Goal: Task Accomplishment & Management: Complete application form

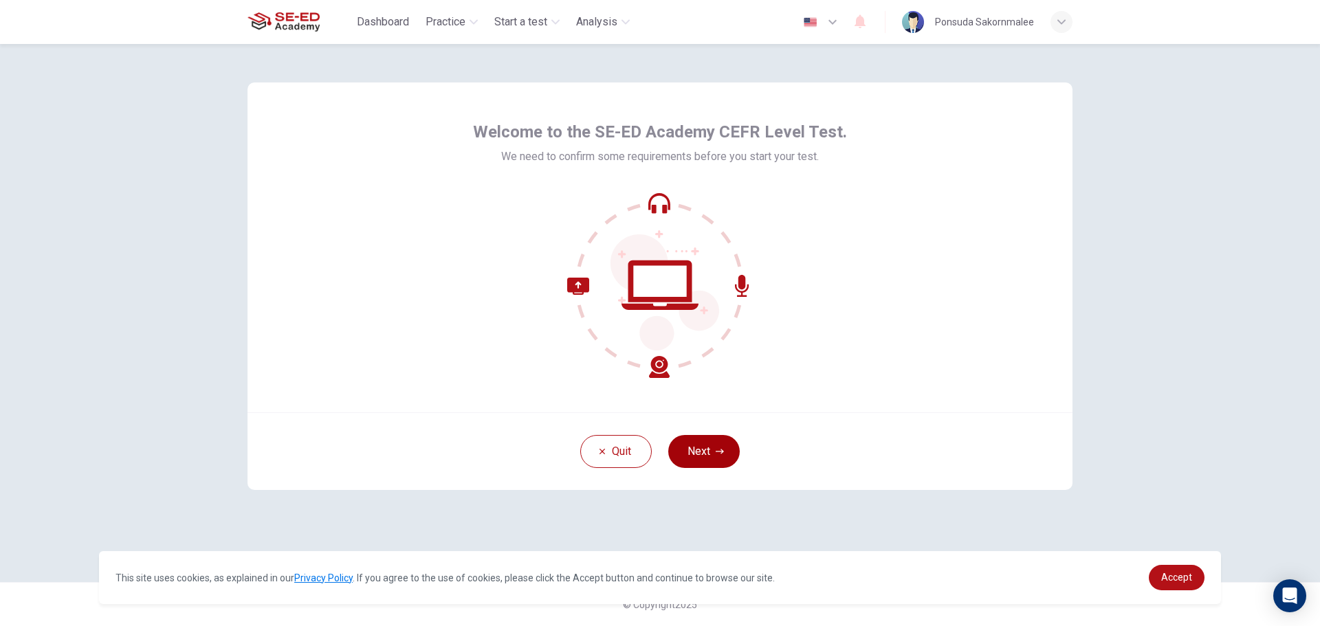
click at [690, 451] on button "Next" at bounding box center [704, 451] width 72 height 33
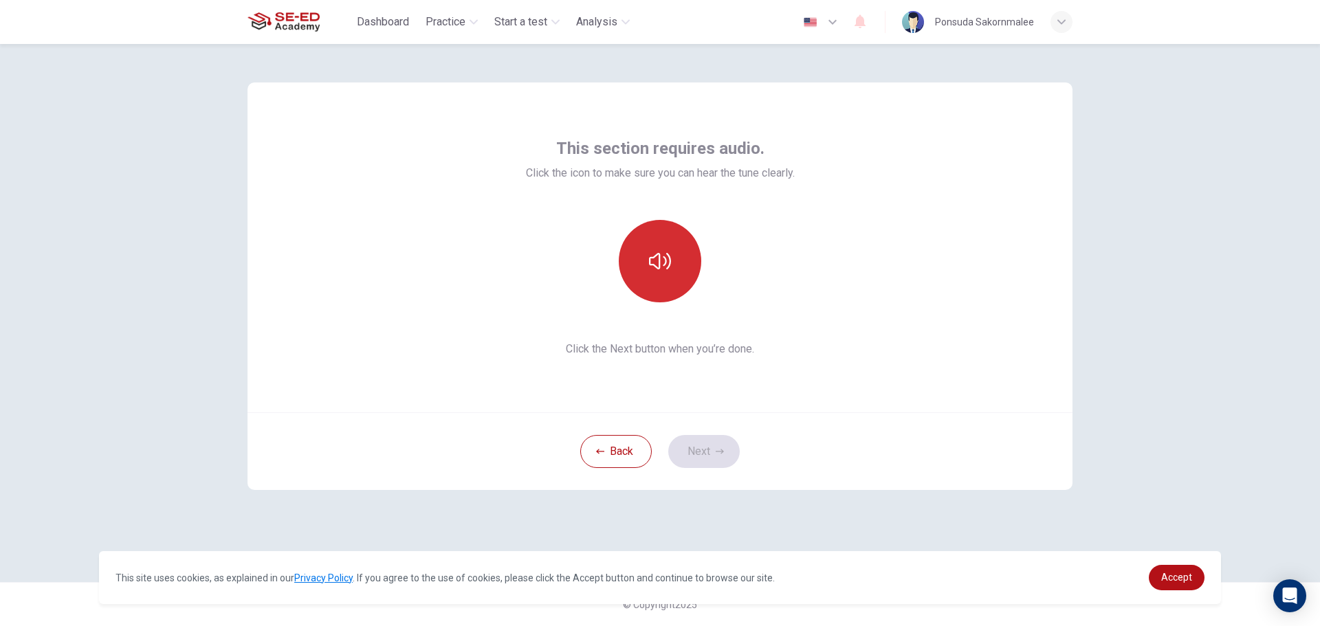
click at [681, 245] on button "button" at bounding box center [660, 261] width 83 height 83
click at [663, 260] on icon "button" at bounding box center [660, 261] width 22 height 22
click at [703, 450] on button "Next" at bounding box center [704, 451] width 72 height 33
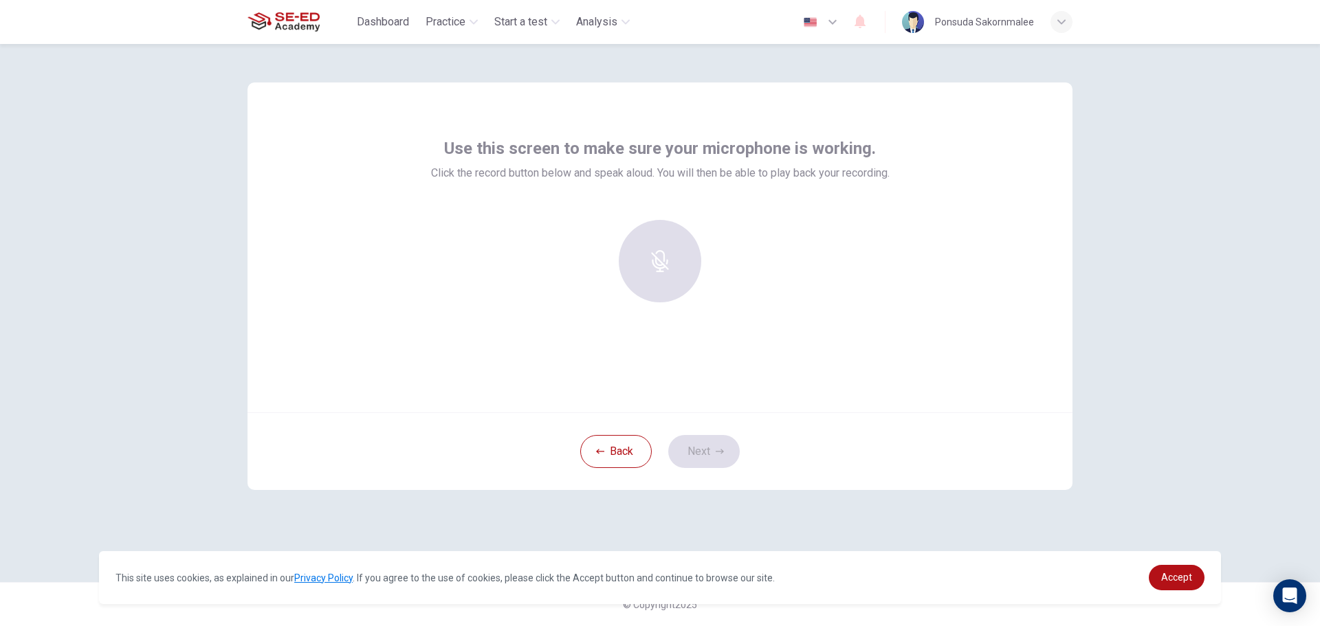
click at [655, 276] on div at bounding box center [660, 261] width 149 height 83
click at [694, 278] on div "Record" at bounding box center [660, 261] width 83 height 83
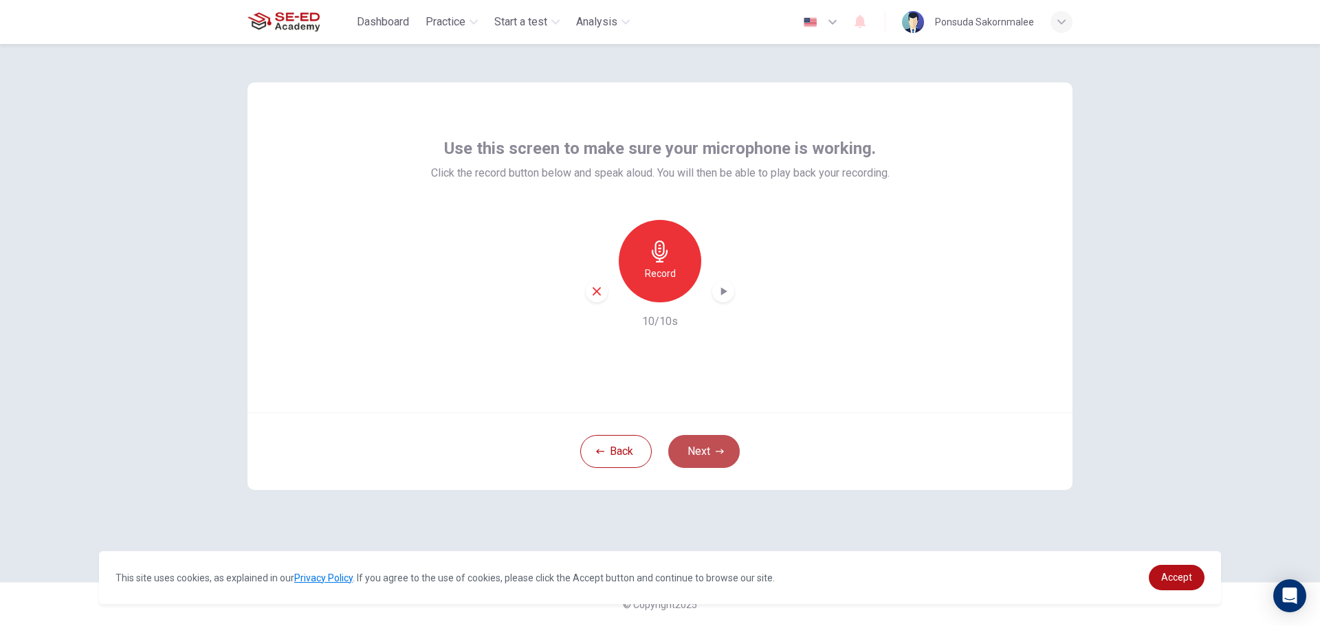
click at [723, 444] on button "Next" at bounding box center [704, 451] width 72 height 33
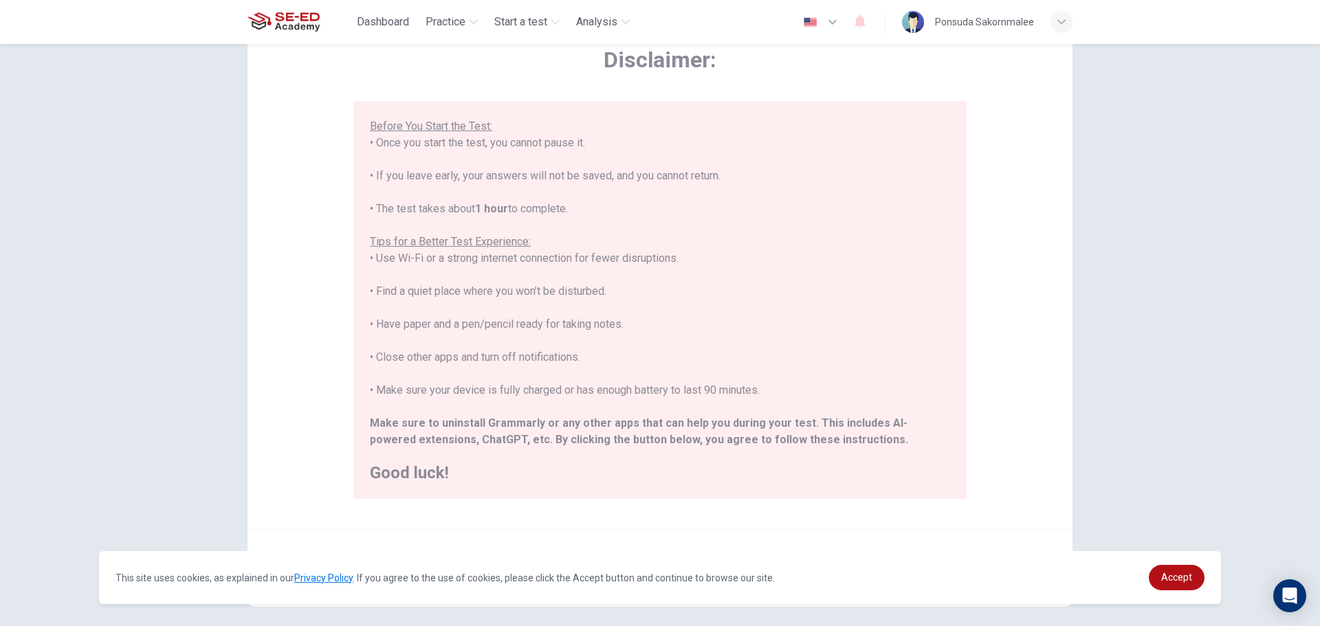
scroll to position [138, 0]
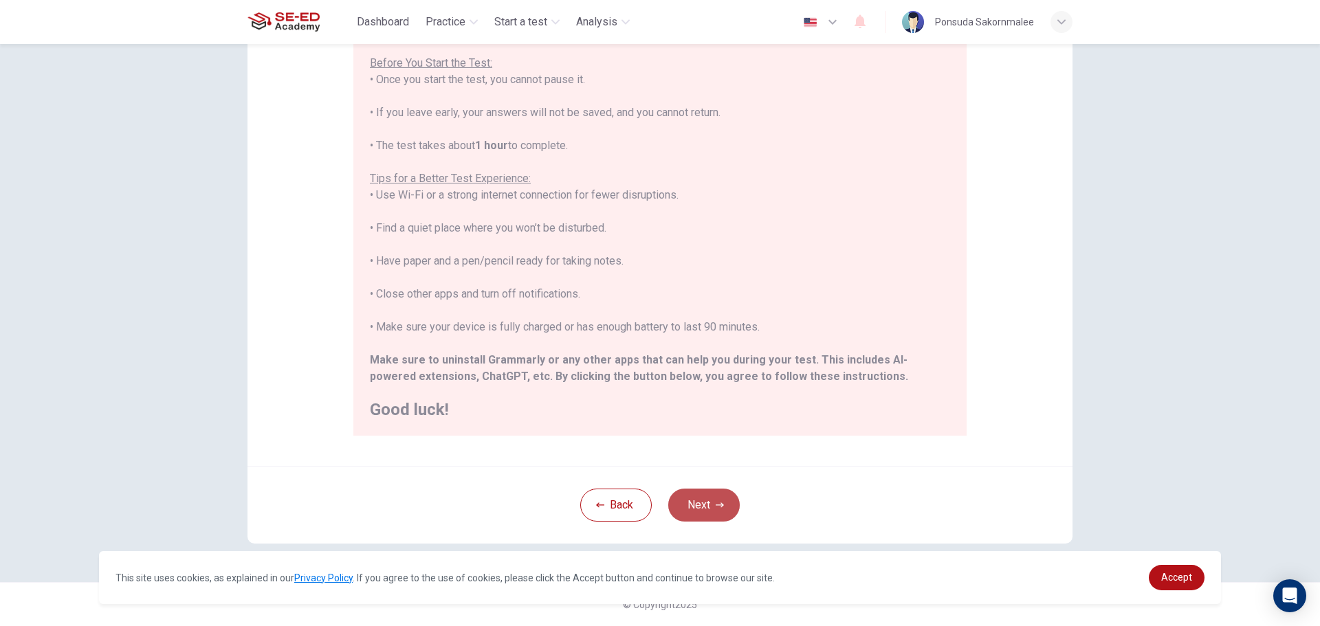
click at [699, 513] on button "Next" at bounding box center [704, 505] width 72 height 33
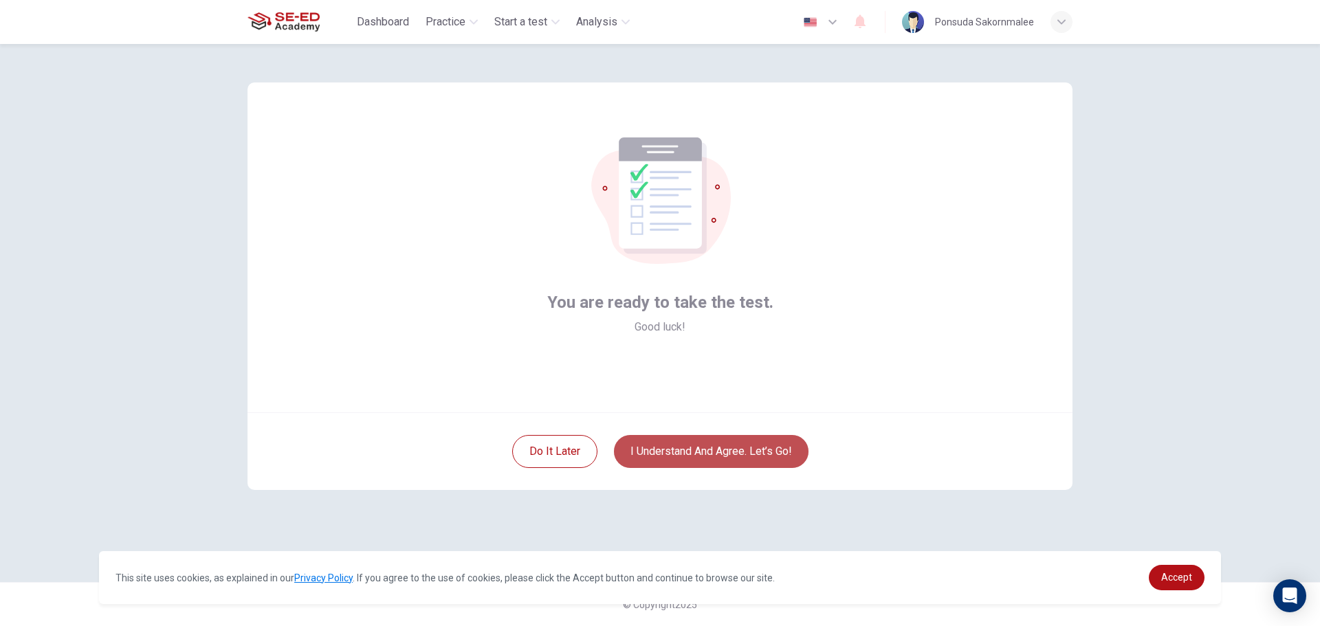
click at [699, 446] on button "I understand and agree. Let’s go!" at bounding box center [711, 451] width 195 height 33
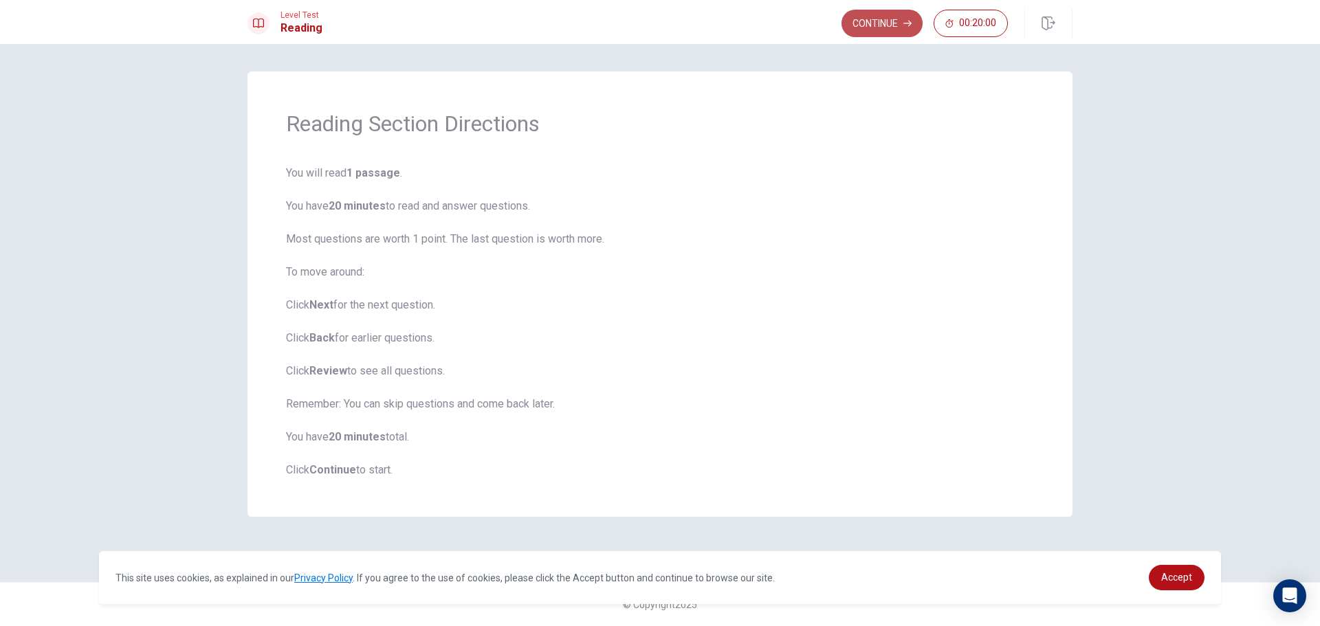
click at [901, 23] on button "Continue" at bounding box center [882, 24] width 81 height 28
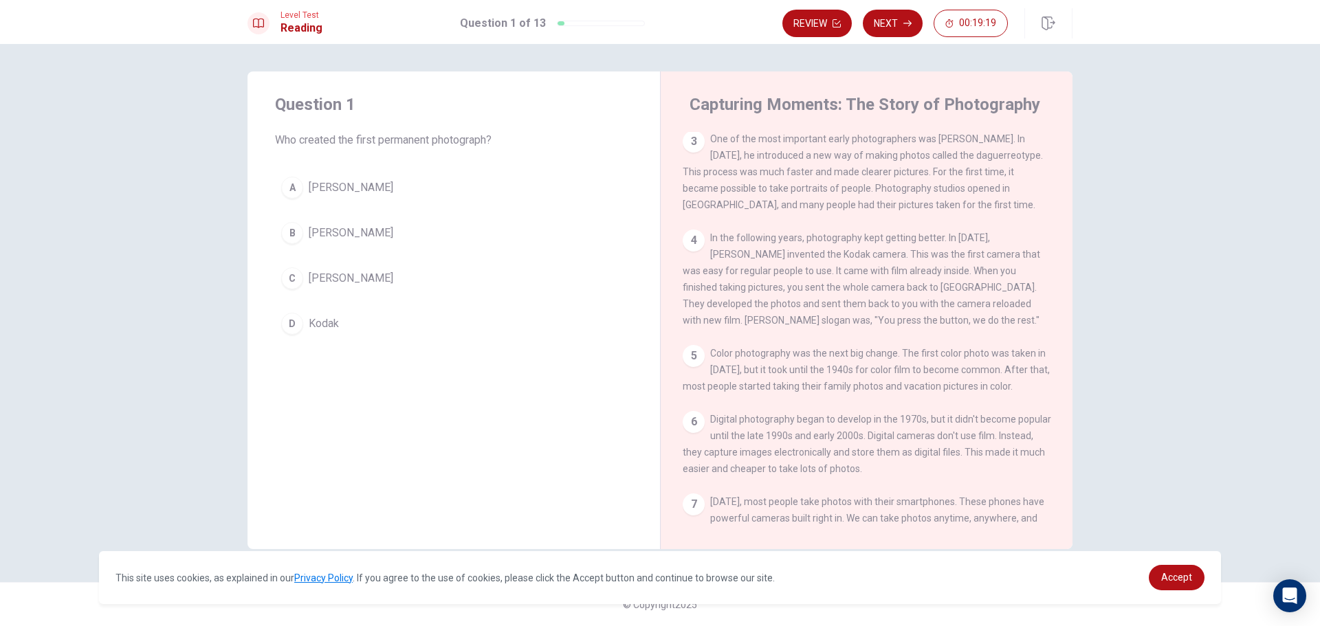
scroll to position [219, 0]
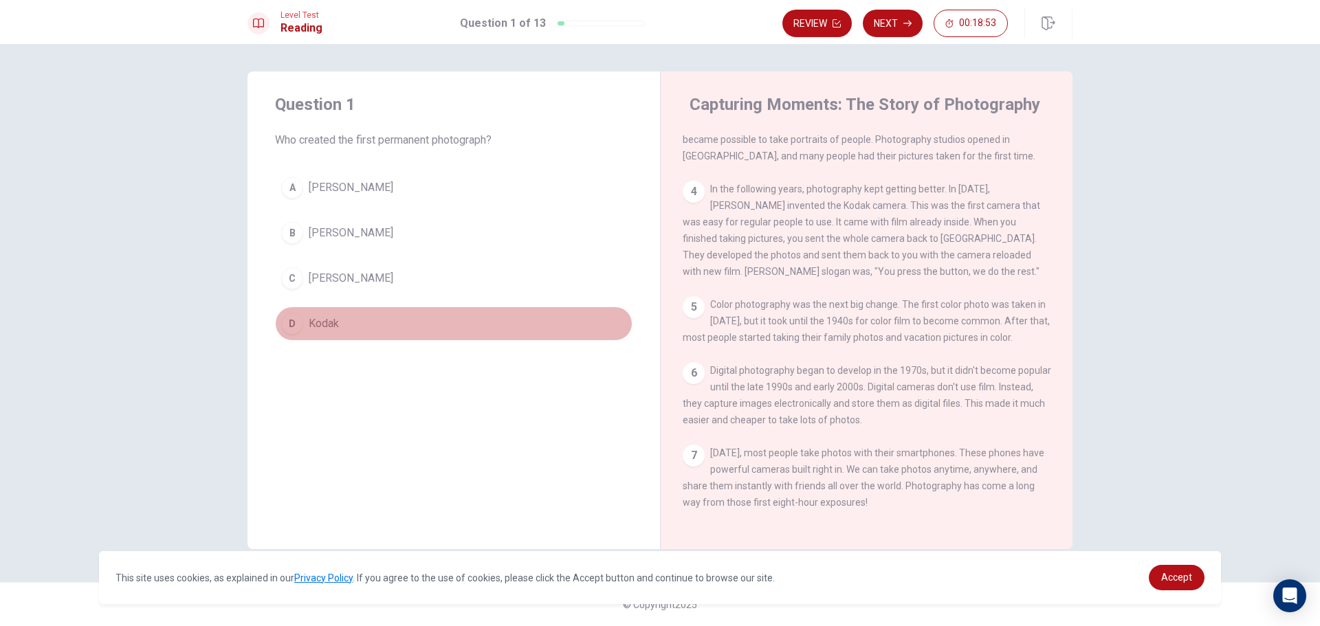
click at [290, 323] on div "D" at bounding box center [292, 324] width 22 height 22
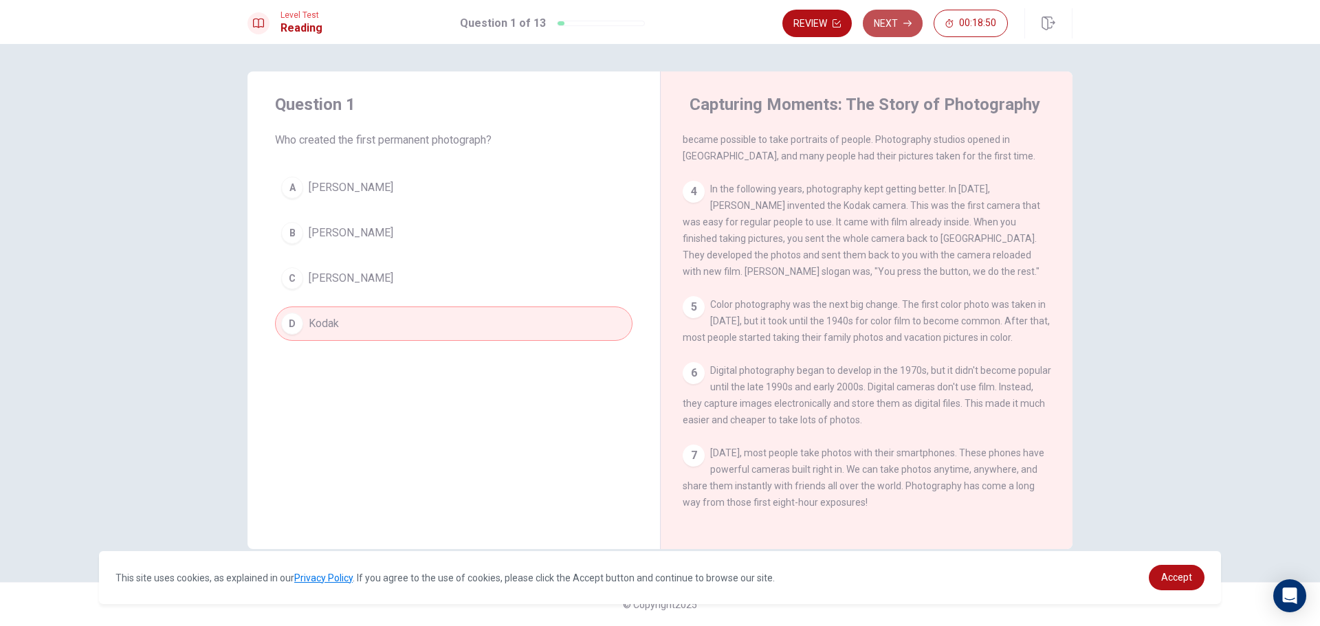
click at [901, 22] on button "Next" at bounding box center [893, 24] width 60 height 28
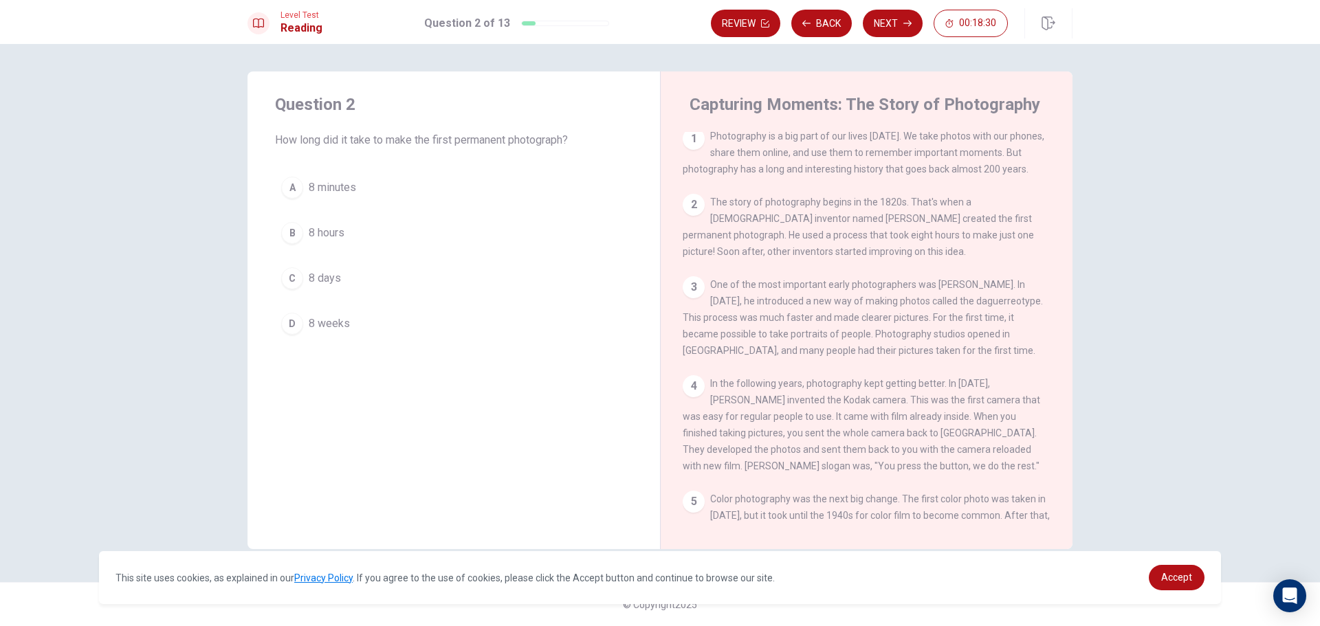
scroll to position [0, 0]
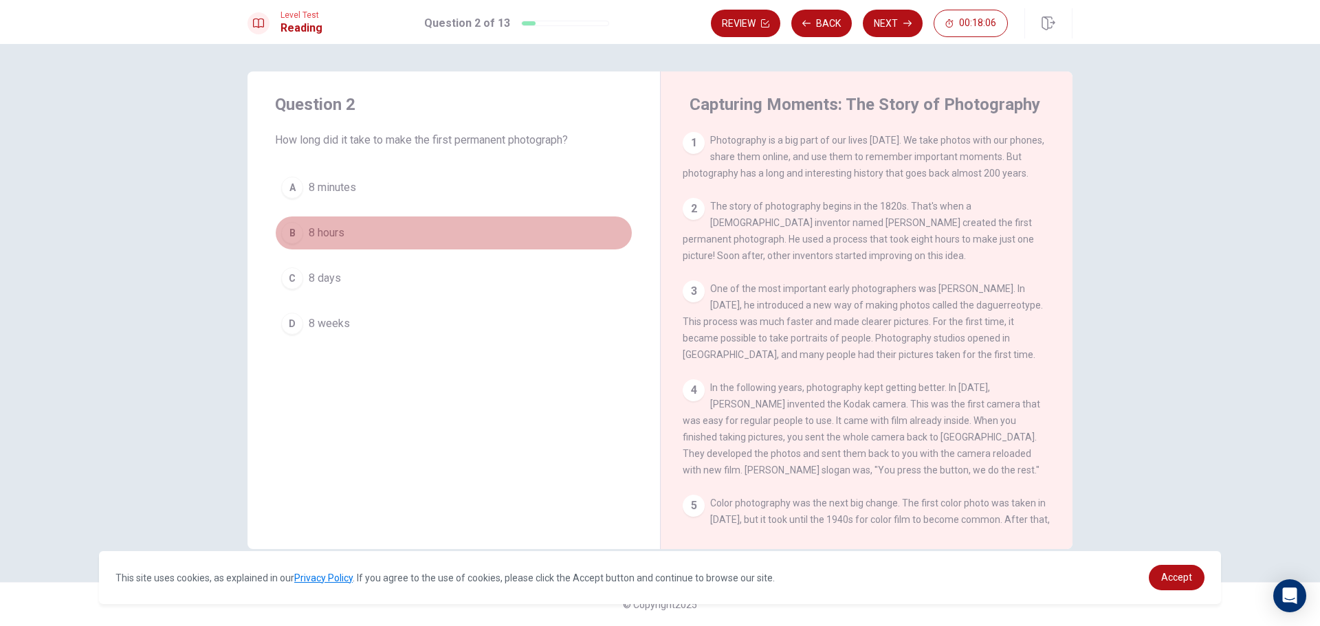
click at [295, 230] on div "B" at bounding box center [292, 233] width 22 height 22
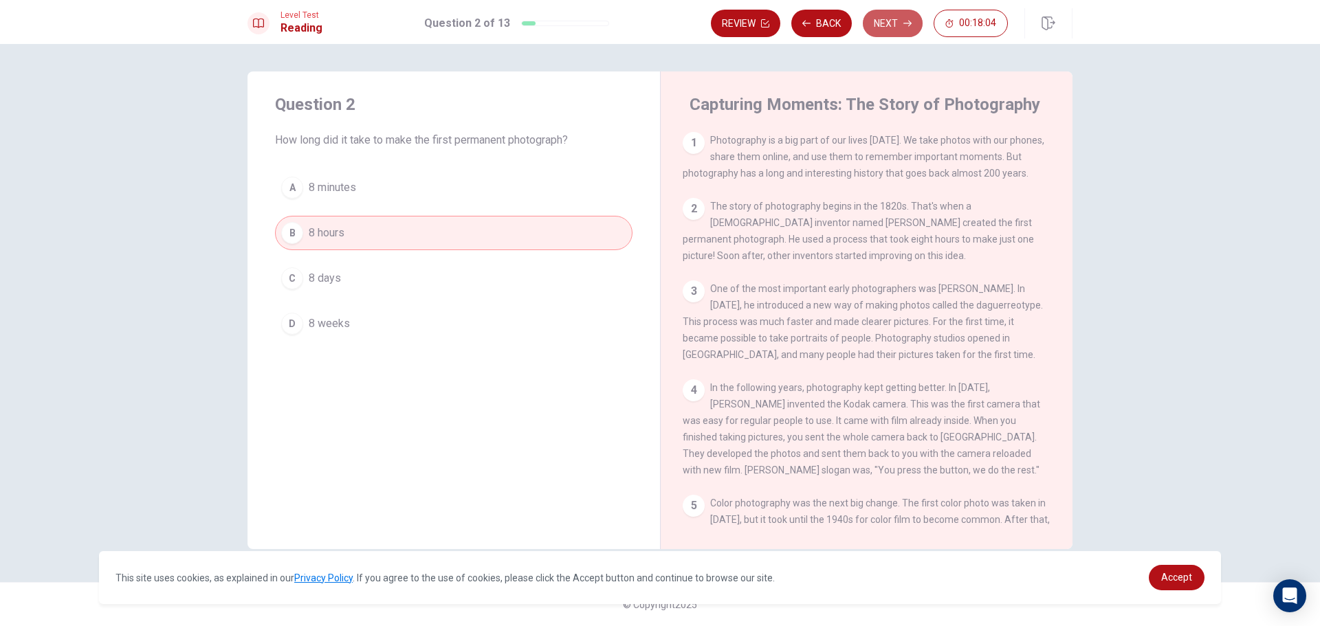
click at [892, 27] on button "Next" at bounding box center [893, 24] width 60 height 28
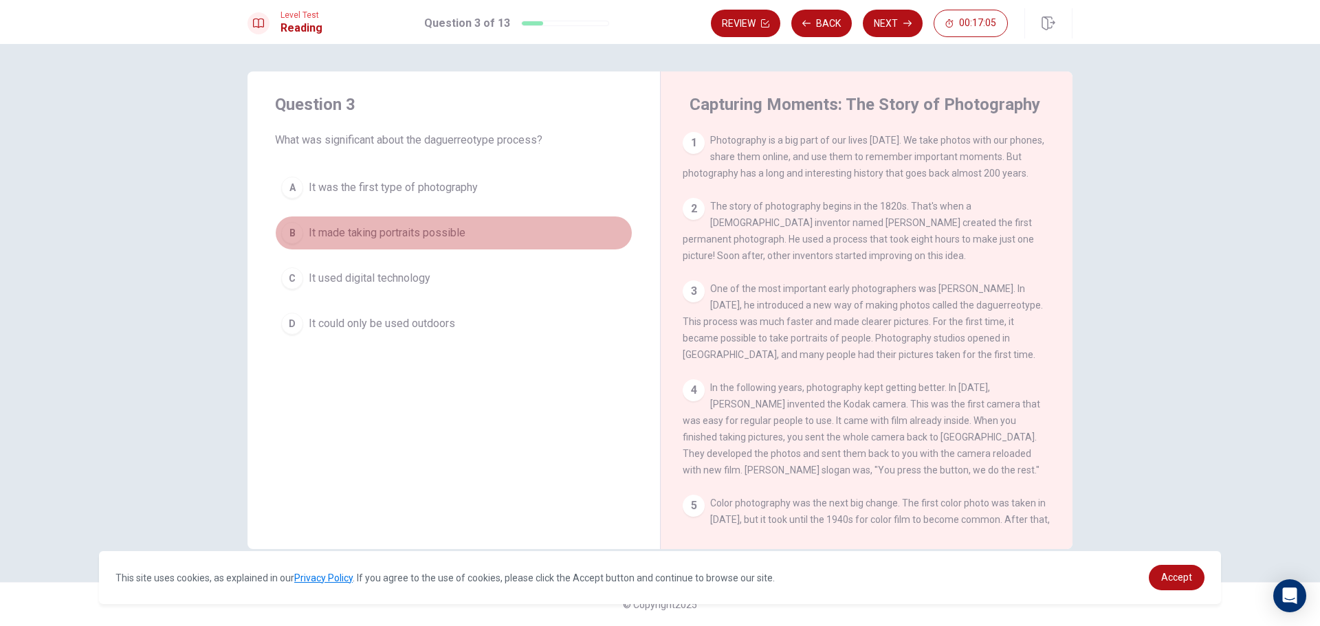
click at [296, 233] on div "B" at bounding box center [292, 233] width 22 height 22
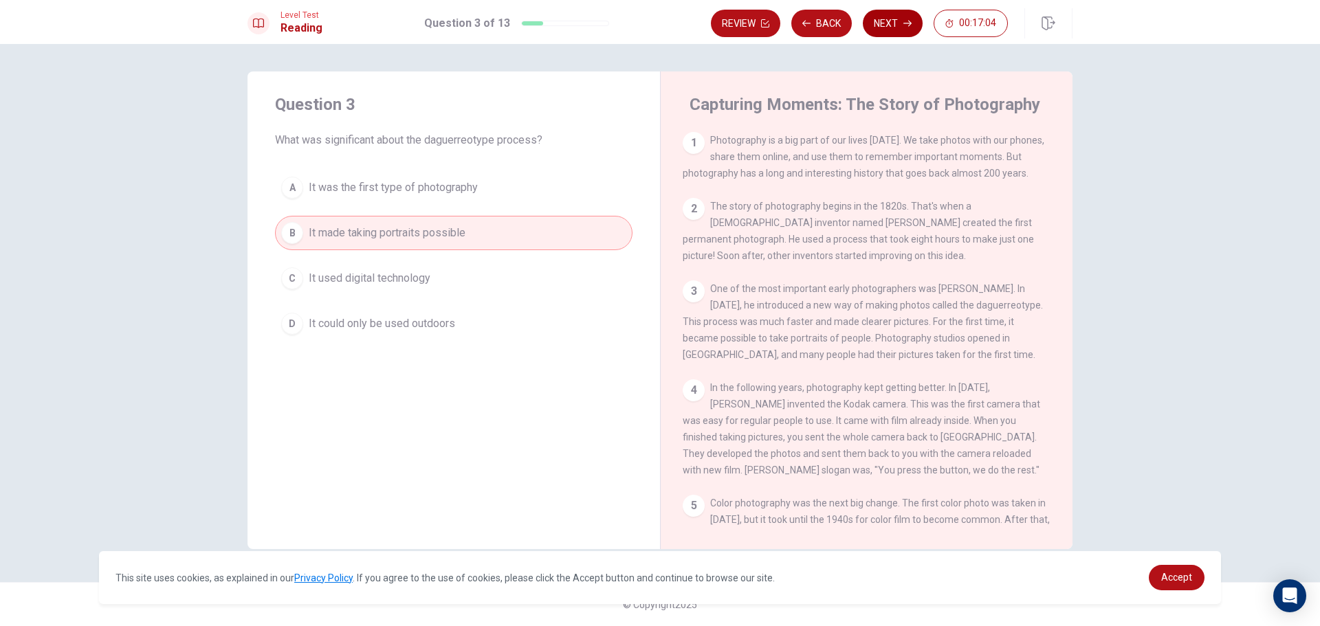
click at [894, 21] on button "Next" at bounding box center [893, 24] width 60 height 28
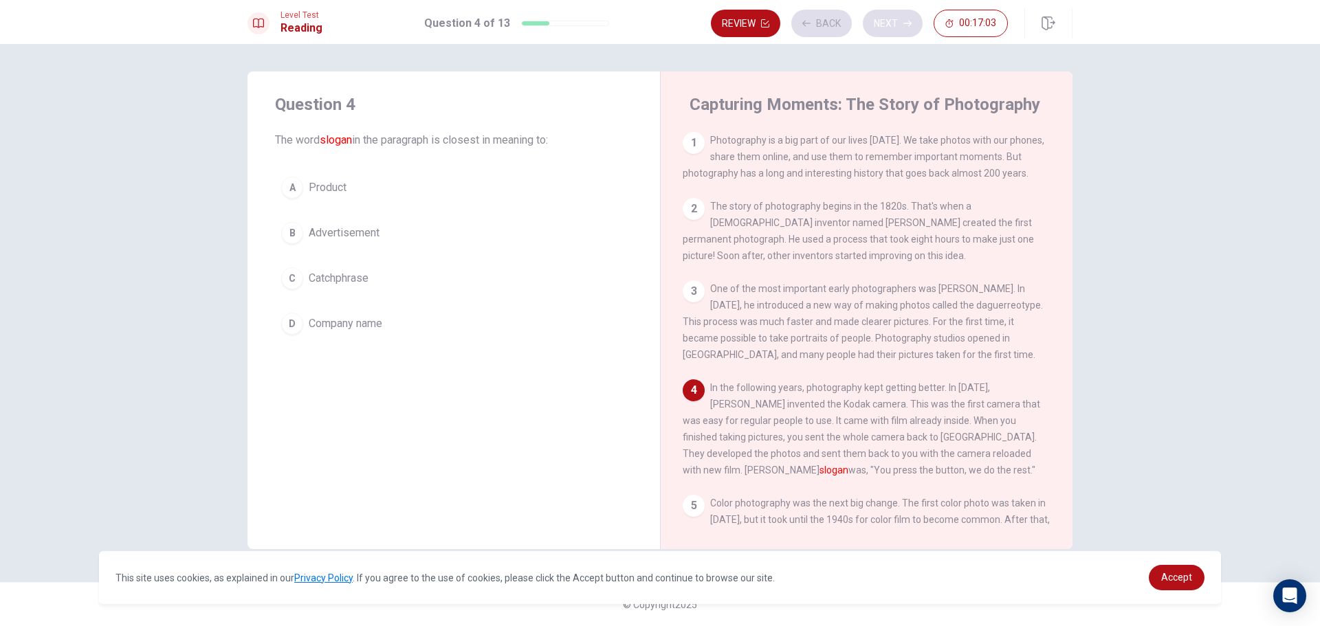
scroll to position [101, 0]
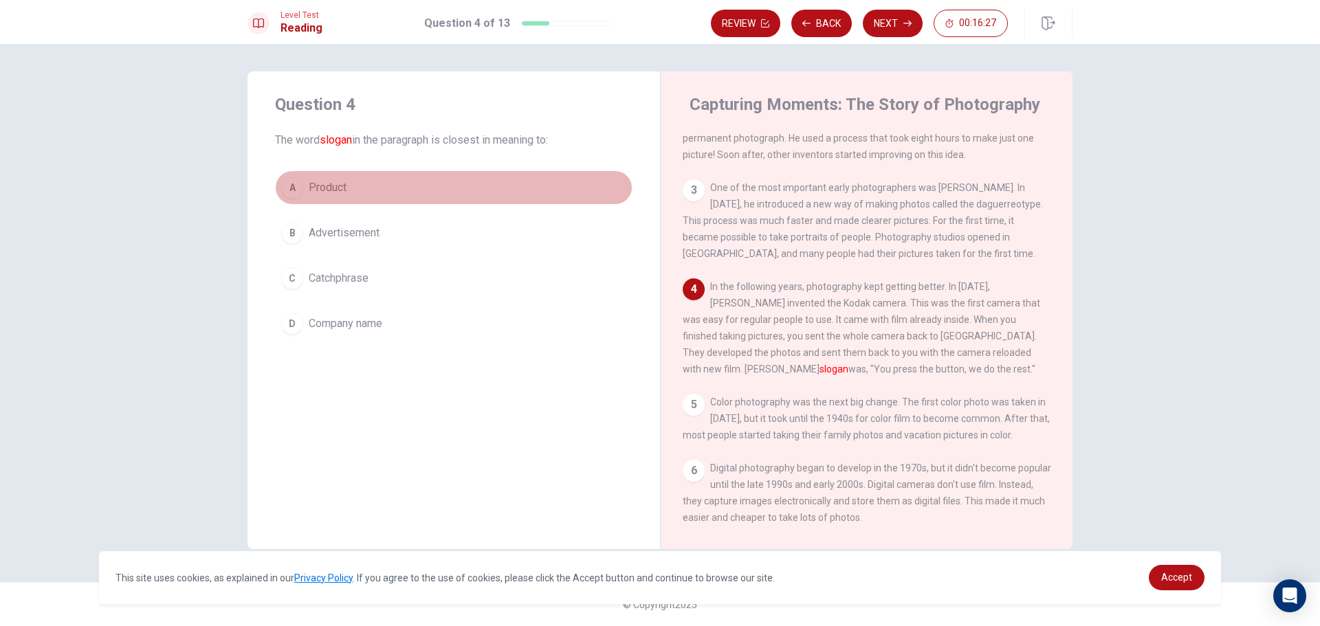
click at [315, 184] on span "Product" at bounding box center [328, 187] width 38 height 17
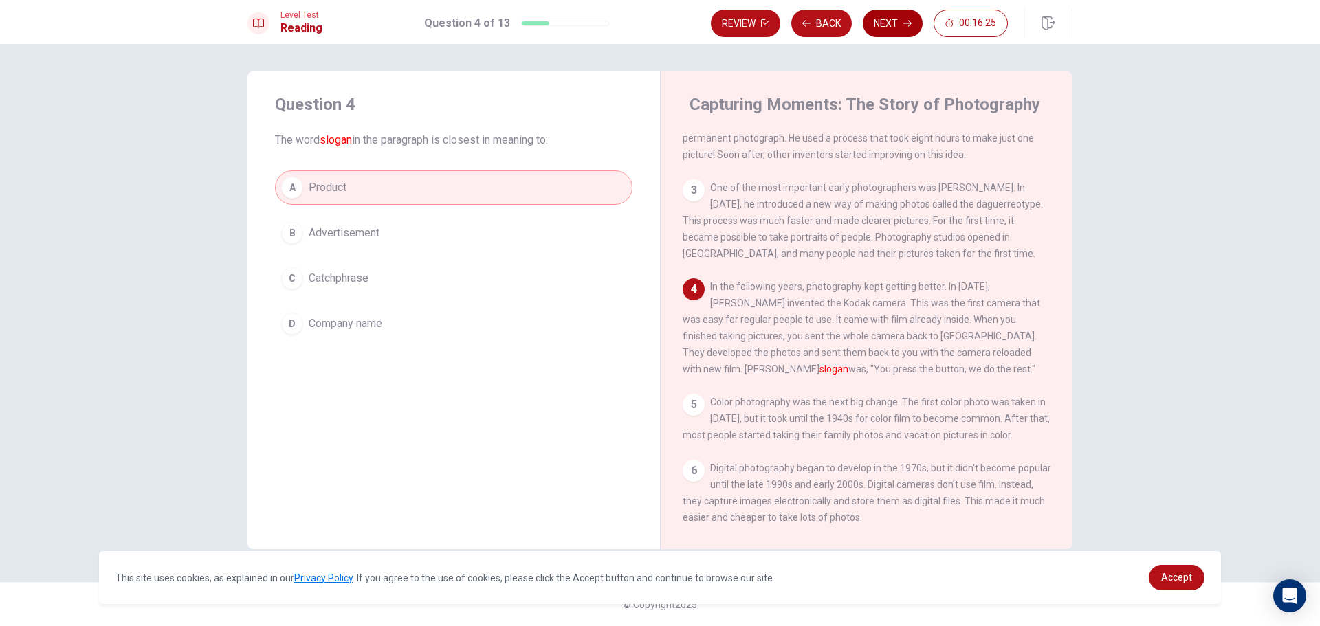
click at [897, 20] on button "Next" at bounding box center [893, 24] width 60 height 28
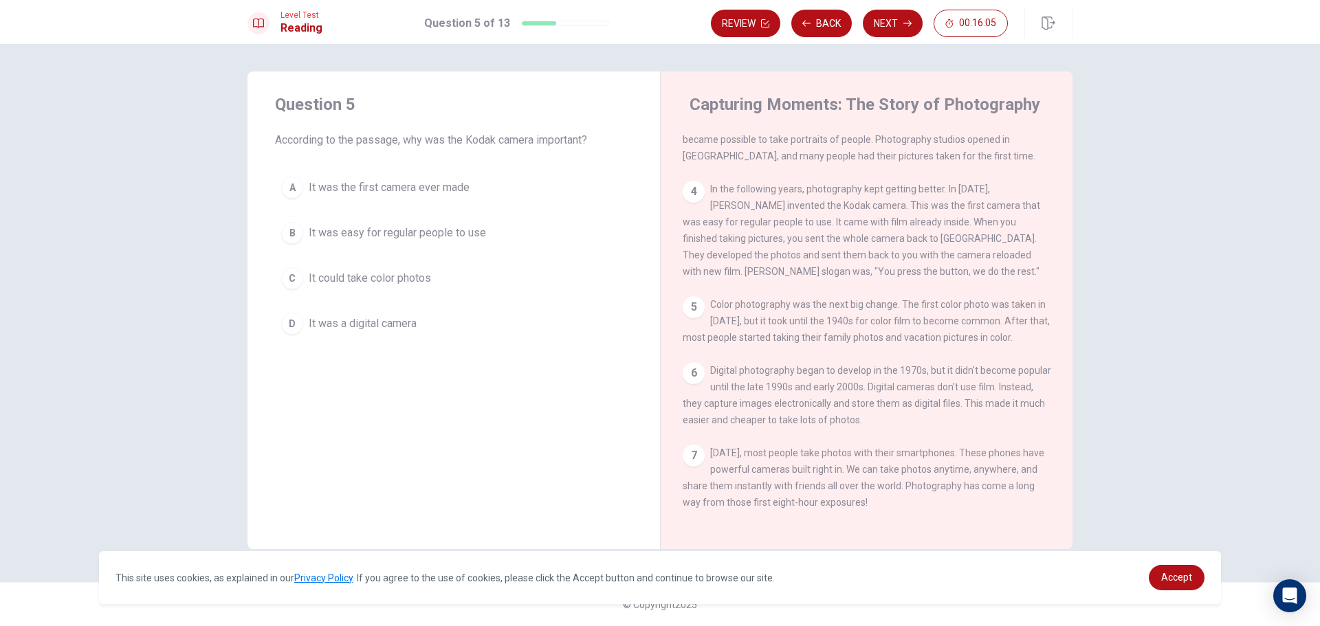
scroll to position [219, 0]
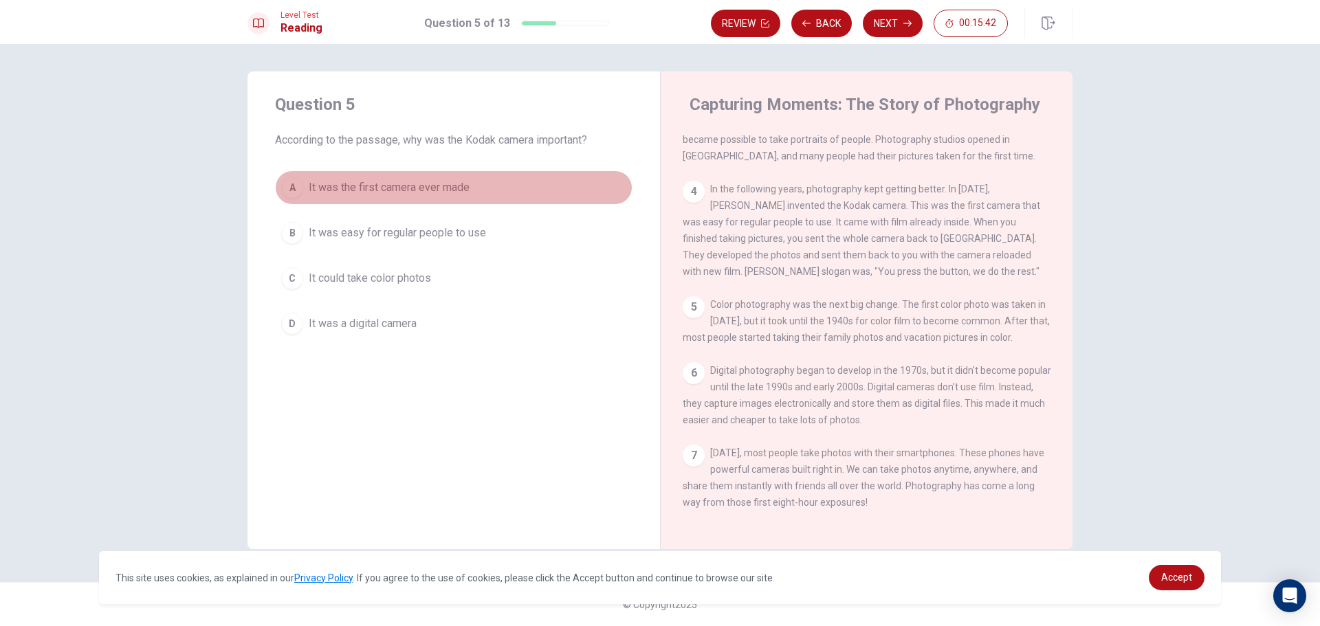
click at [292, 189] on div "A" at bounding box center [292, 188] width 22 height 22
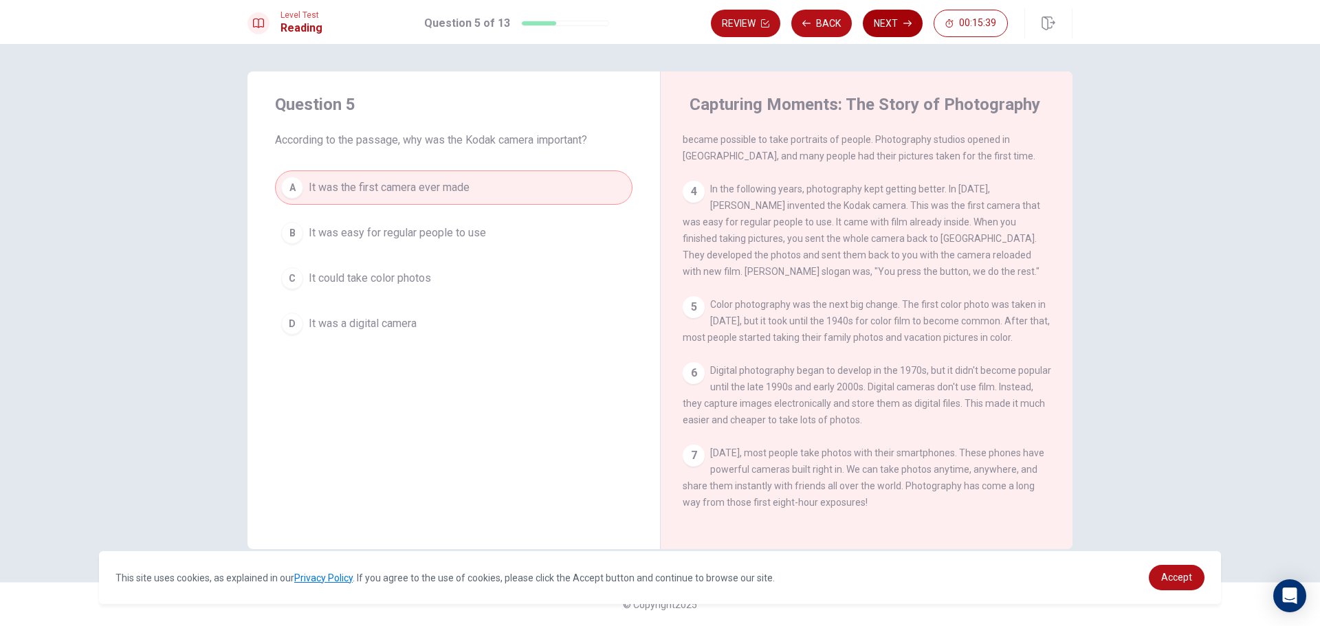
click at [895, 19] on button "Next" at bounding box center [893, 24] width 60 height 28
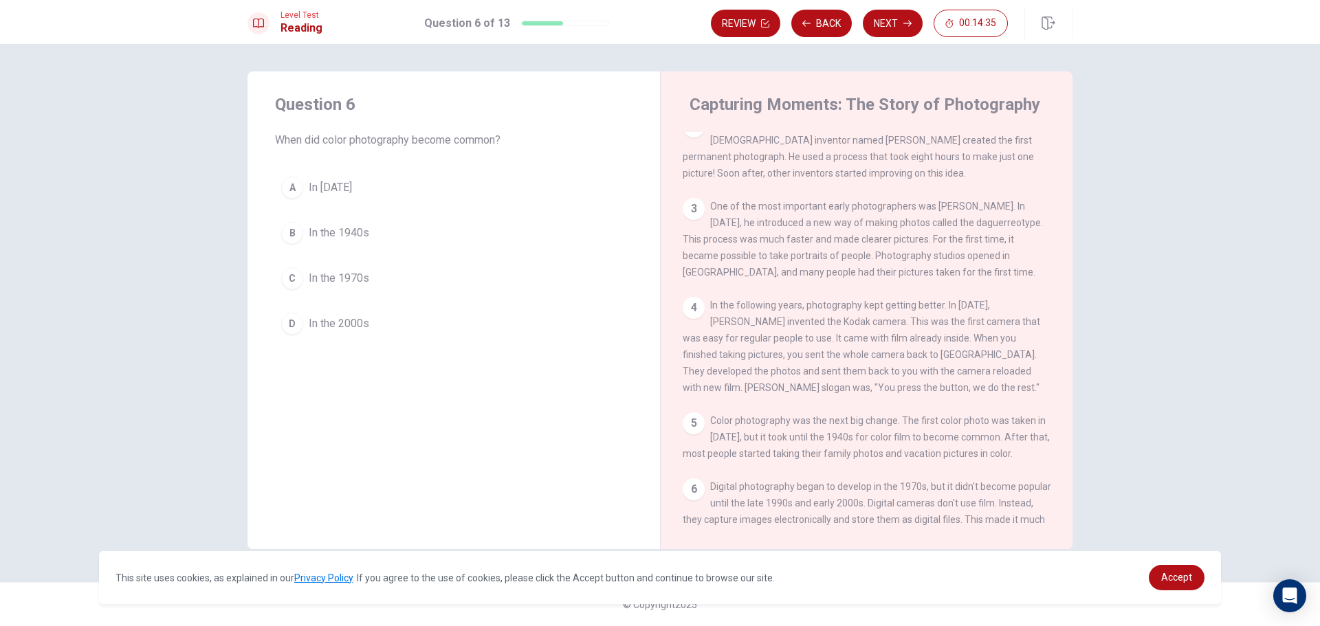
scroll to position [138, 0]
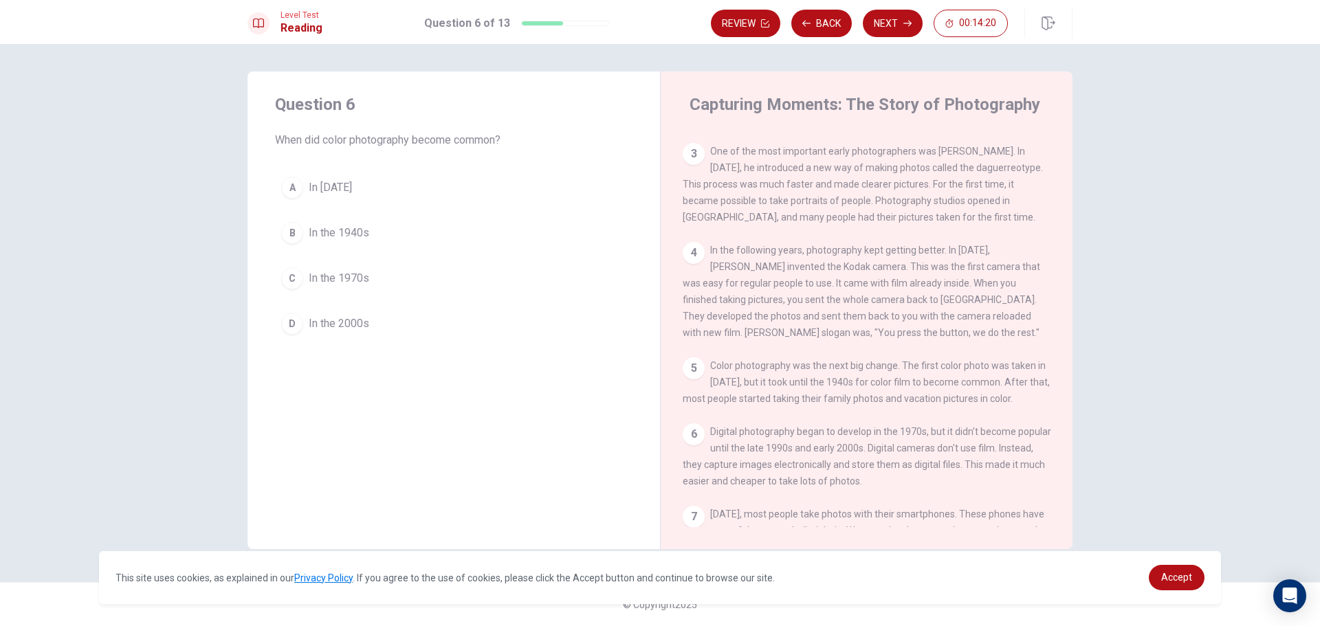
click at [297, 183] on div "A" at bounding box center [292, 188] width 22 height 22
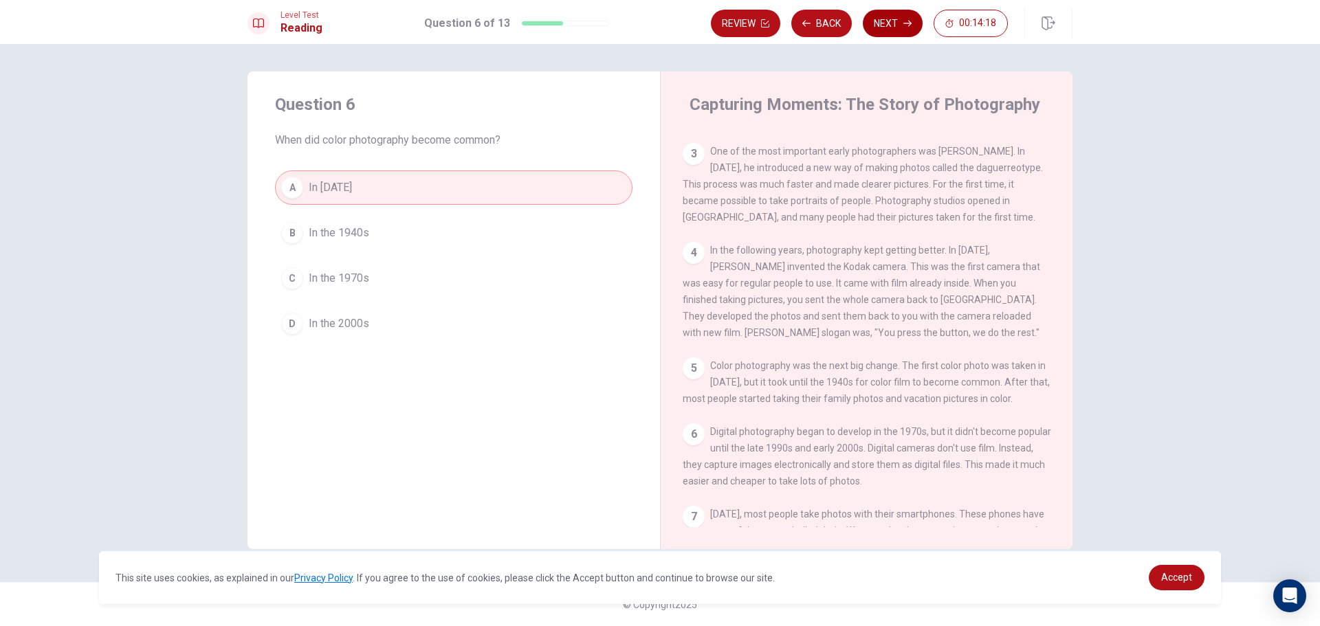
click at [898, 25] on button "Next" at bounding box center [893, 24] width 60 height 28
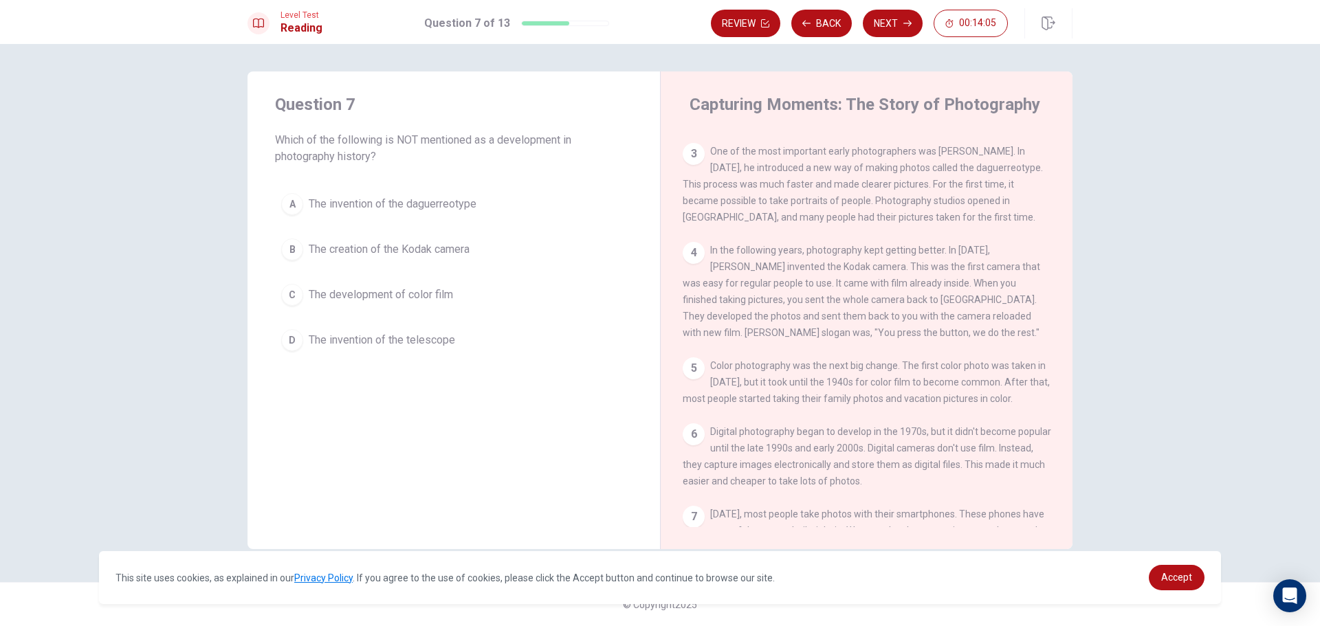
click at [358, 344] on span "The invention of the telescope" at bounding box center [382, 340] width 146 height 17
click at [900, 19] on button "Next" at bounding box center [893, 24] width 60 height 28
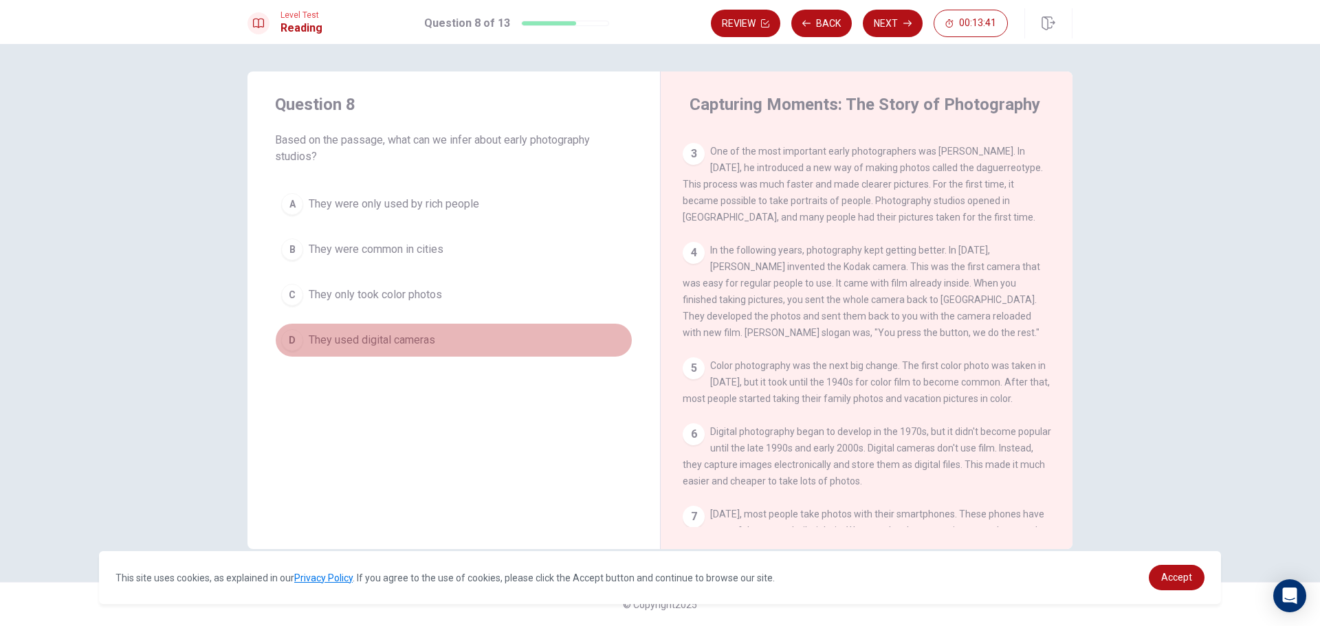
click at [425, 341] on span "They used digital cameras" at bounding box center [372, 340] width 127 height 17
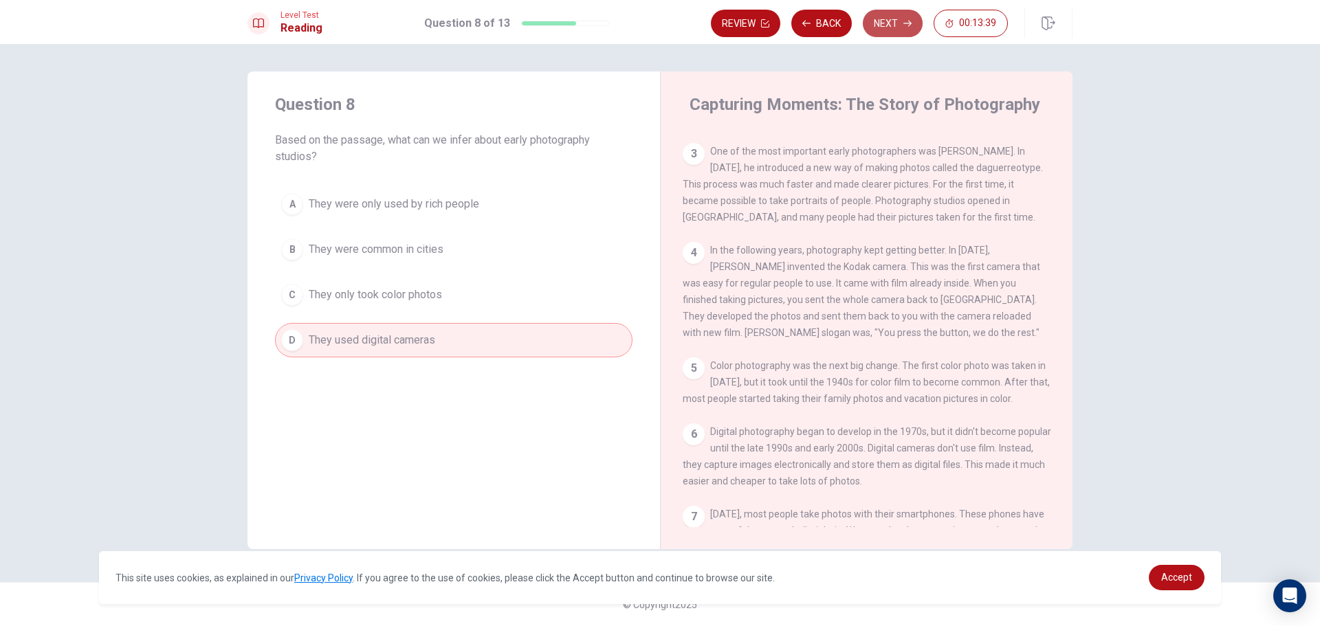
click at [898, 21] on button "Next" at bounding box center [893, 24] width 60 height 28
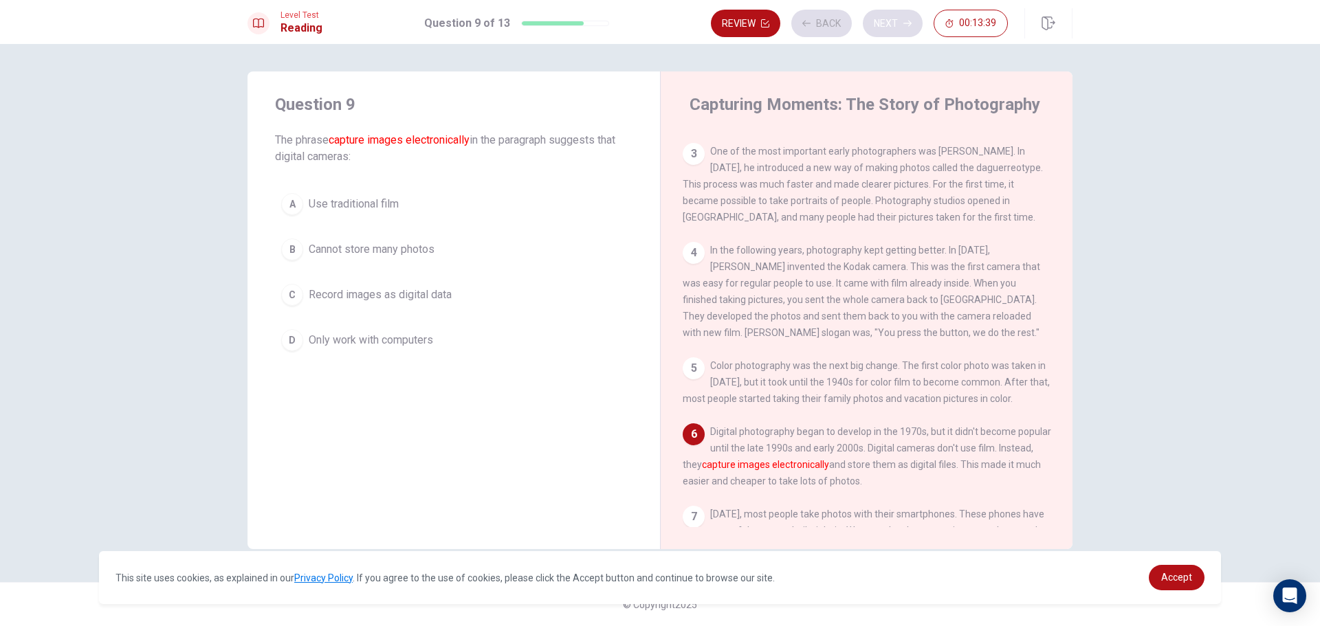
scroll to position [219, 0]
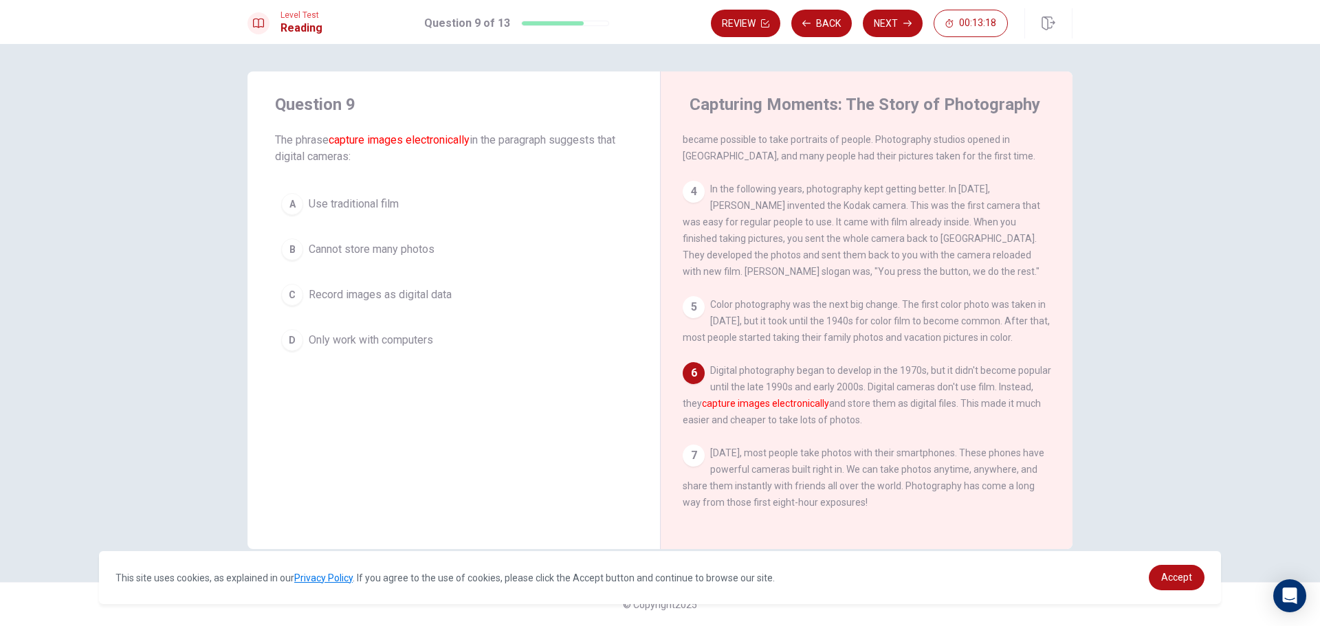
click at [454, 208] on button "A Use traditional film" at bounding box center [454, 204] width 358 height 34
click at [904, 17] on button "Next" at bounding box center [893, 24] width 60 height 28
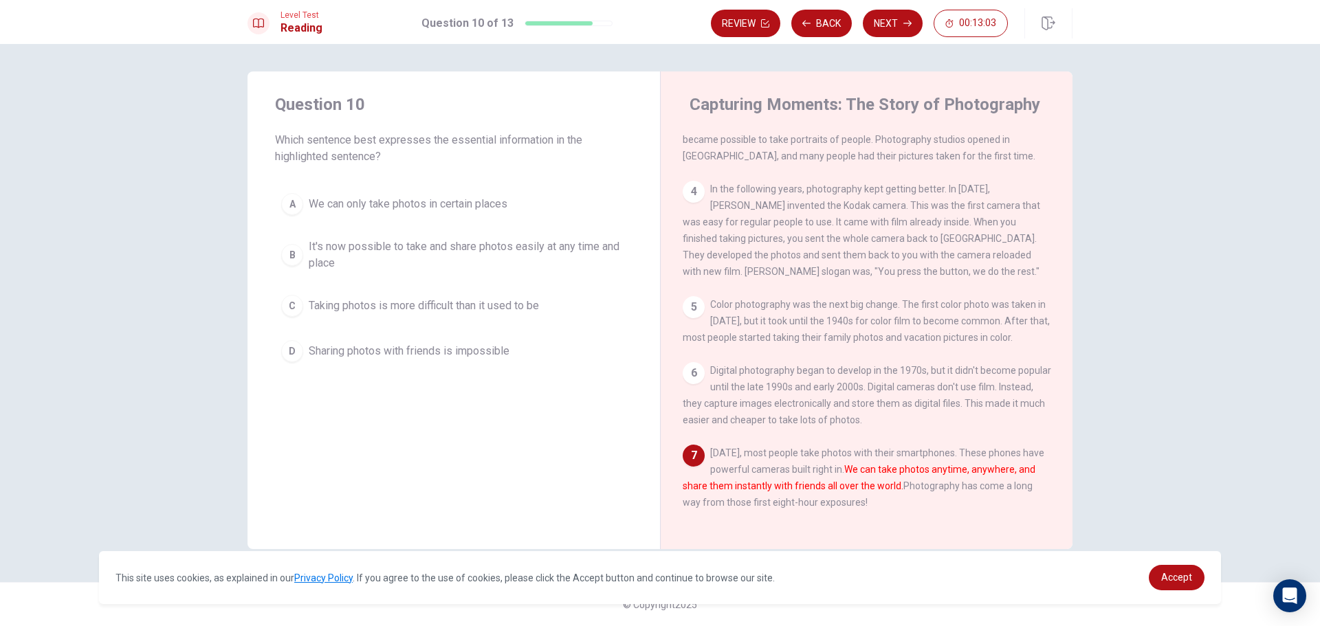
click at [291, 208] on div "A" at bounding box center [292, 204] width 22 height 22
click at [895, 29] on button "Next" at bounding box center [893, 24] width 60 height 28
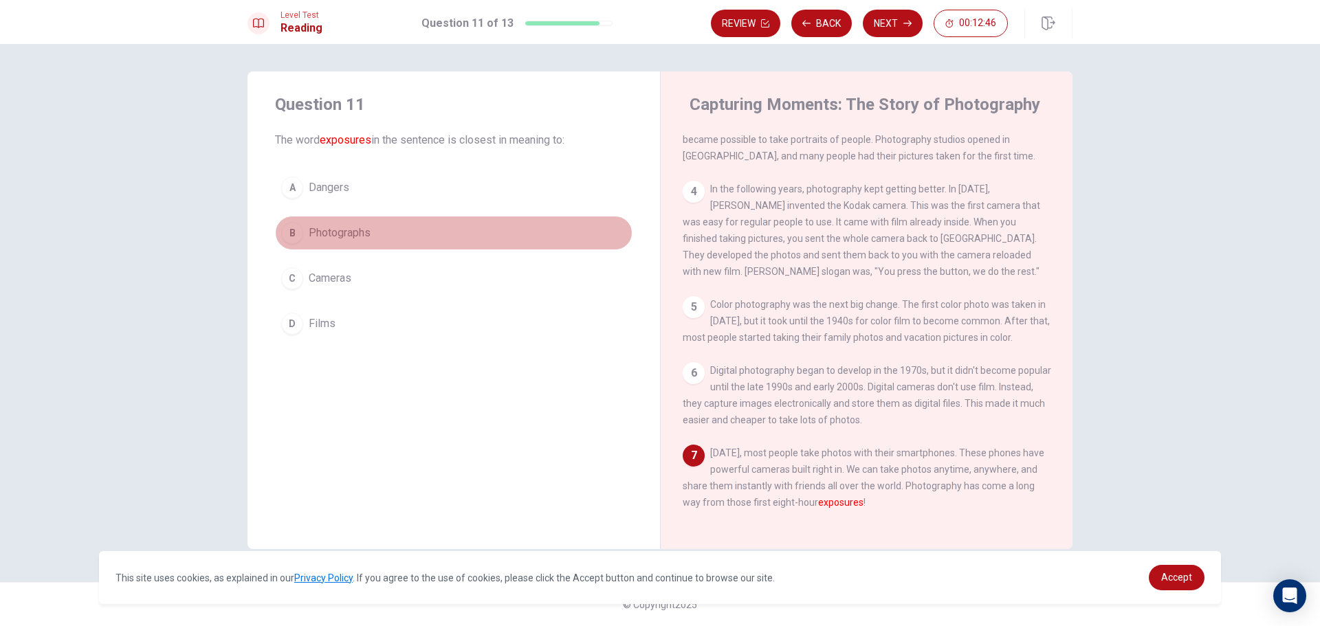
click at [295, 231] on div "B" at bounding box center [292, 233] width 22 height 22
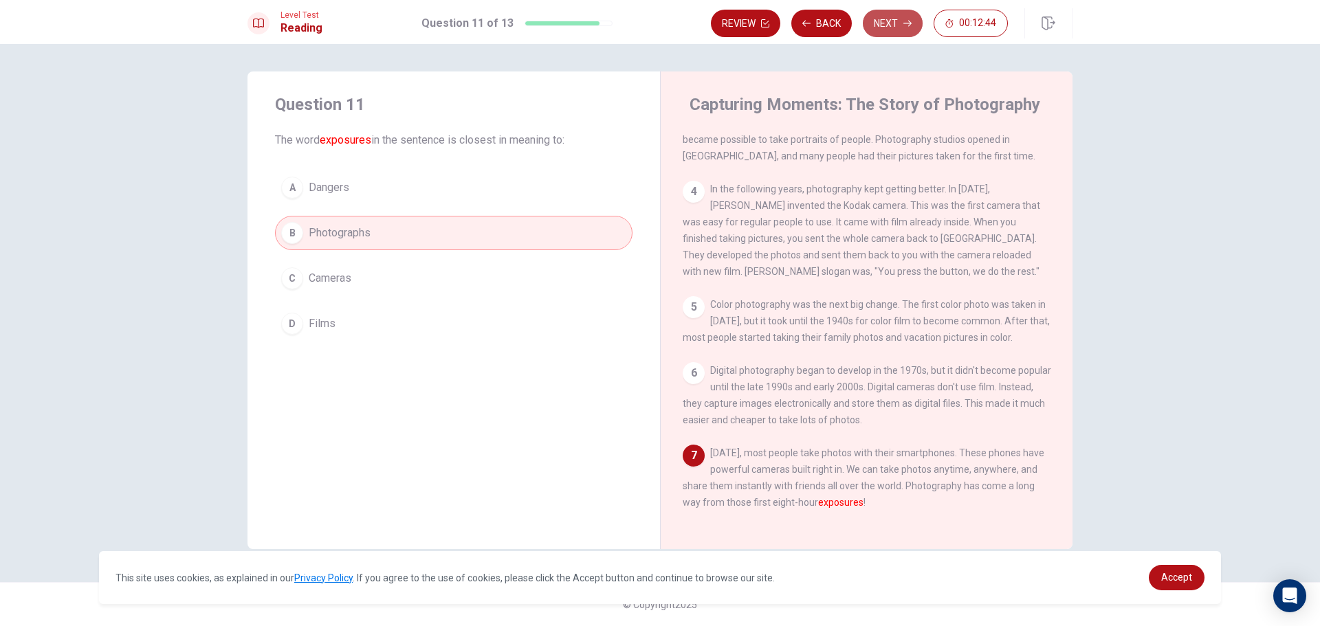
click at [909, 25] on icon "button" at bounding box center [908, 24] width 8 height 6
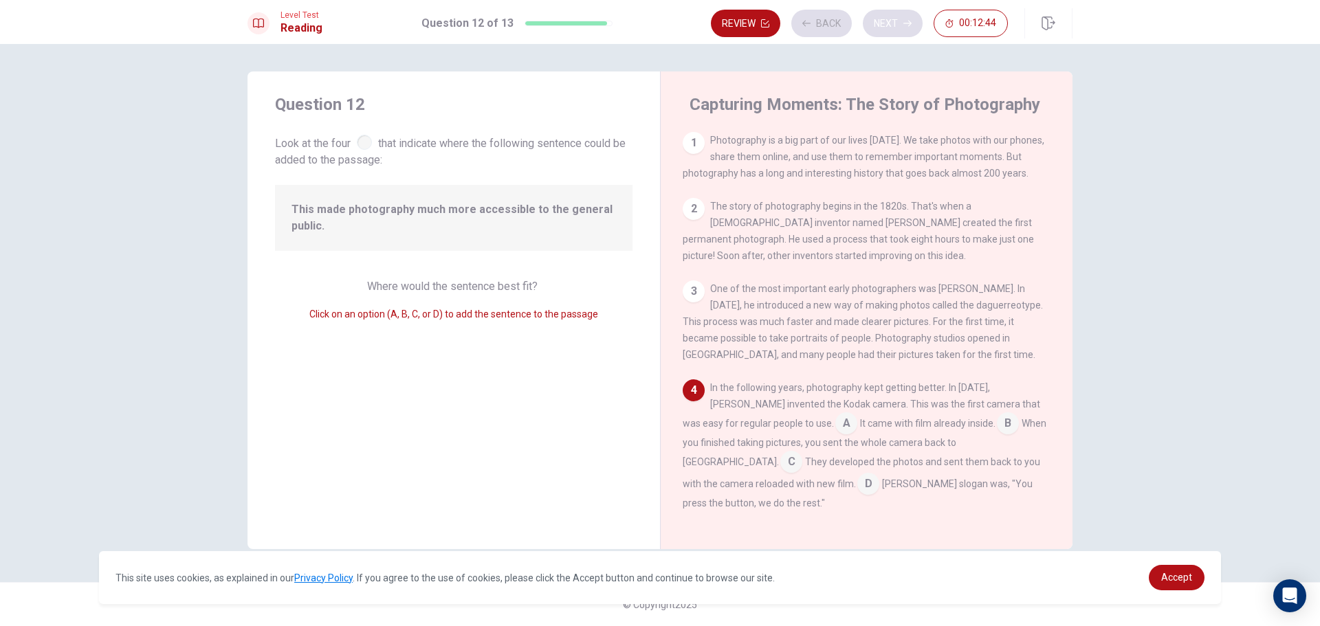
scroll to position [113, 0]
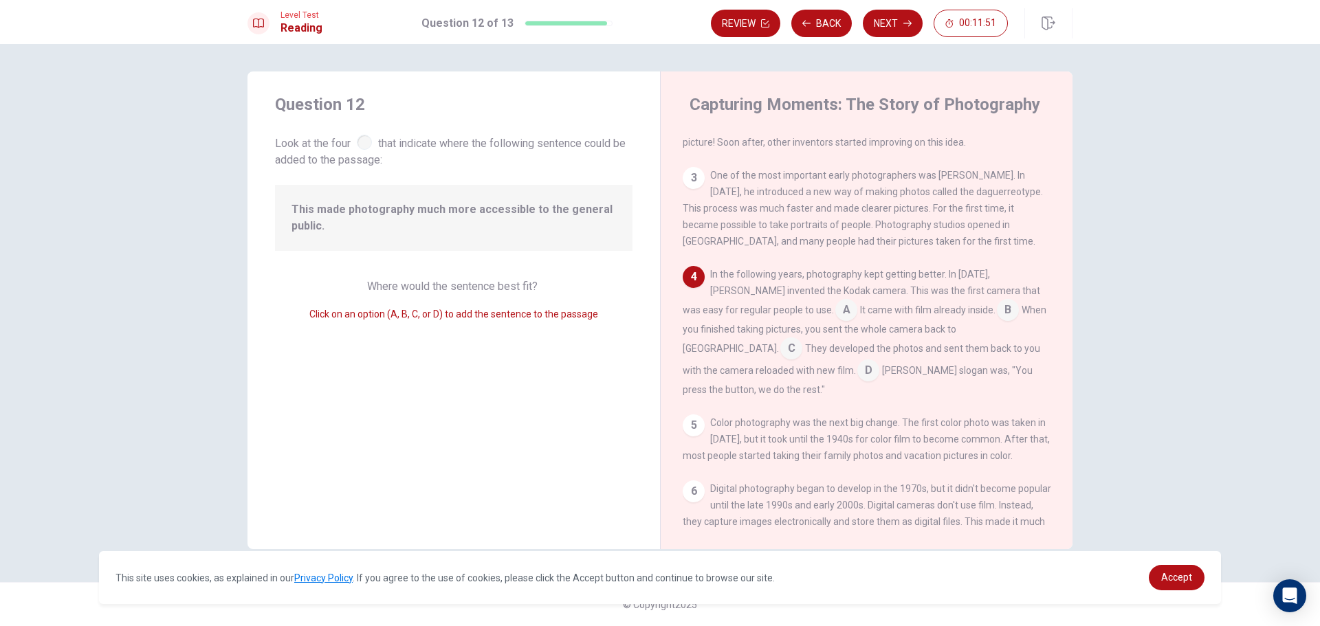
click at [857, 376] on input at bounding box center [868, 372] width 22 height 22
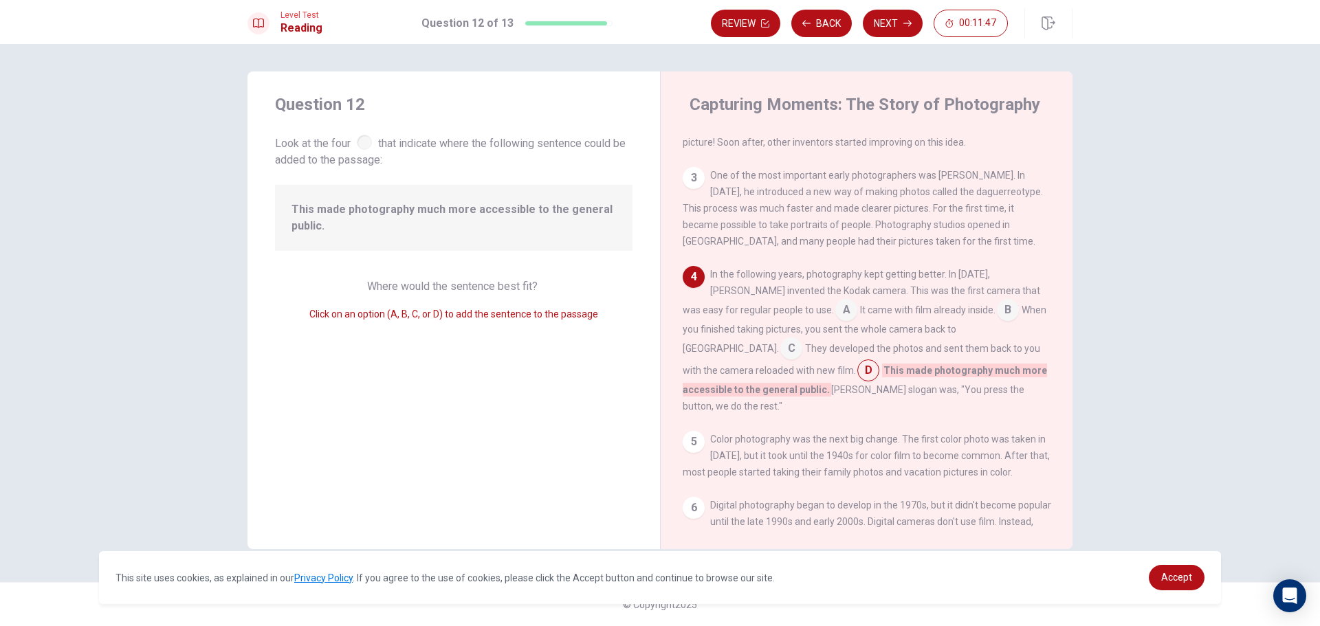
click at [835, 310] on input at bounding box center [846, 312] width 22 height 22
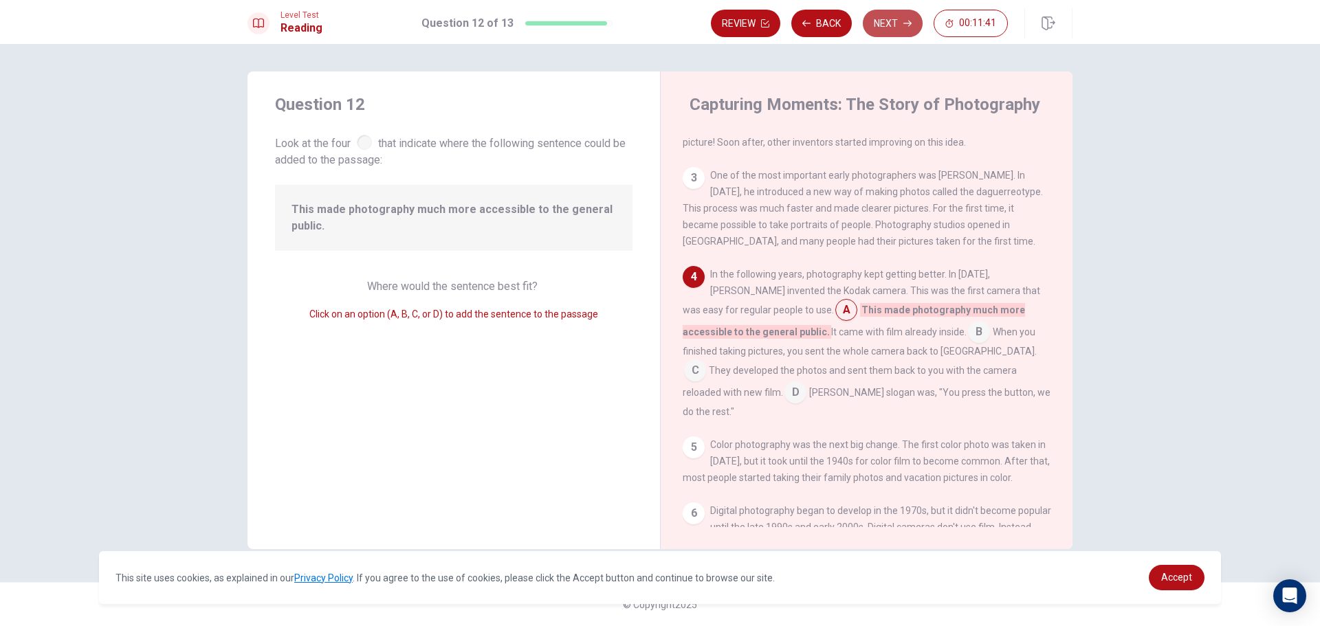
click at [889, 23] on button "Next" at bounding box center [893, 24] width 60 height 28
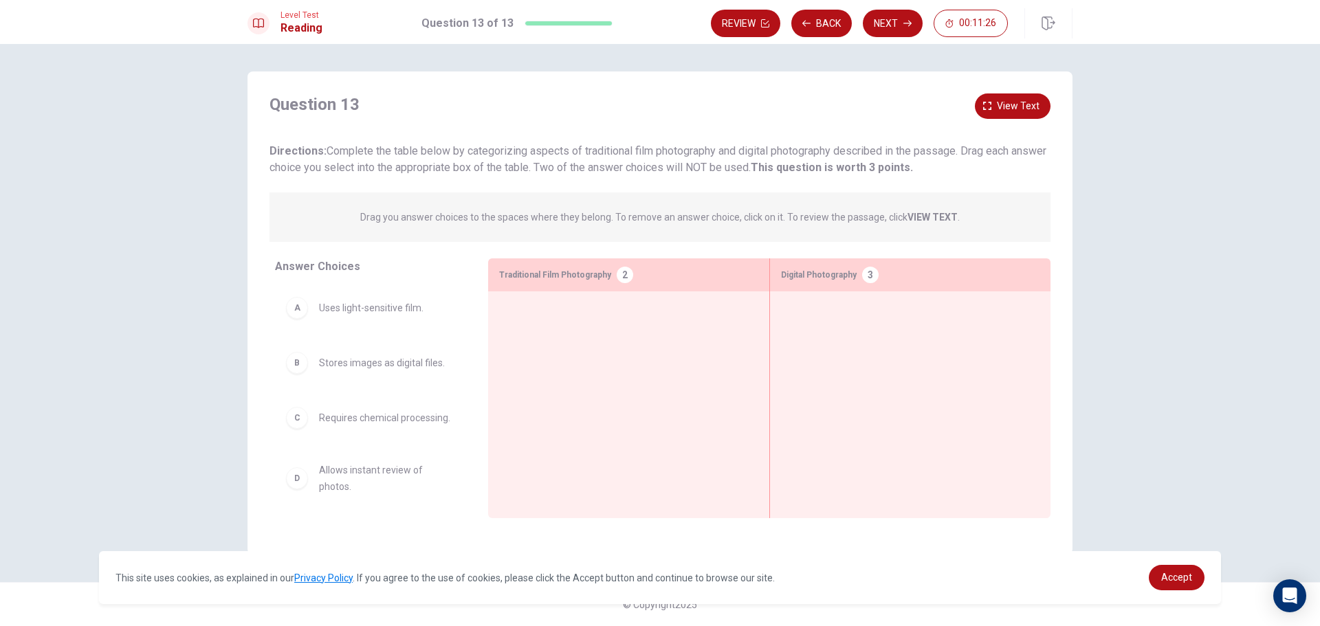
click at [419, 306] on span "Uses light-sensitive film." at bounding box center [371, 308] width 105 height 17
click at [530, 332] on div at bounding box center [628, 384] width 259 height 162
click at [301, 480] on div "G" at bounding box center [297, 476] width 22 height 22
drag, startPoint x: 296, startPoint y: 477, endPoint x: 316, endPoint y: 463, distance: 24.2
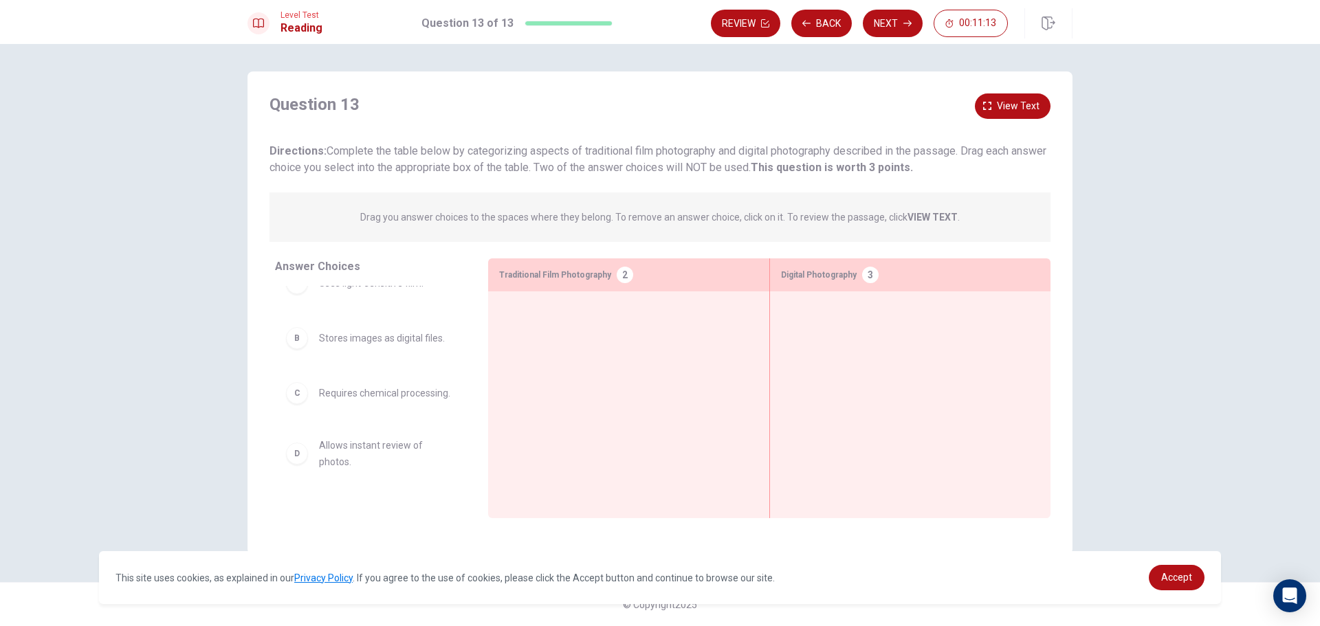
scroll to position [0, 0]
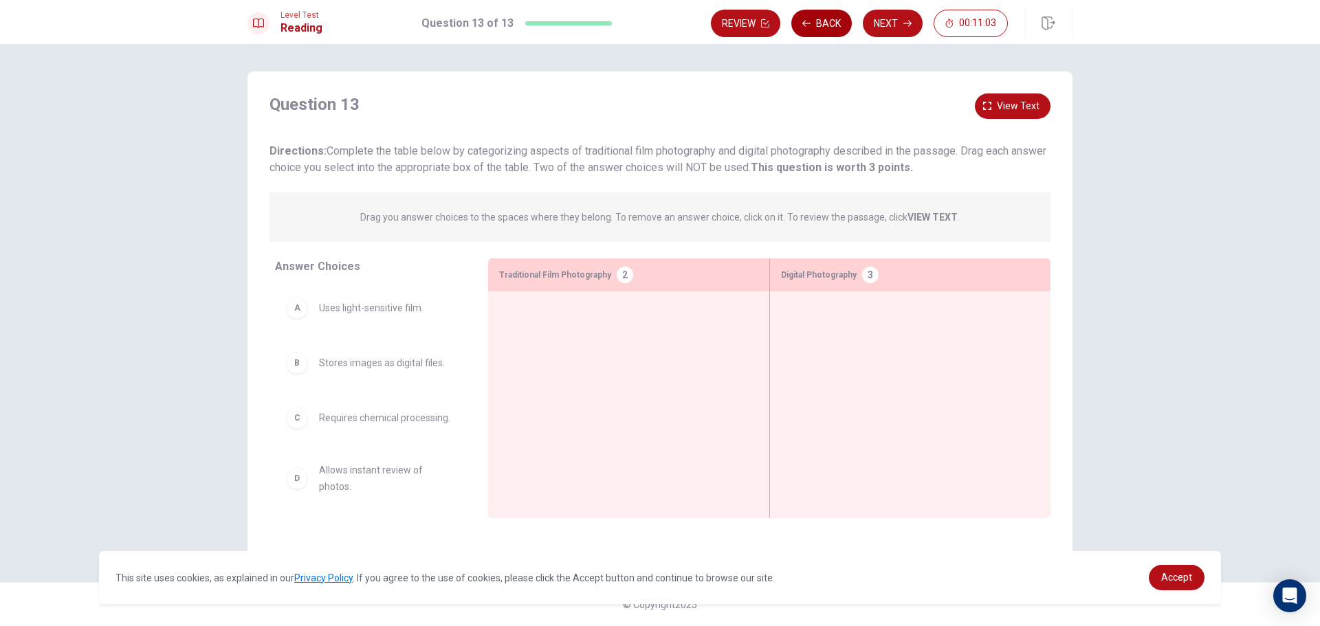
click at [816, 24] on button "Back" at bounding box center [821, 24] width 61 height 28
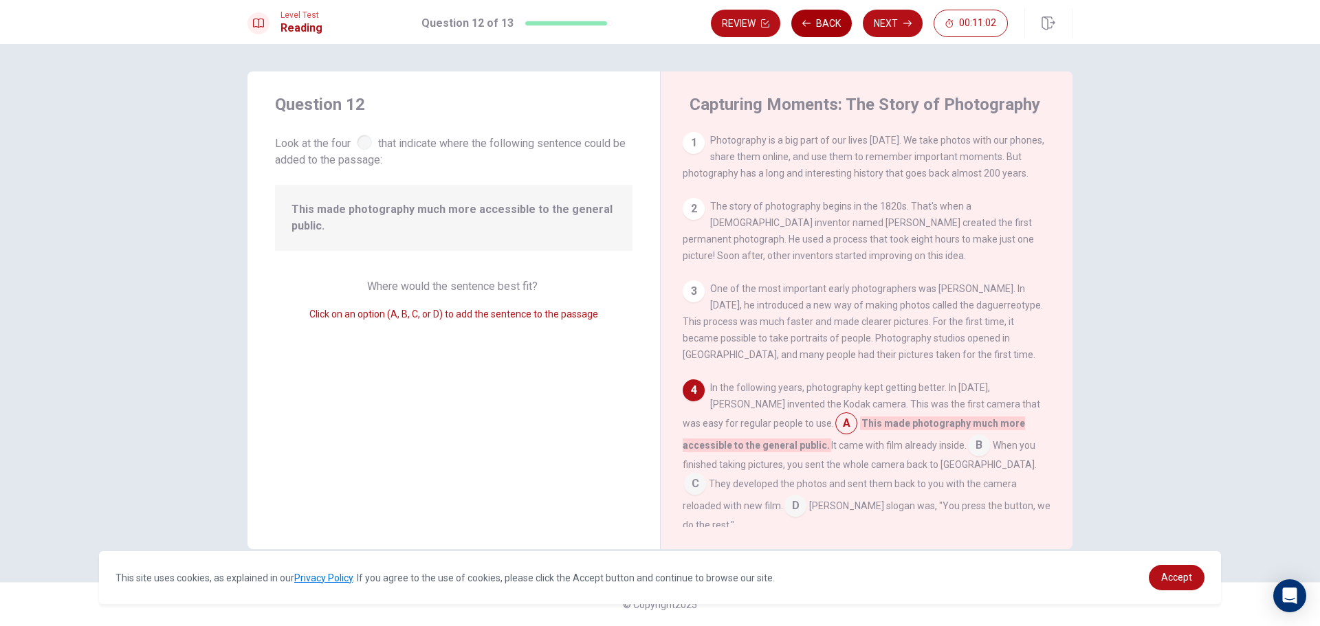
scroll to position [135, 0]
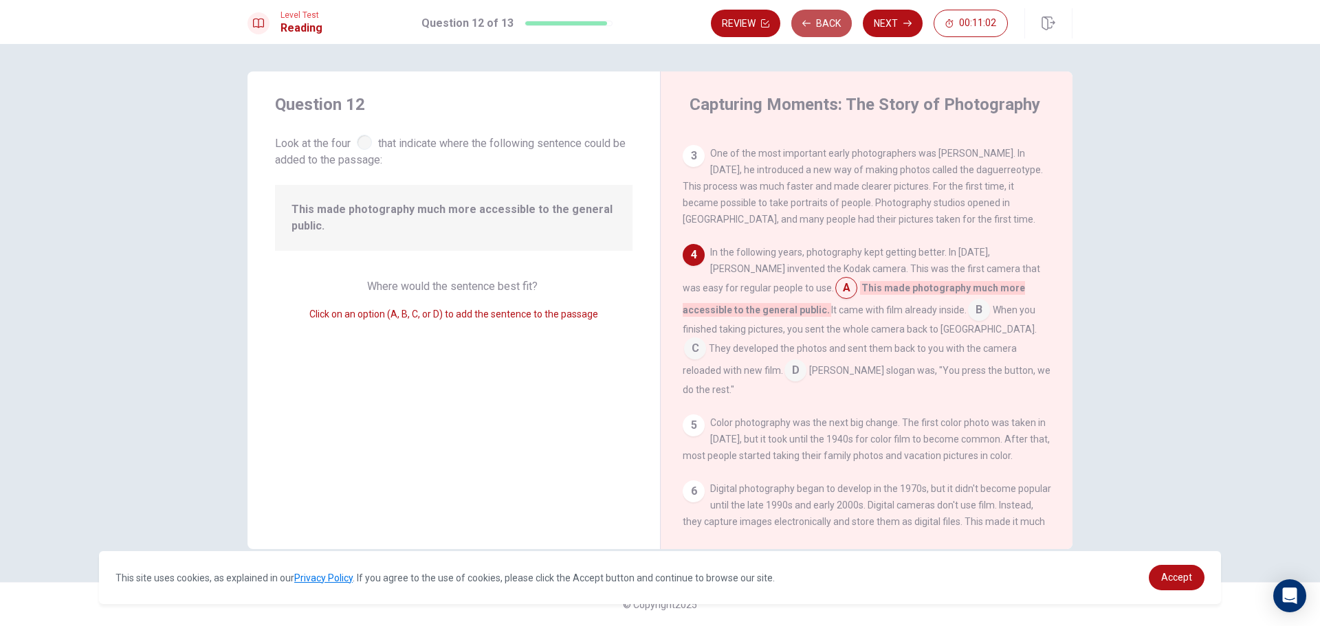
click at [816, 24] on button "Back" at bounding box center [821, 24] width 61 height 28
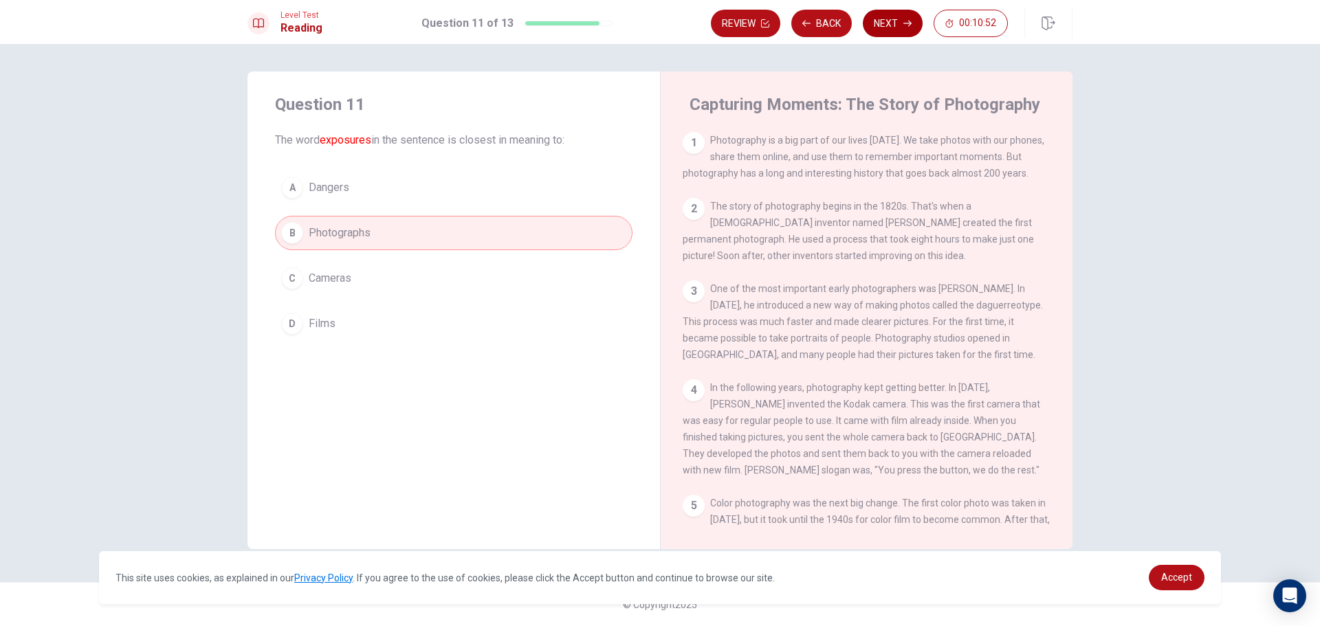
click at [893, 32] on button "Next" at bounding box center [893, 24] width 60 height 28
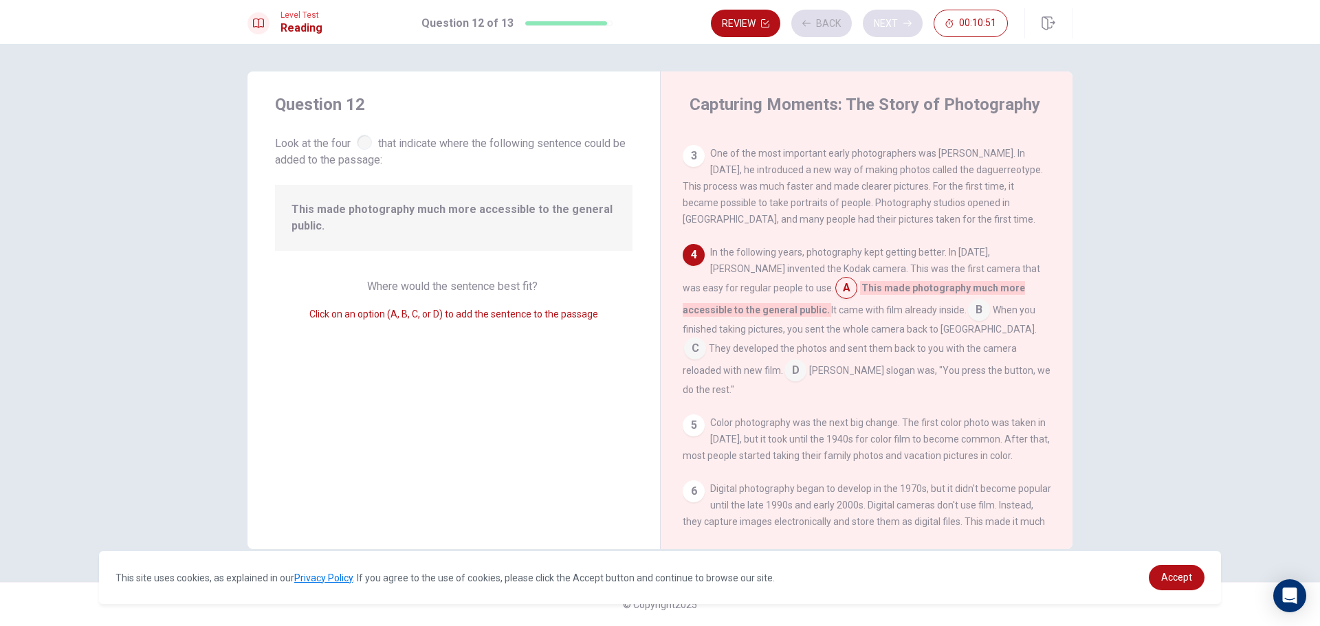
click at [893, 32] on div "Review Back Next 00:10:51" at bounding box center [859, 24] width 297 height 28
click at [893, 27] on button "Next" at bounding box center [893, 24] width 60 height 28
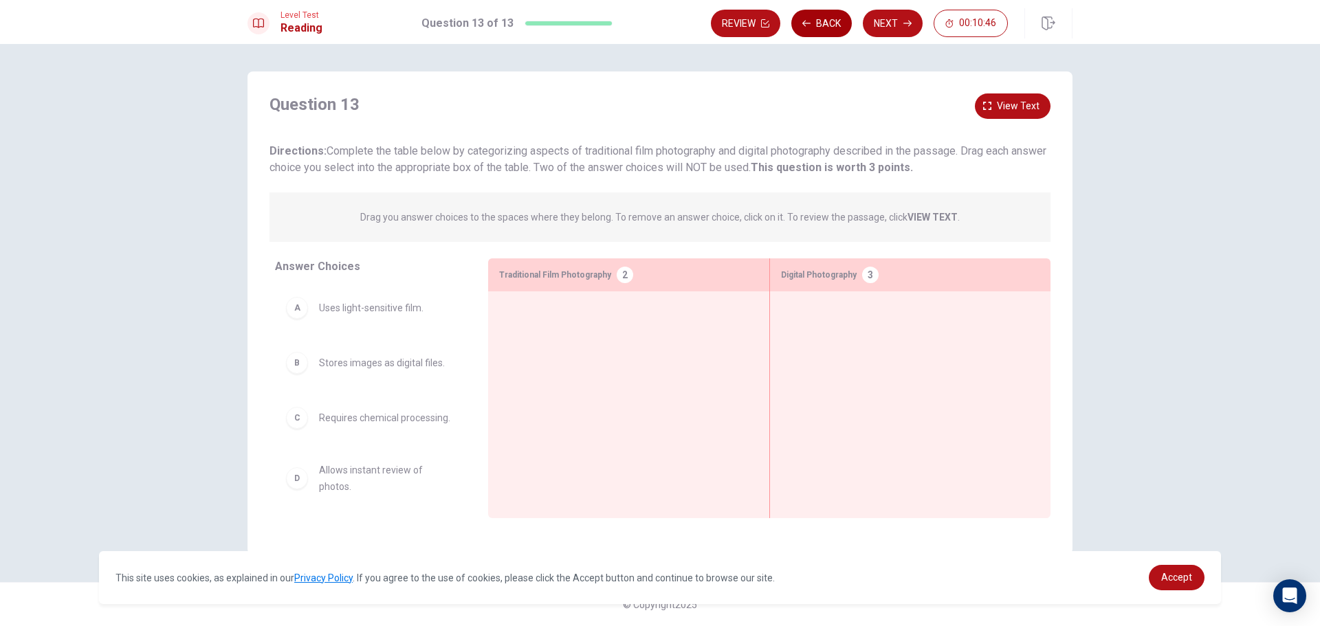
click at [831, 21] on button "Back" at bounding box center [821, 24] width 61 height 28
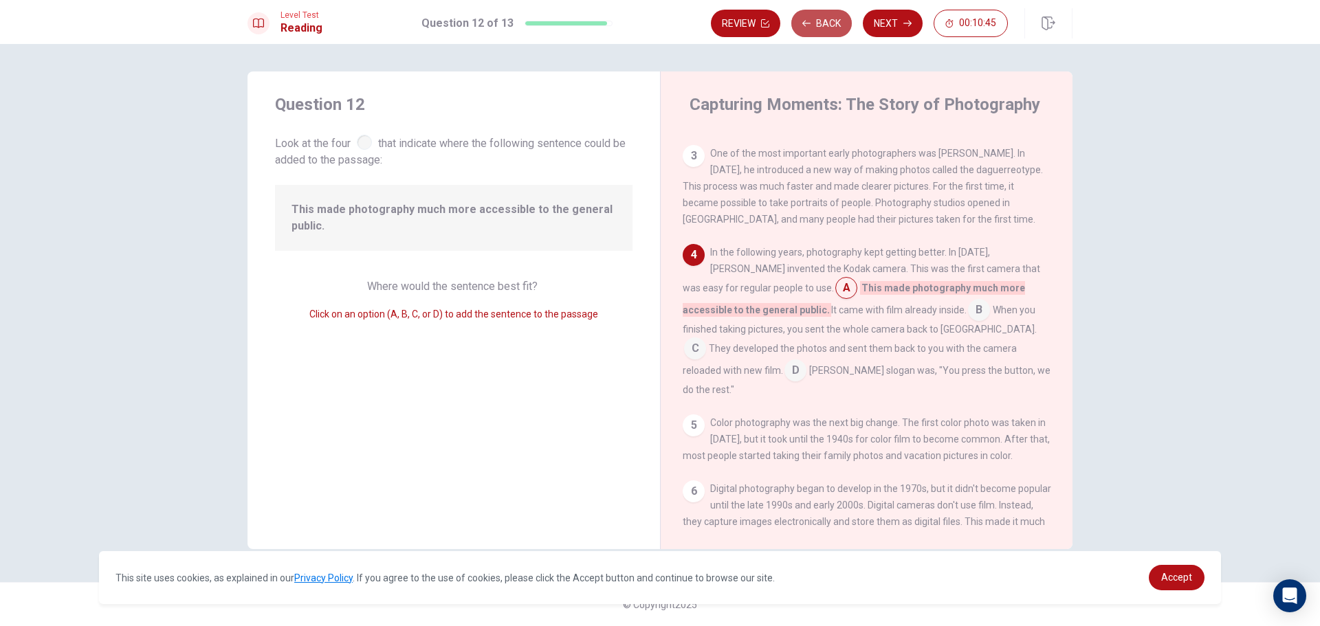
click at [831, 21] on button "Back" at bounding box center [821, 24] width 61 height 28
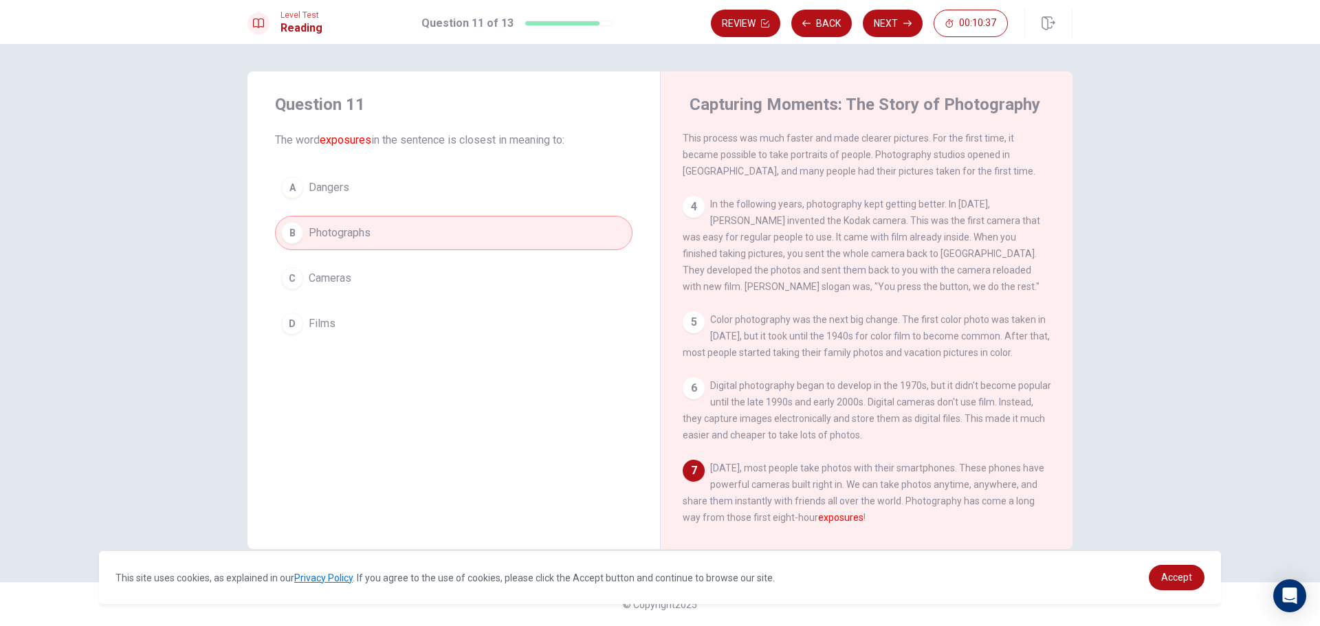
scroll to position [150, 0]
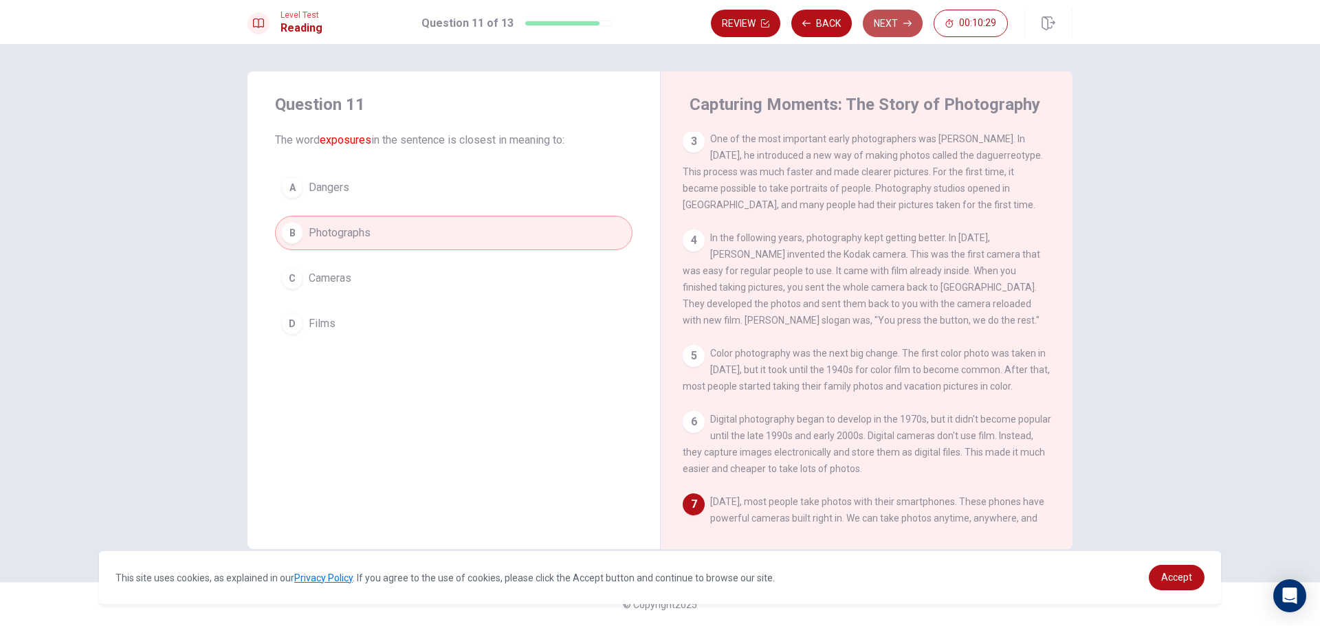
click at [901, 16] on button "Next" at bounding box center [893, 24] width 60 height 28
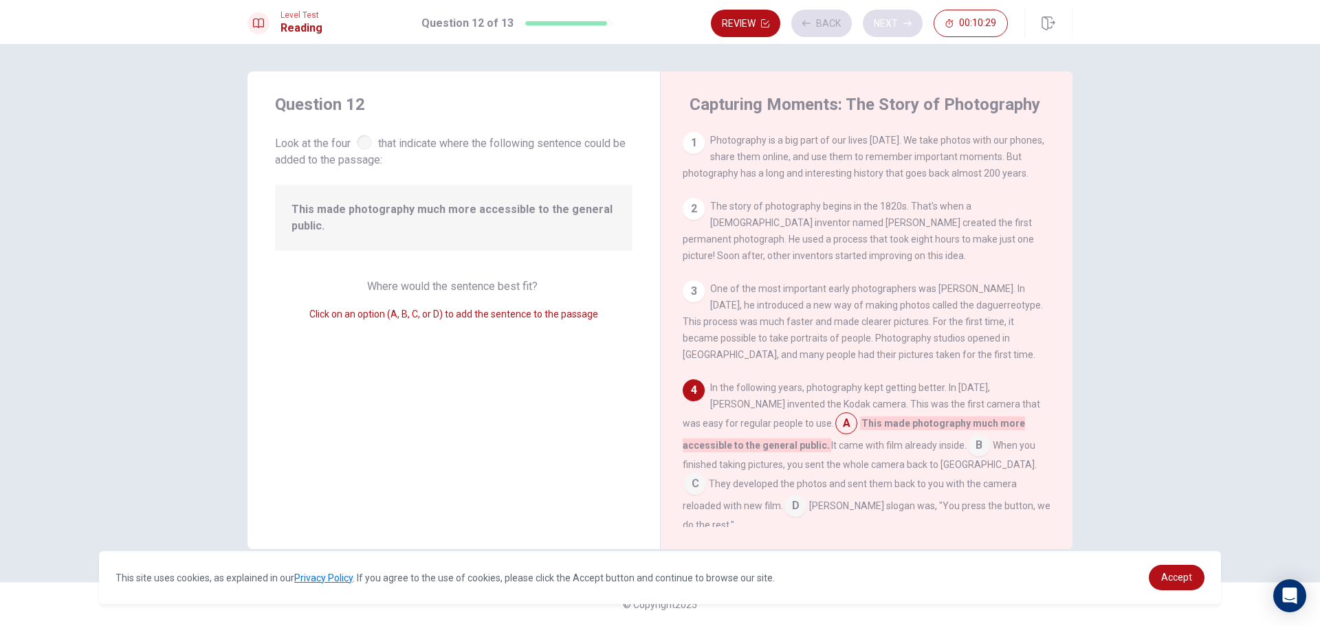
scroll to position [135, 0]
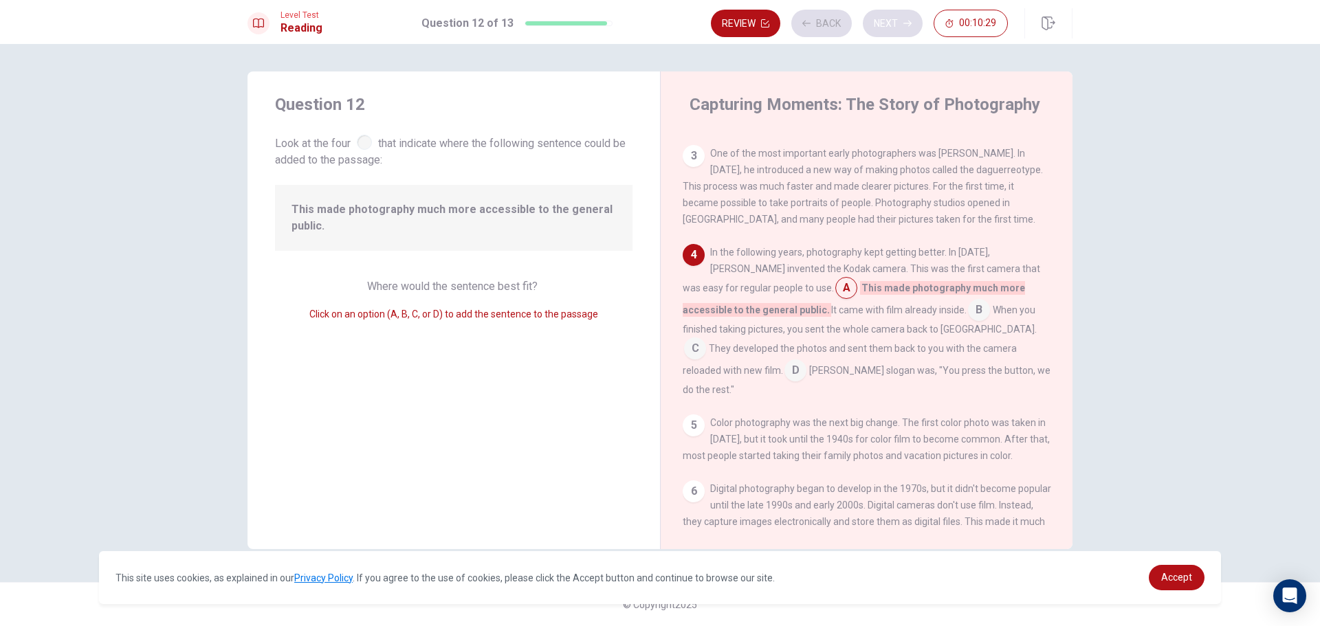
click at [901, 16] on div "Review Back Next 00:10:29" at bounding box center [859, 24] width 297 height 28
click at [893, 29] on button "Next" at bounding box center [893, 24] width 60 height 28
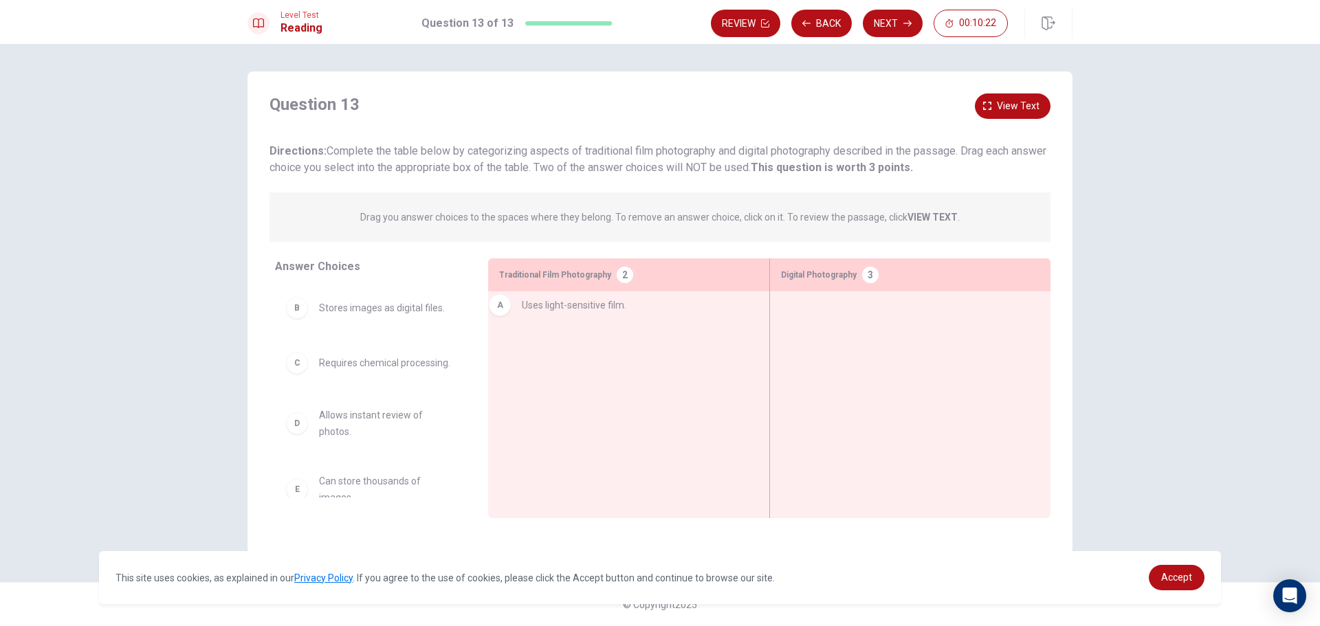
drag, startPoint x: 373, startPoint y: 311, endPoint x: 584, endPoint y: 312, distance: 211.1
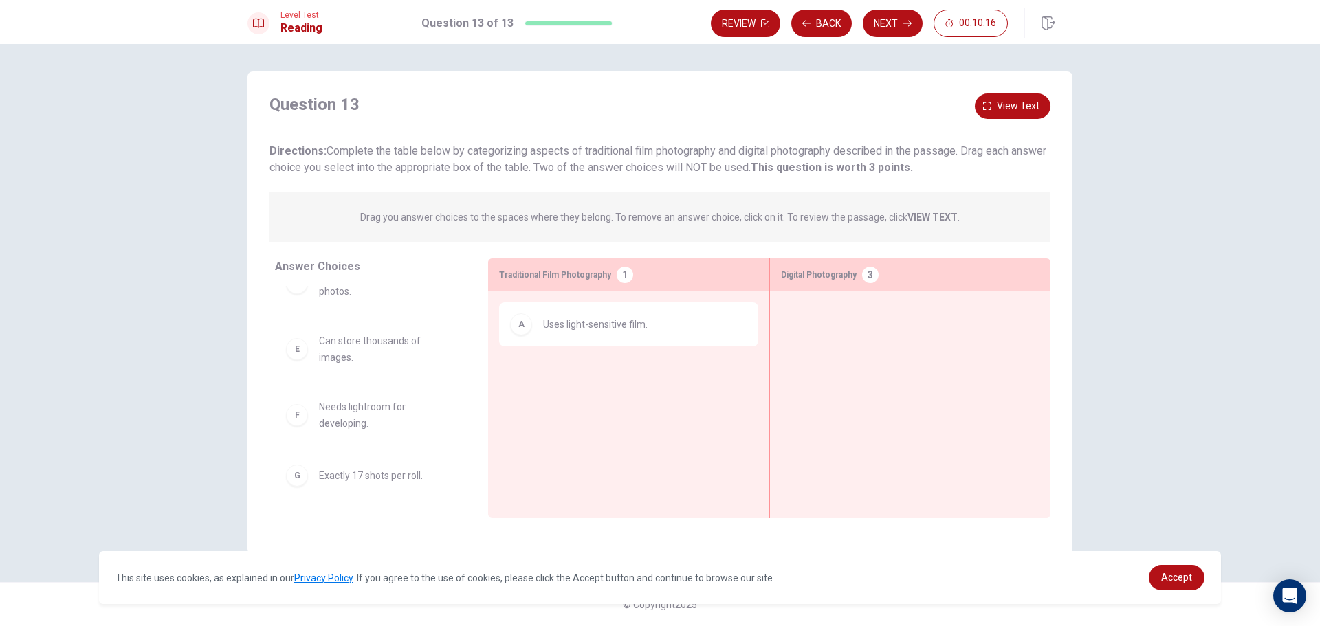
scroll to position [151, 0]
click at [816, 21] on button "Back" at bounding box center [821, 24] width 61 height 28
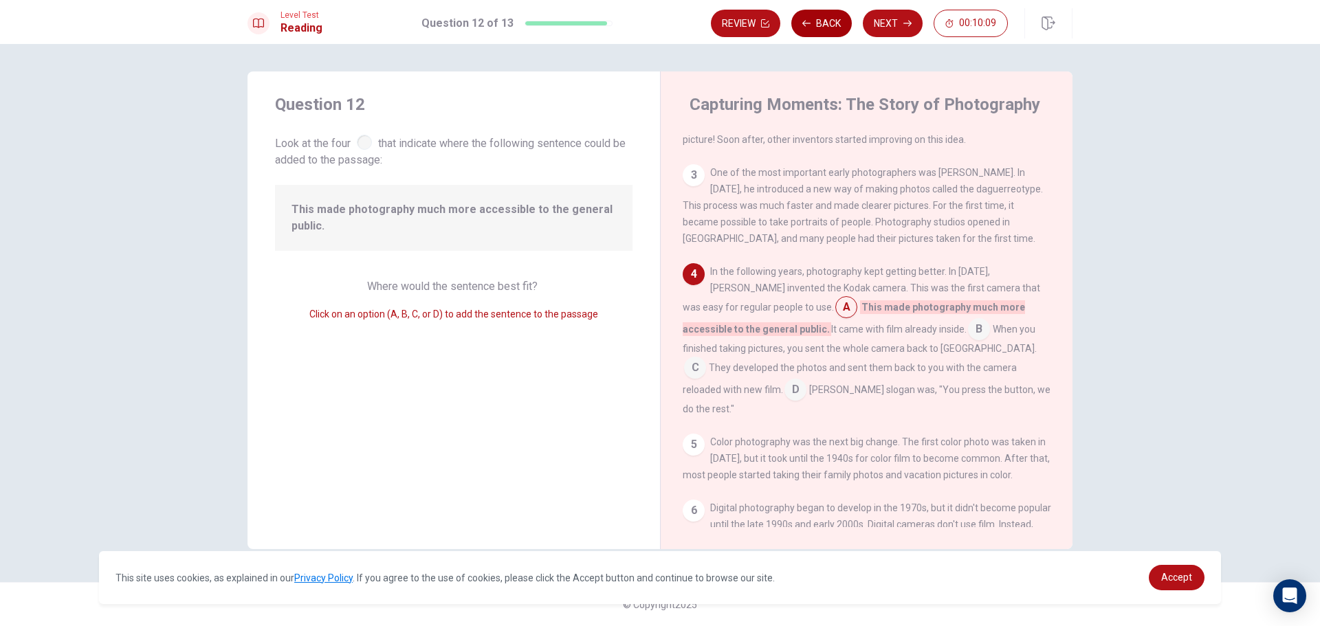
scroll to position [135, 0]
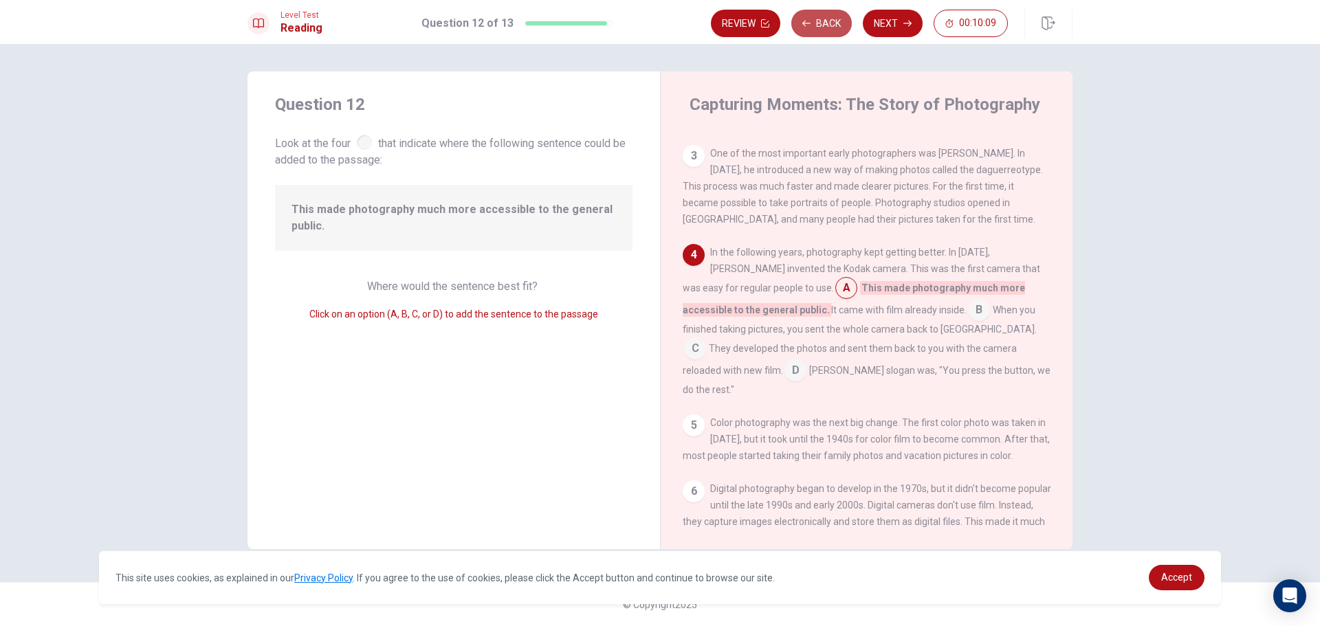
click at [816, 21] on button "Back" at bounding box center [821, 24] width 61 height 28
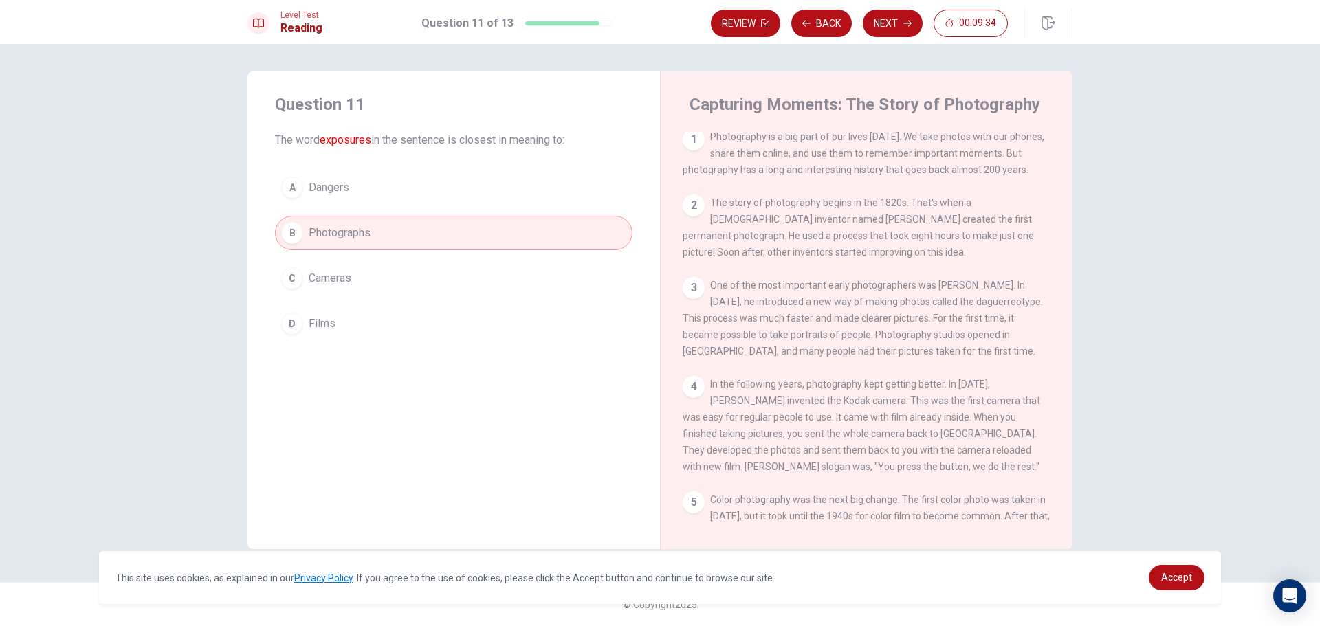
scroll to position [0, 0]
click at [902, 19] on button "Next" at bounding box center [893, 24] width 60 height 28
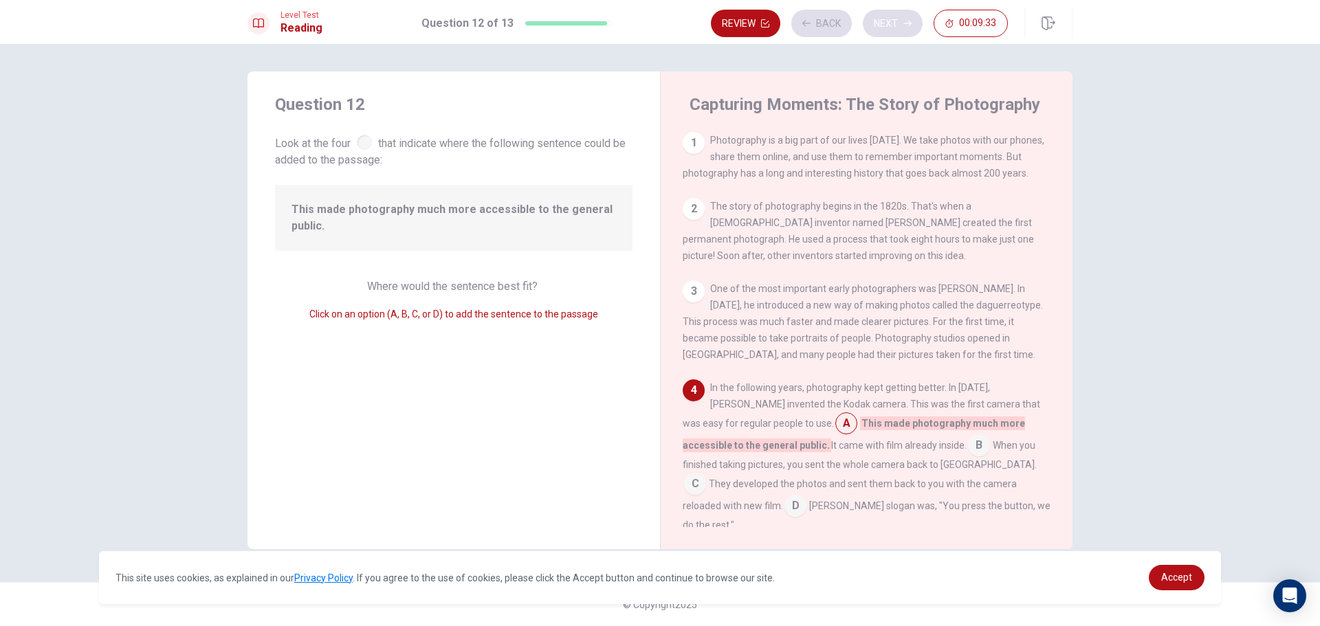
scroll to position [135, 0]
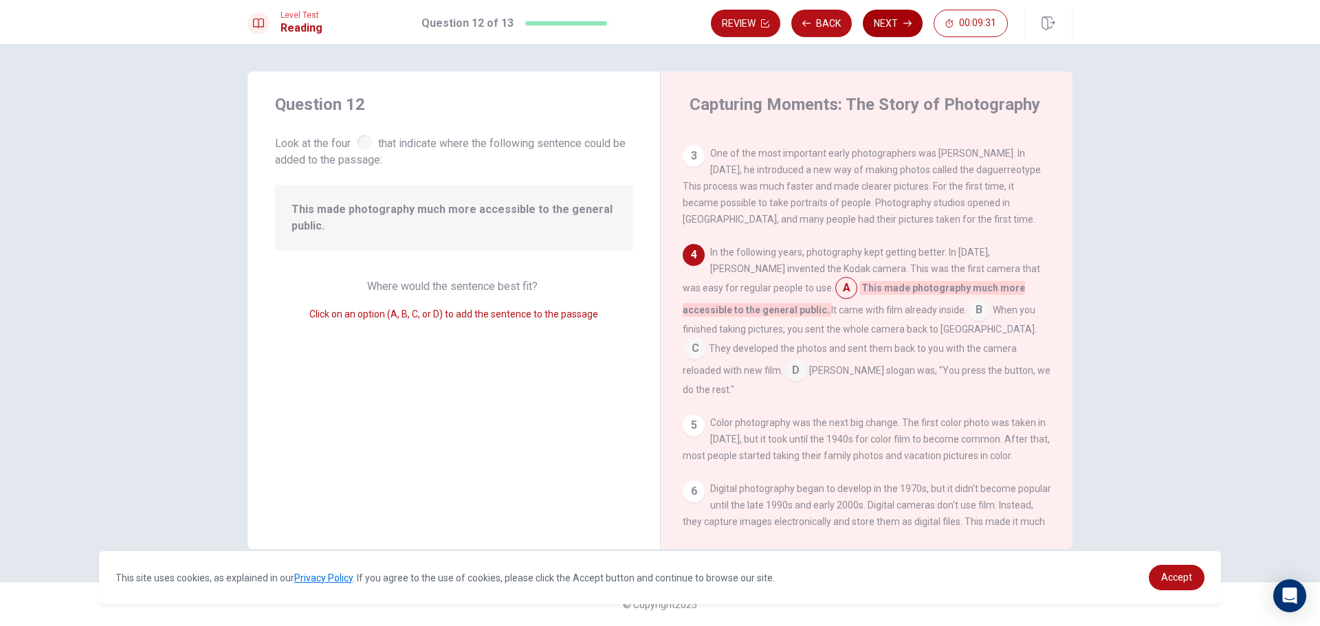
click at [894, 21] on button "Next" at bounding box center [893, 24] width 60 height 28
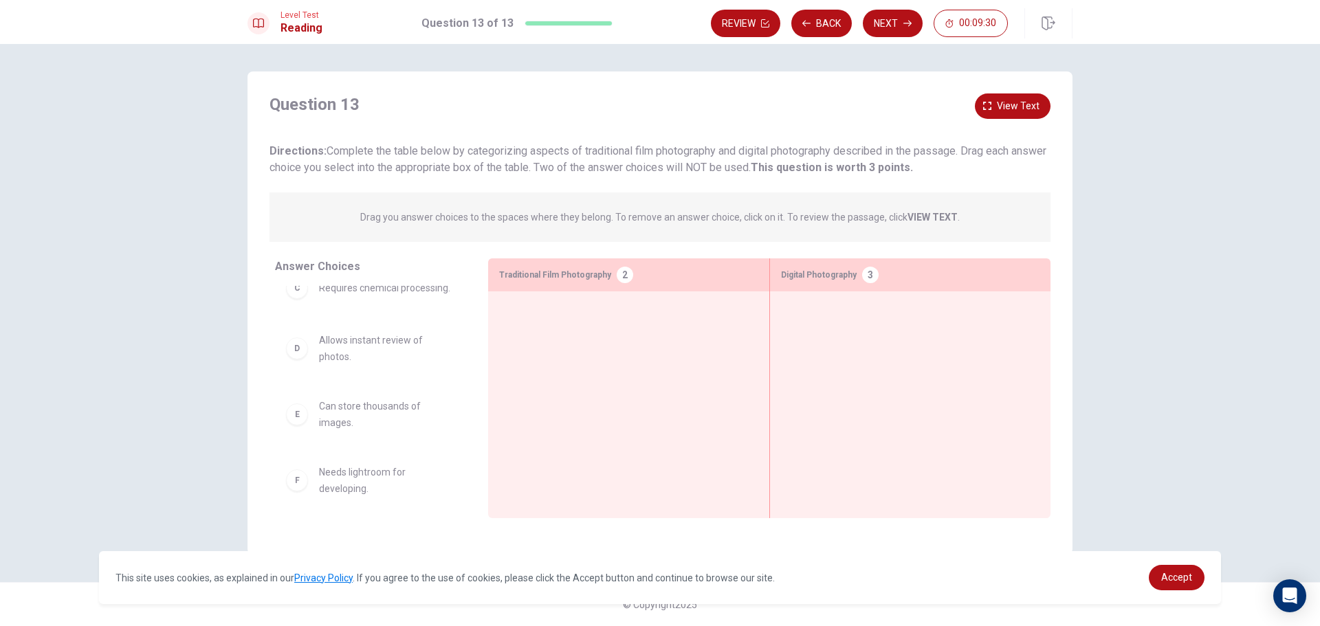
scroll to position [206, 0]
drag, startPoint x: 357, startPoint y: 474, endPoint x: 852, endPoint y: 321, distance: 518.3
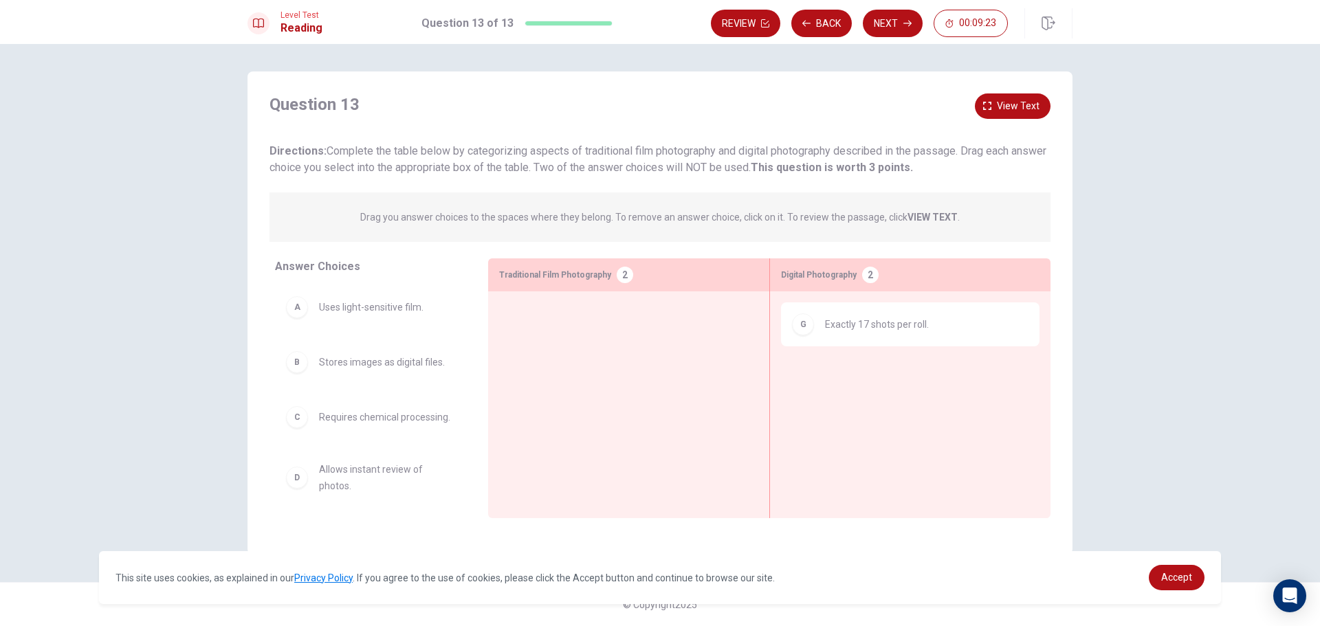
scroll to position [0, 0]
drag, startPoint x: 411, startPoint y: 307, endPoint x: 662, endPoint y: 340, distance: 253.1
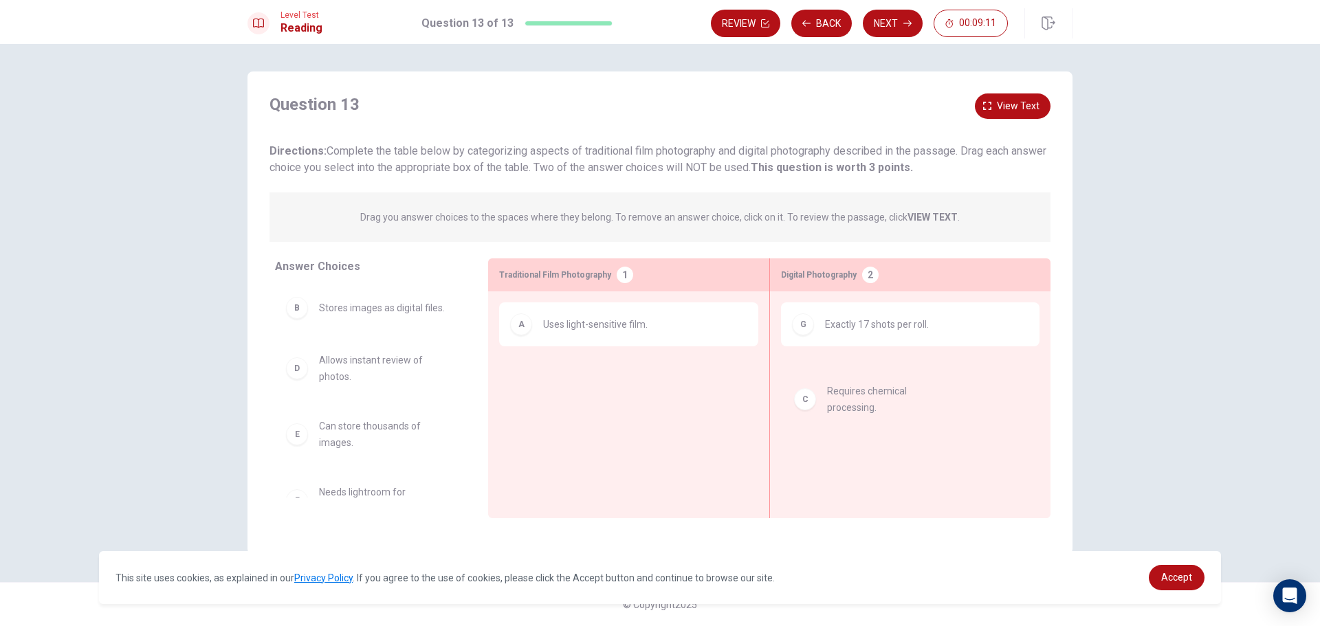
drag, startPoint x: 408, startPoint y: 379, endPoint x: 923, endPoint y: 404, distance: 515.6
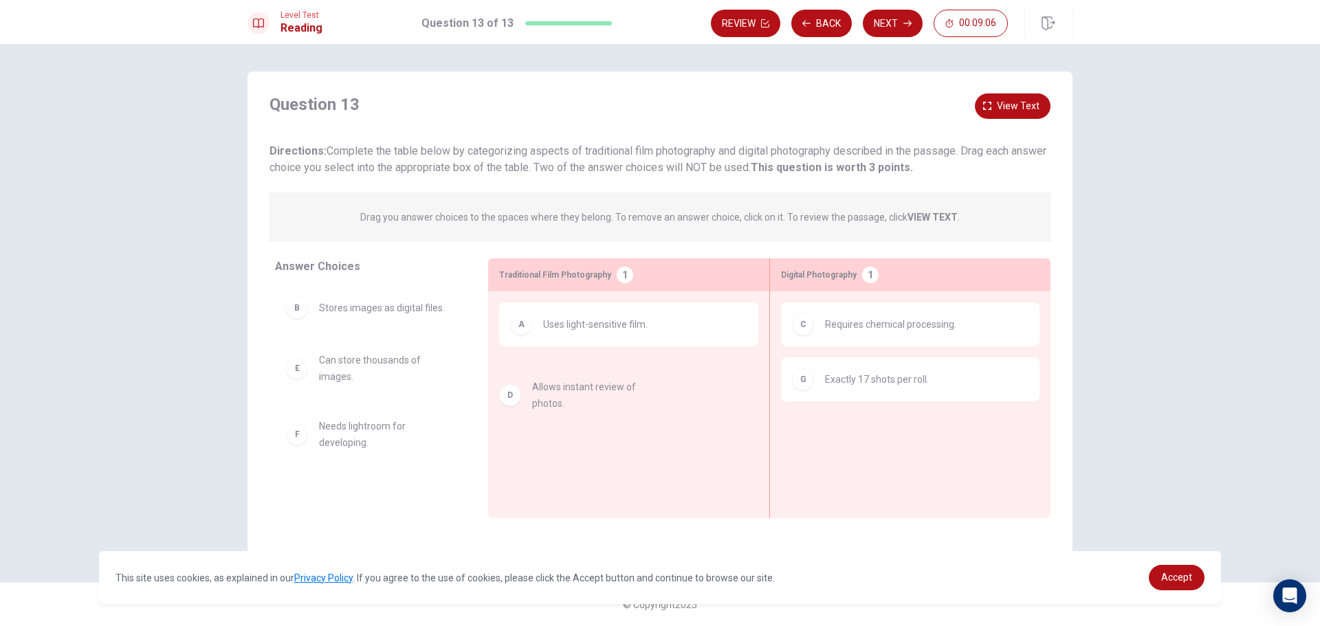
drag, startPoint x: 387, startPoint y: 375, endPoint x: 609, endPoint y: 402, distance: 223.1
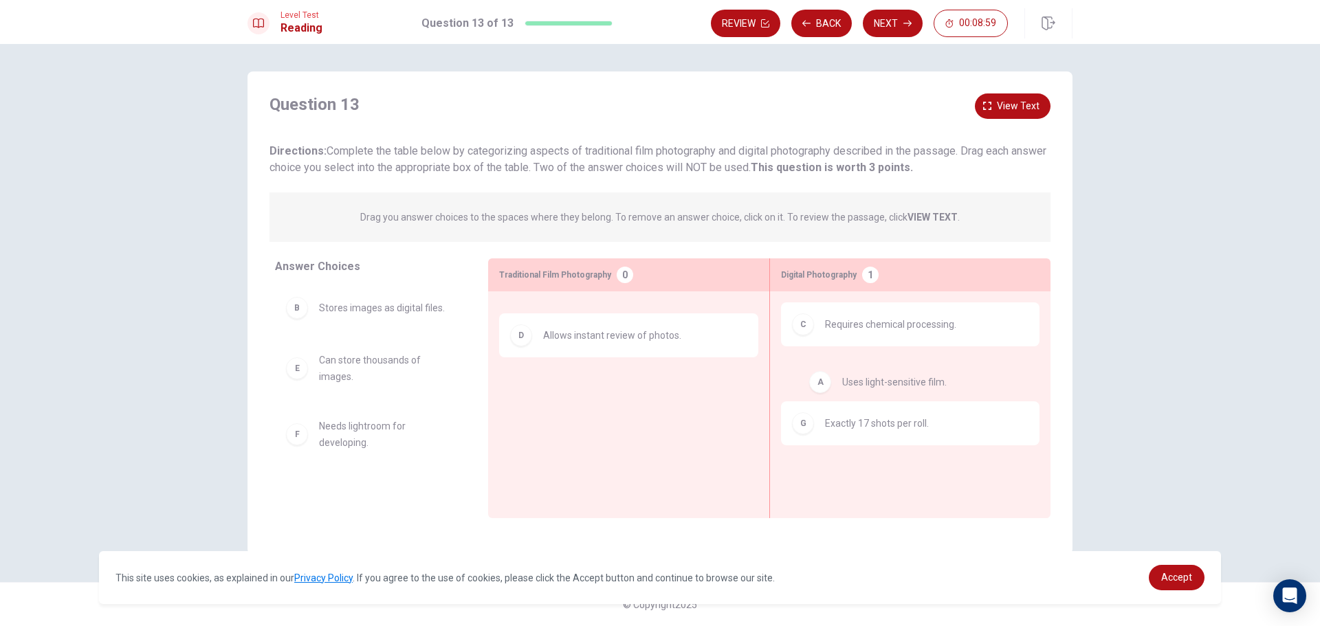
drag, startPoint x: 556, startPoint y: 330, endPoint x: 851, endPoint y: 388, distance: 300.6
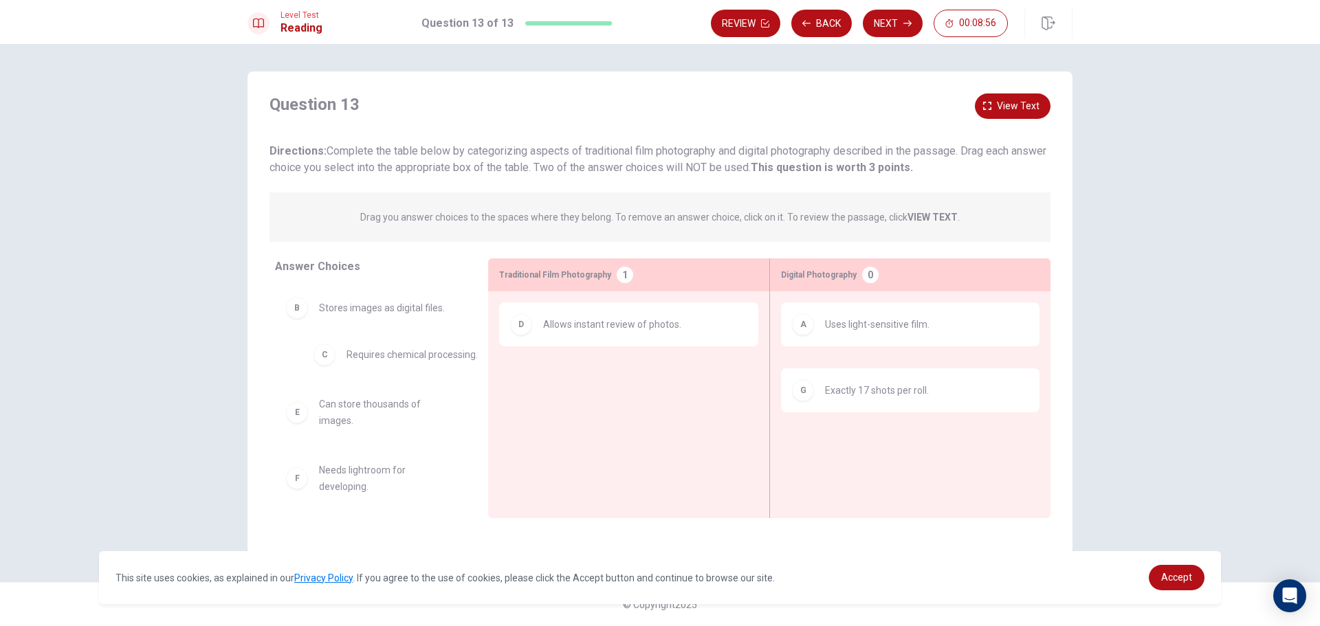
drag, startPoint x: 842, startPoint y: 395, endPoint x: 353, endPoint y: 371, distance: 488.8
drag, startPoint x: 376, startPoint y: 321, endPoint x: 652, endPoint y: 387, distance: 283.5
drag, startPoint x: 631, startPoint y: 391, endPoint x: 926, endPoint y: 439, distance: 298.3
drag, startPoint x: 919, startPoint y: 435, endPoint x: 425, endPoint y: 466, distance: 494.7
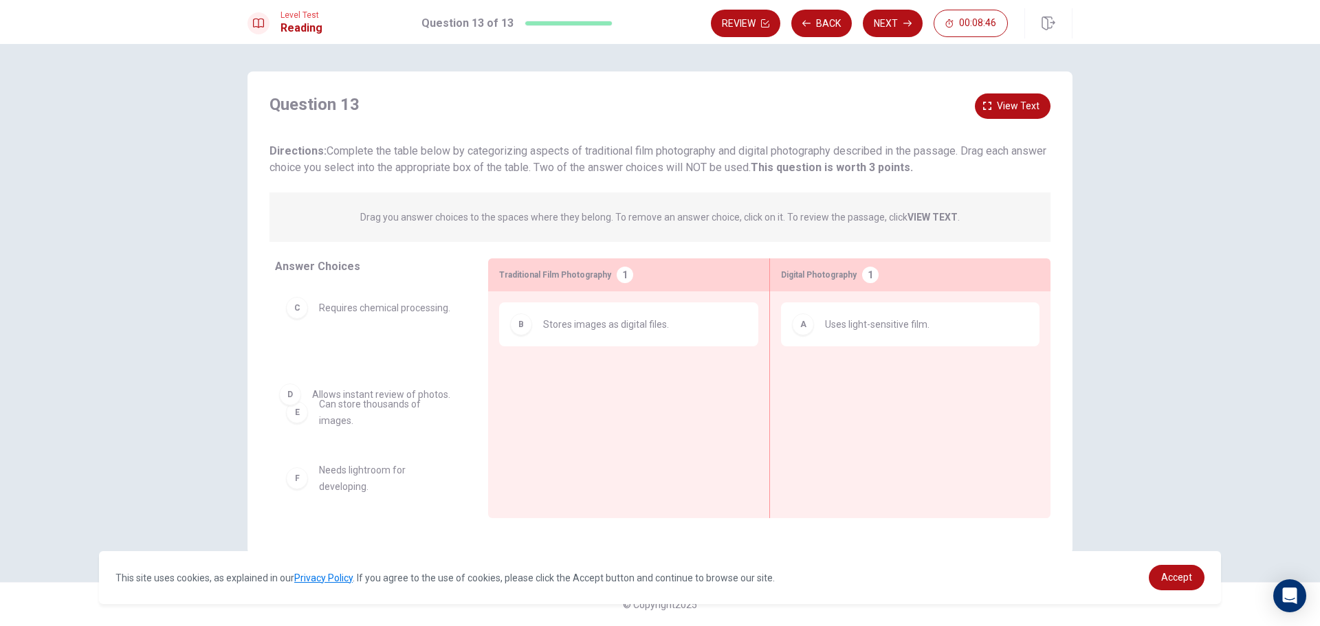
drag, startPoint x: 835, startPoint y: 381, endPoint x: 319, endPoint y: 403, distance: 516.9
drag, startPoint x: 368, startPoint y: 483, endPoint x: 651, endPoint y: 380, distance: 300.9
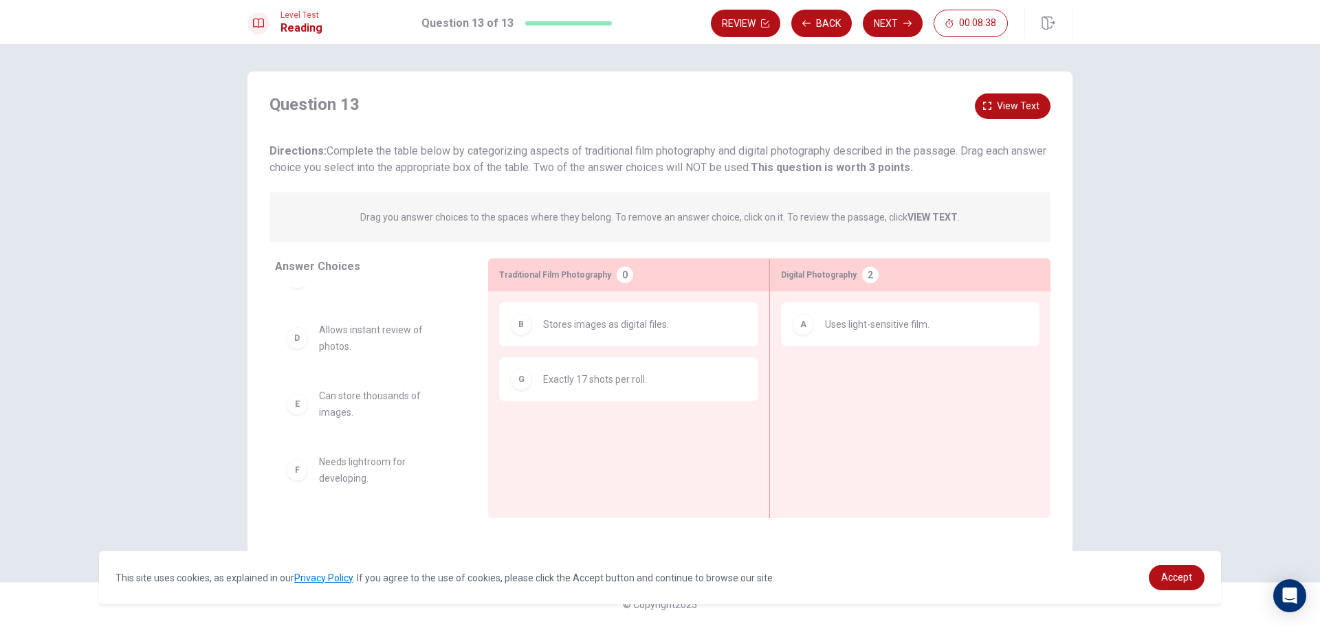
scroll to position [41, 0]
drag, startPoint x: 634, startPoint y: 379, endPoint x: 915, endPoint y: 375, distance: 281.3
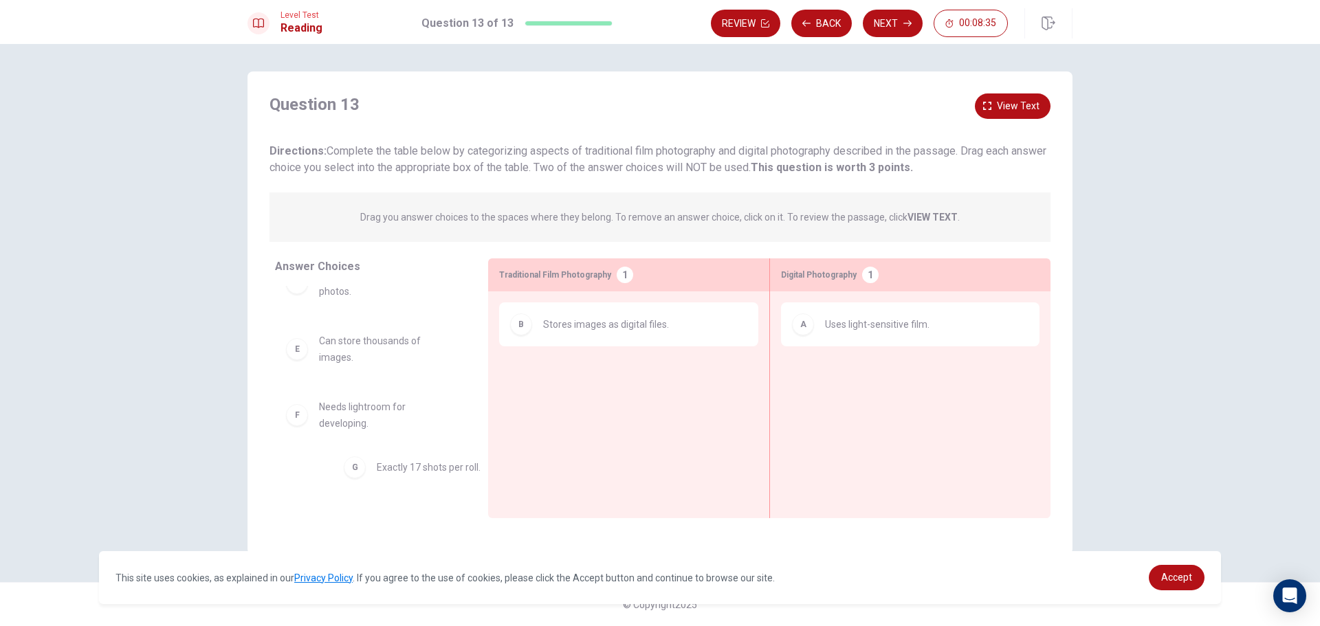
scroll to position [96, 0]
drag, startPoint x: 884, startPoint y: 377, endPoint x: 361, endPoint y: 474, distance: 531.7
drag, startPoint x: 355, startPoint y: 430, endPoint x: 587, endPoint y: 412, distance: 232.5
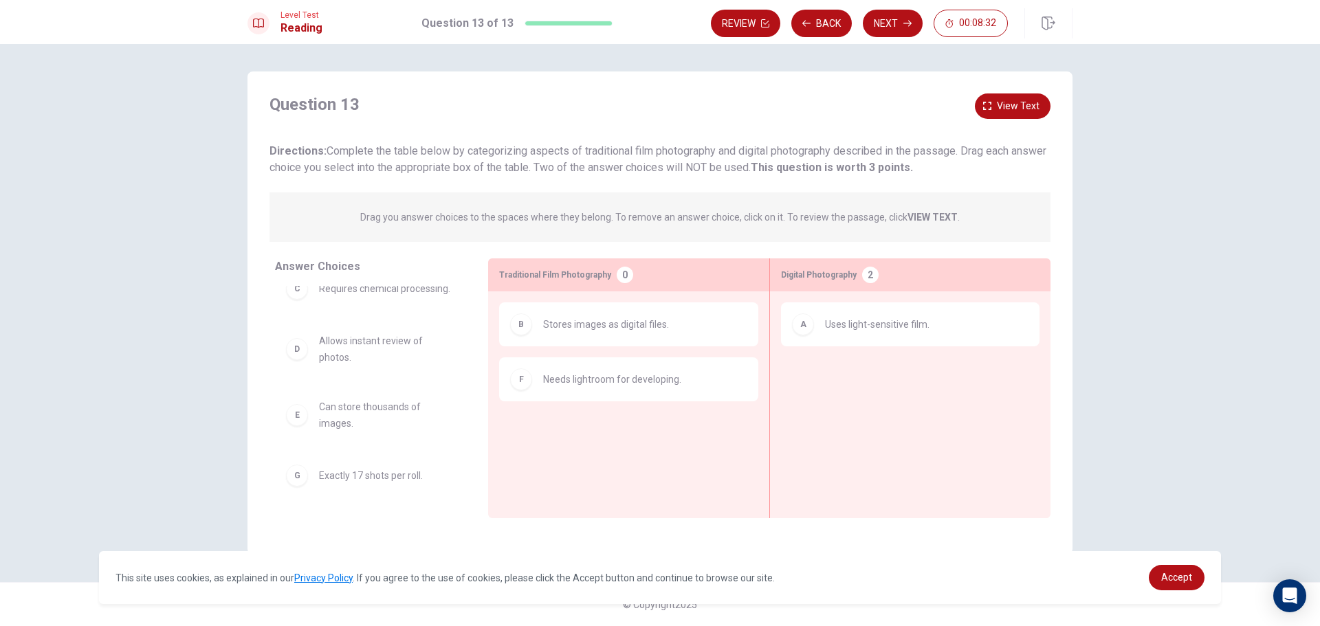
scroll to position [30, 0]
drag, startPoint x: 578, startPoint y: 392, endPoint x: 860, endPoint y: 392, distance: 282.6
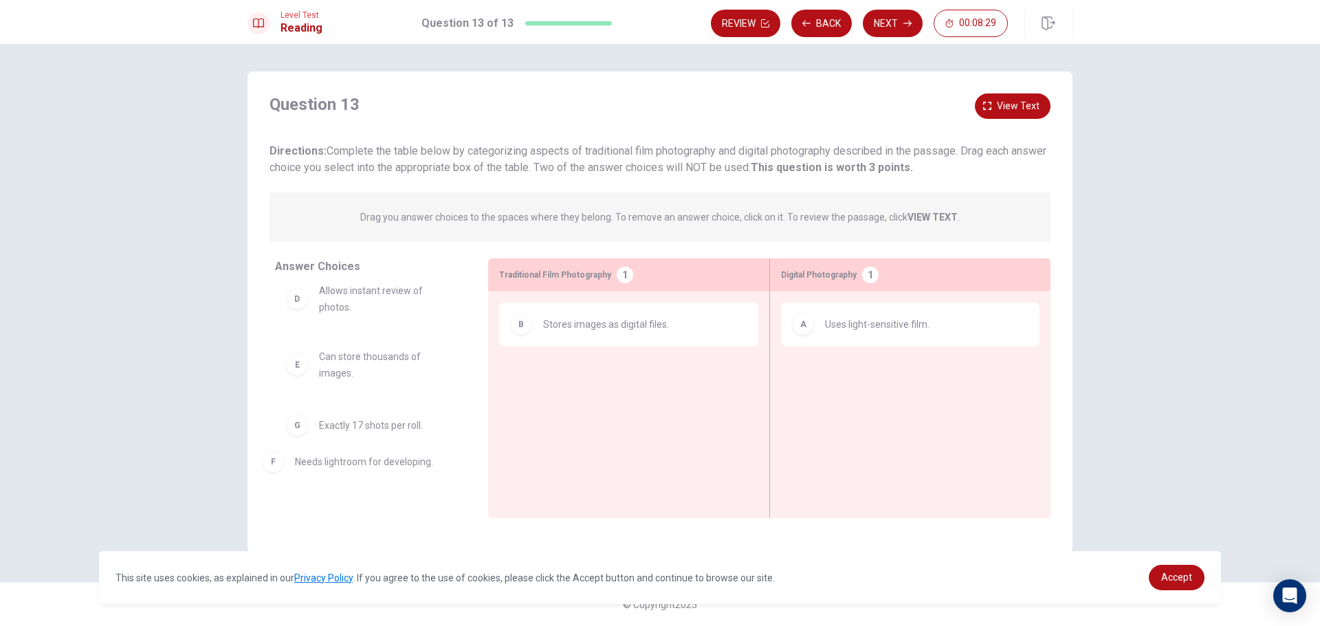
drag, startPoint x: 860, startPoint y: 392, endPoint x: 325, endPoint y: 474, distance: 541.3
drag, startPoint x: 340, startPoint y: 392, endPoint x: 571, endPoint y: 395, distance: 231.1
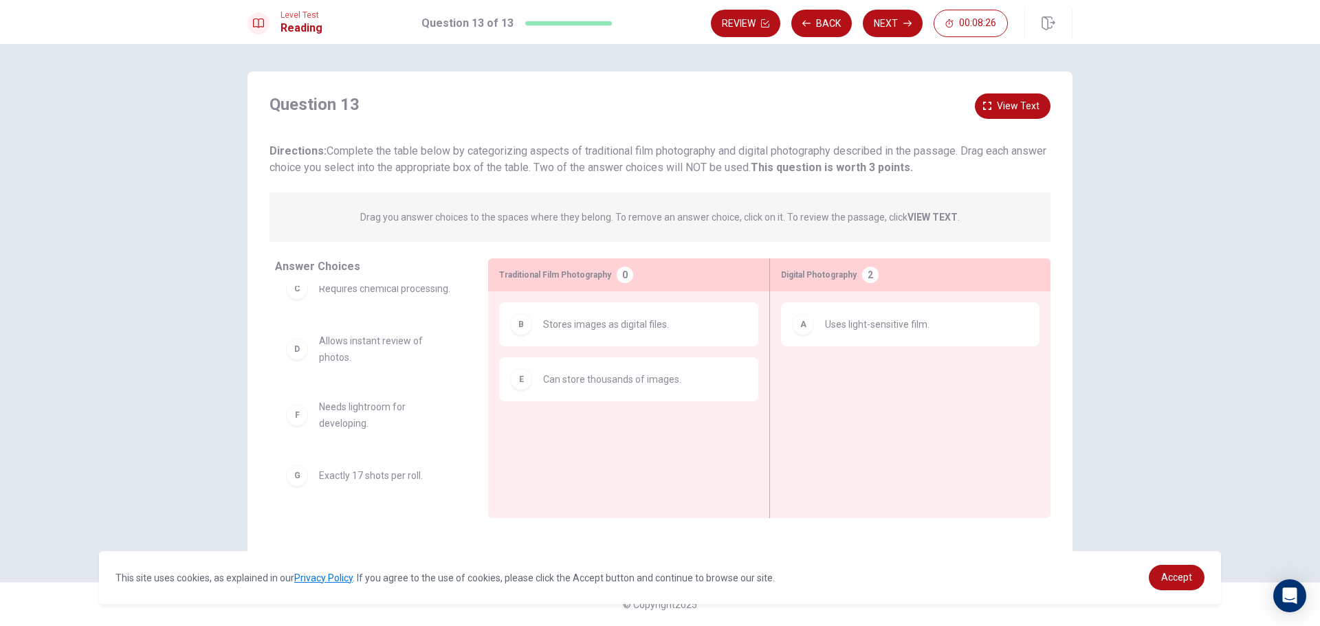
scroll to position [30, 0]
drag, startPoint x: 567, startPoint y: 386, endPoint x: 867, endPoint y: 383, distance: 299.8
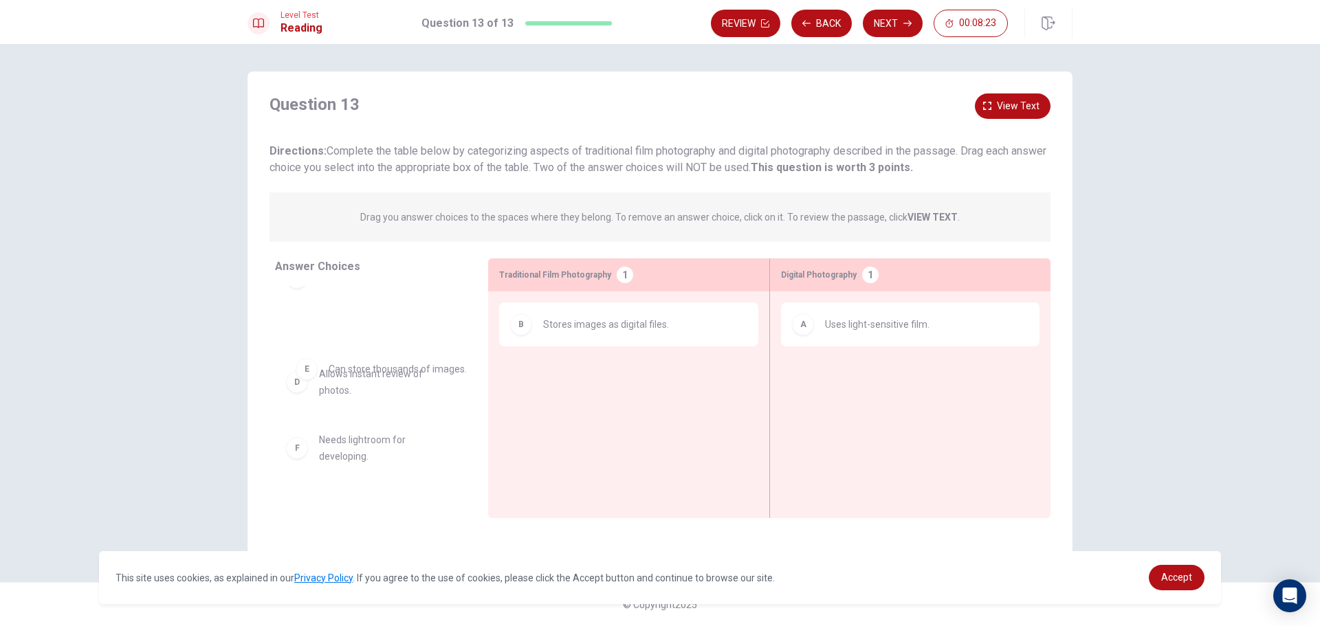
drag, startPoint x: 866, startPoint y: 383, endPoint x: 367, endPoint y: 372, distance: 500.0
drag, startPoint x: 349, startPoint y: 333, endPoint x: 596, endPoint y: 371, distance: 249.7
drag, startPoint x: 591, startPoint y: 378, endPoint x: 393, endPoint y: 415, distance: 202.2
click at [903, 17] on button "Next" at bounding box center [893, 24] width 60 height 28
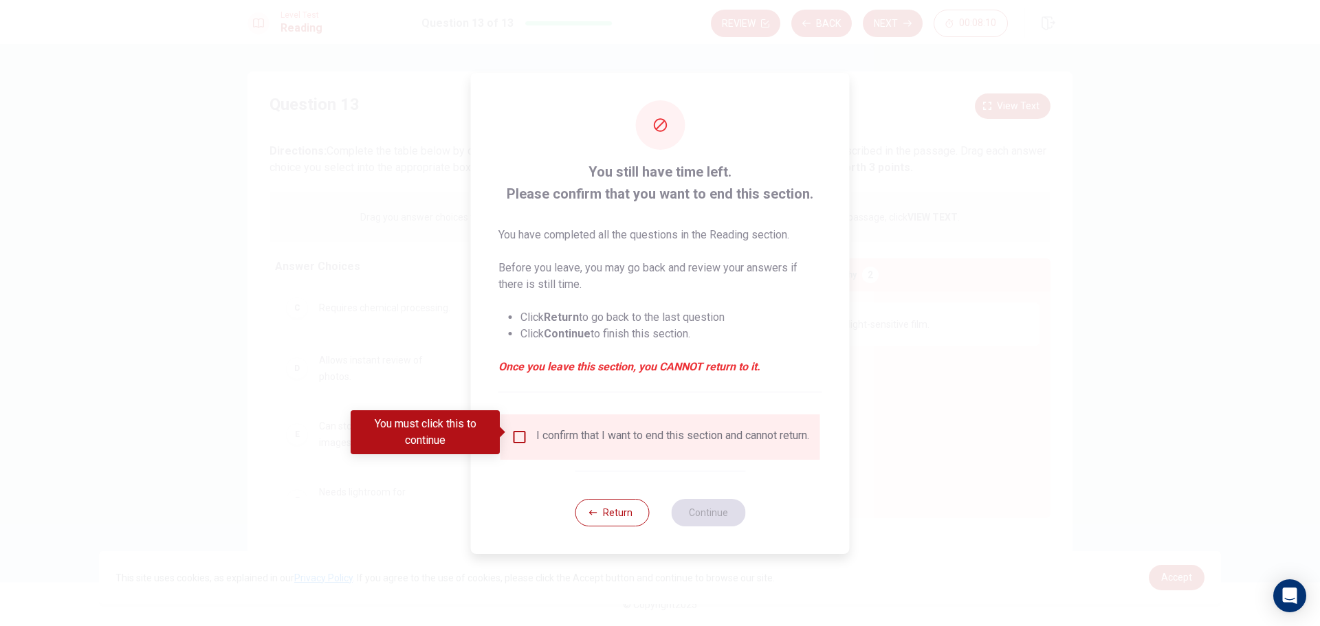
click at [523, 433] on input "You must click this to continue" at bounding box center [520, 437] width 17 height 17
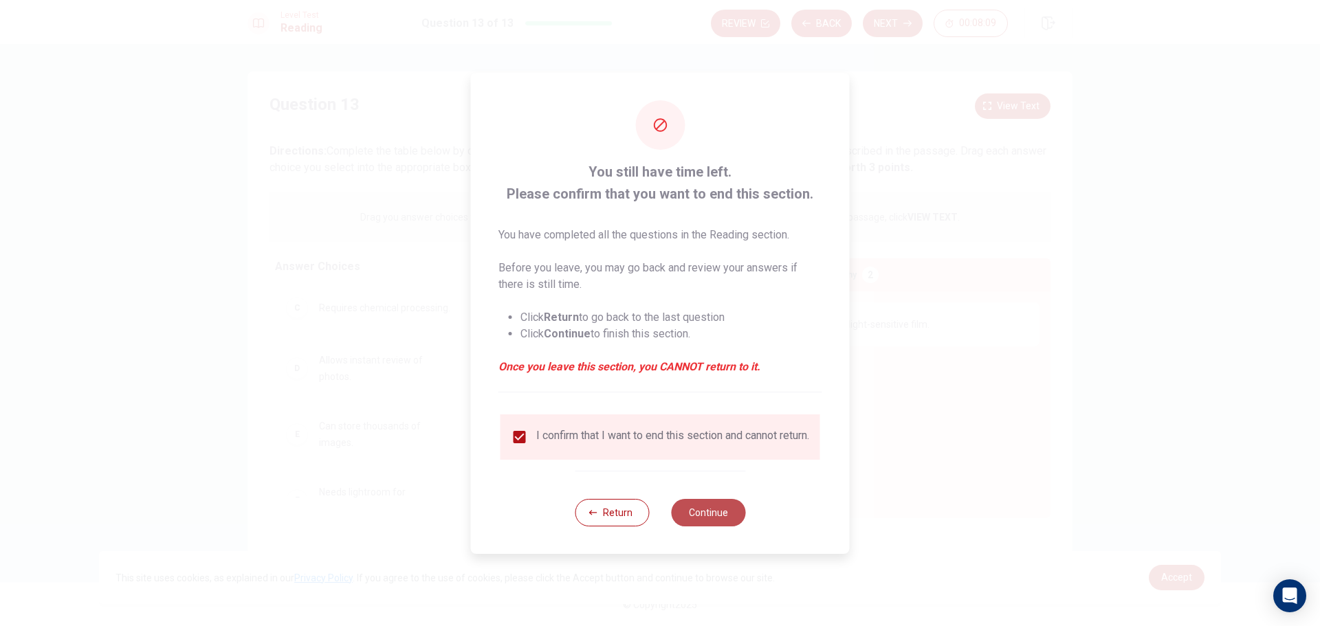
click at [712, 515] on button "Continue" at bounding box center [708, 513] width 74 height 28
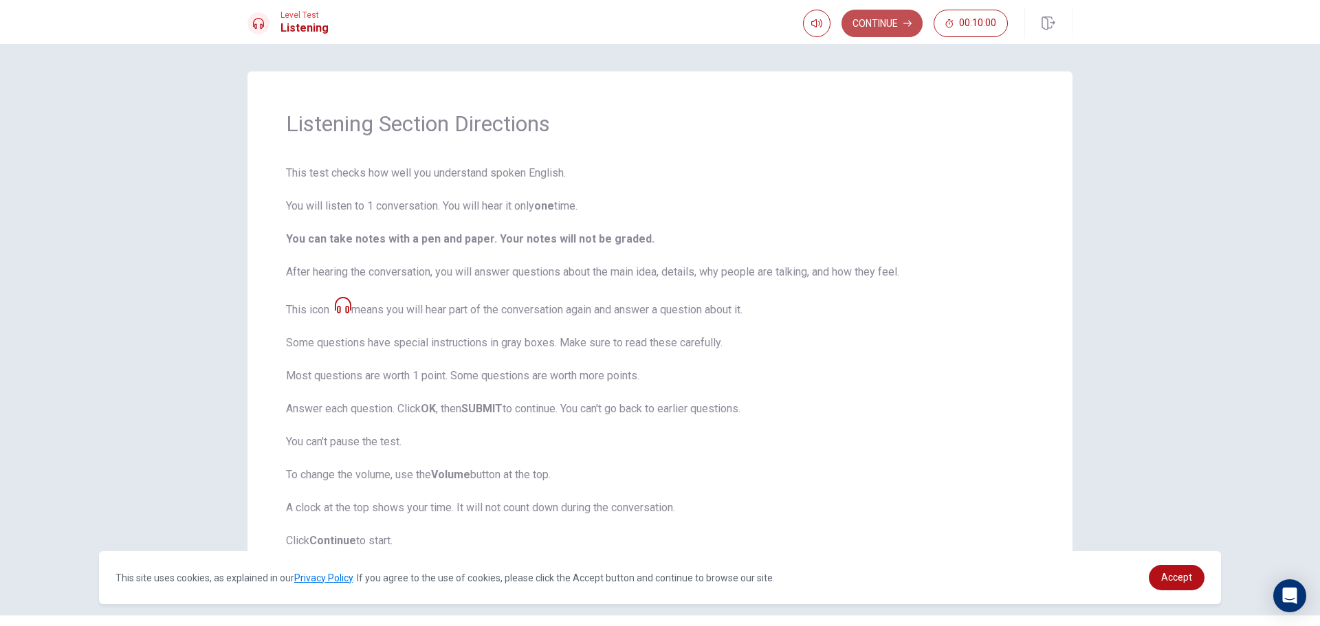
click at [900, 22] on button "Continue" at bounding box center [882, 24] width 81 height 28
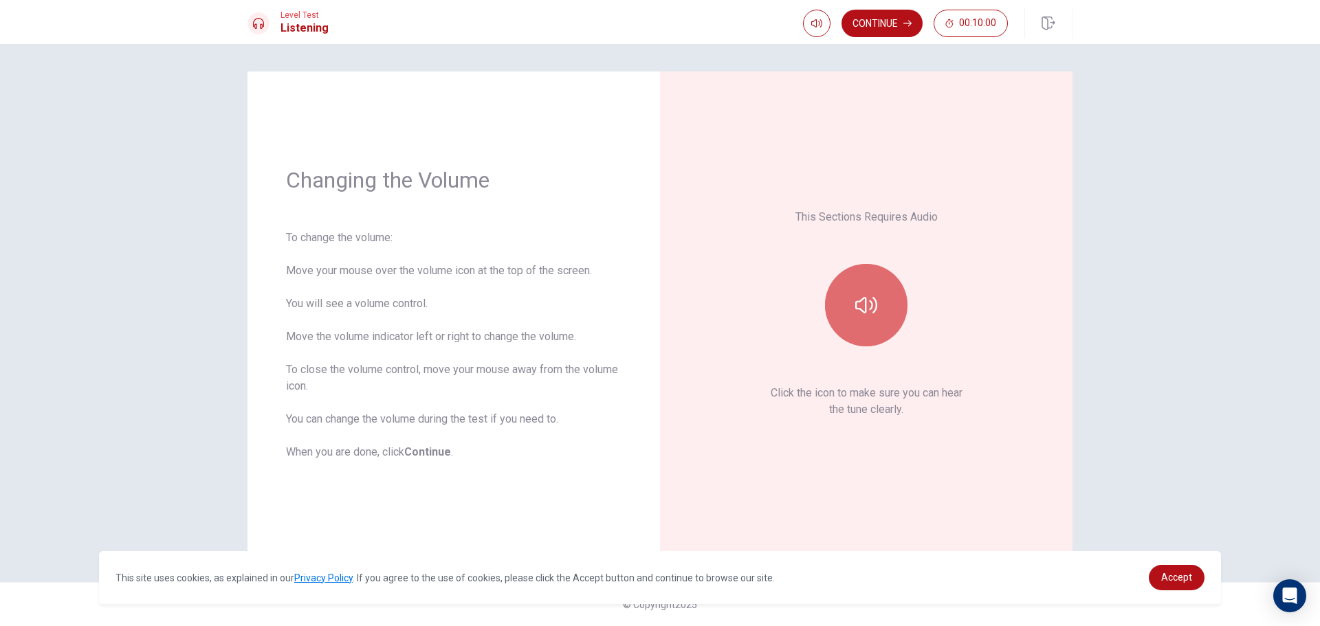
click at [872, 289] on button "button" at bounding box center [866, 305] width 83 height 83
click at [873, 289] on button "button" at bounding box center [866, 305] width 83 height 83
click at [896, 16] on button "Continue" at bounding box center [882, 24] width 81 height 28
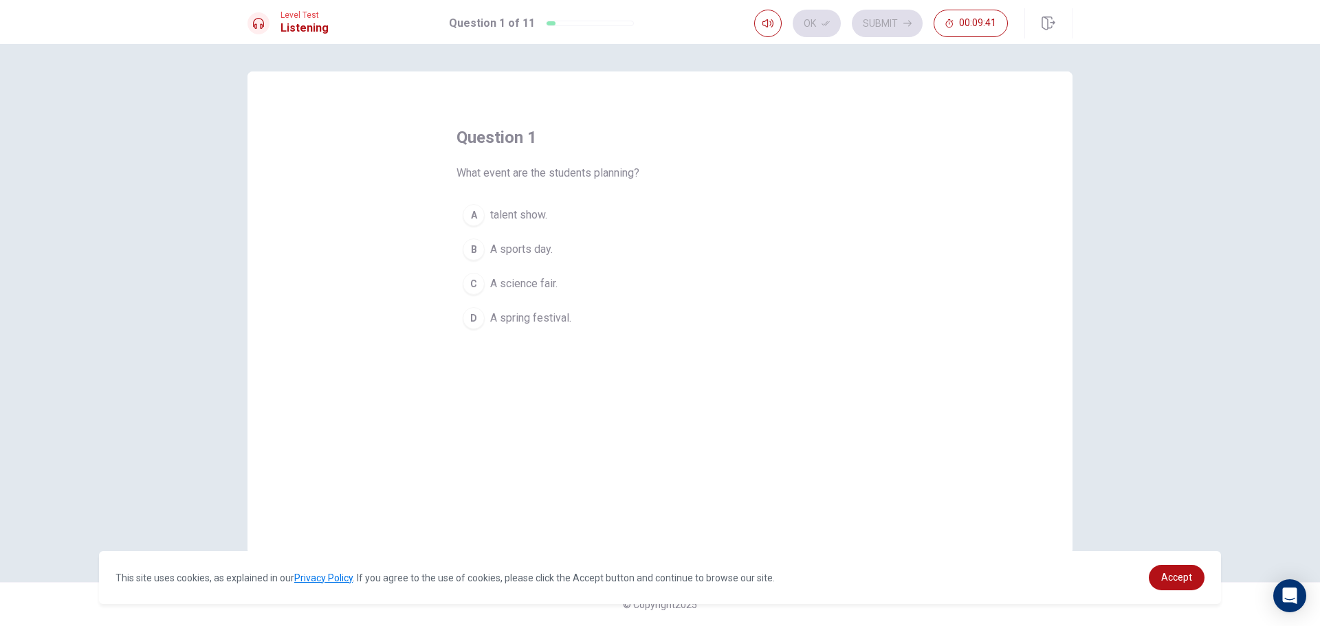
click at [472, 212] on div "A" at bounding box center [474, 215] width 22 height 22
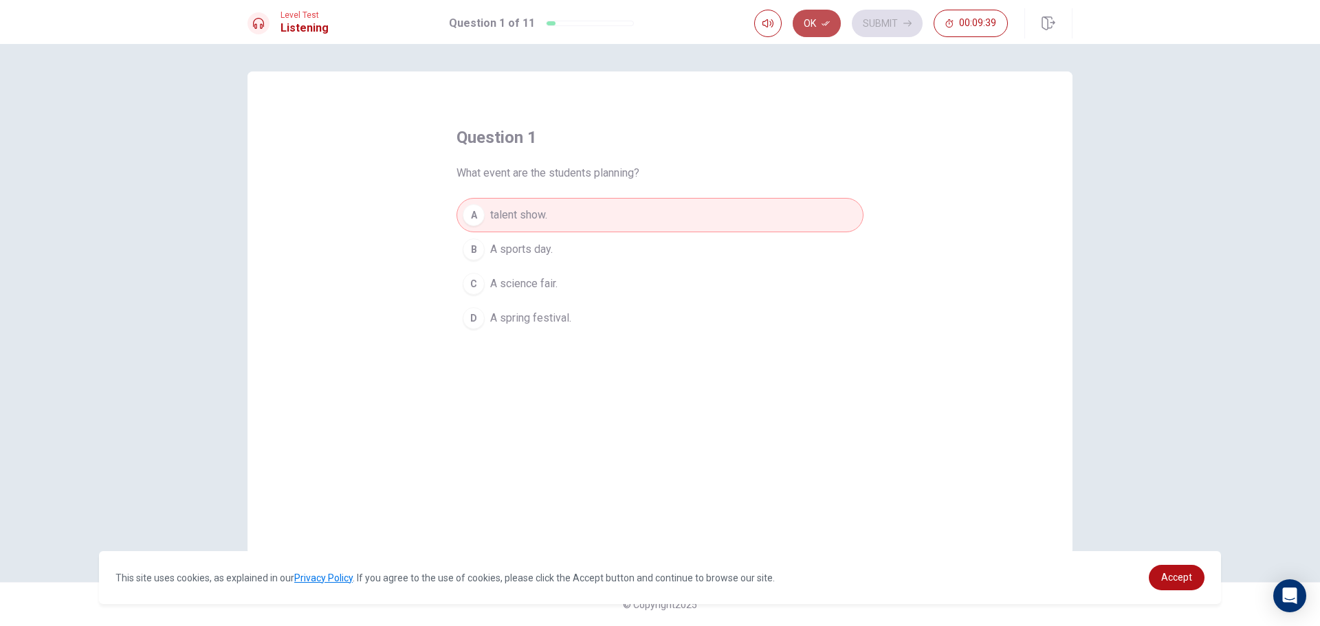
click at [822, 28] on button "Ok" at bounding box center [817, 24] width 48 height 28
click at [879, 24] on button "Submit" at bounding box center [887, 24] width 71 height 28
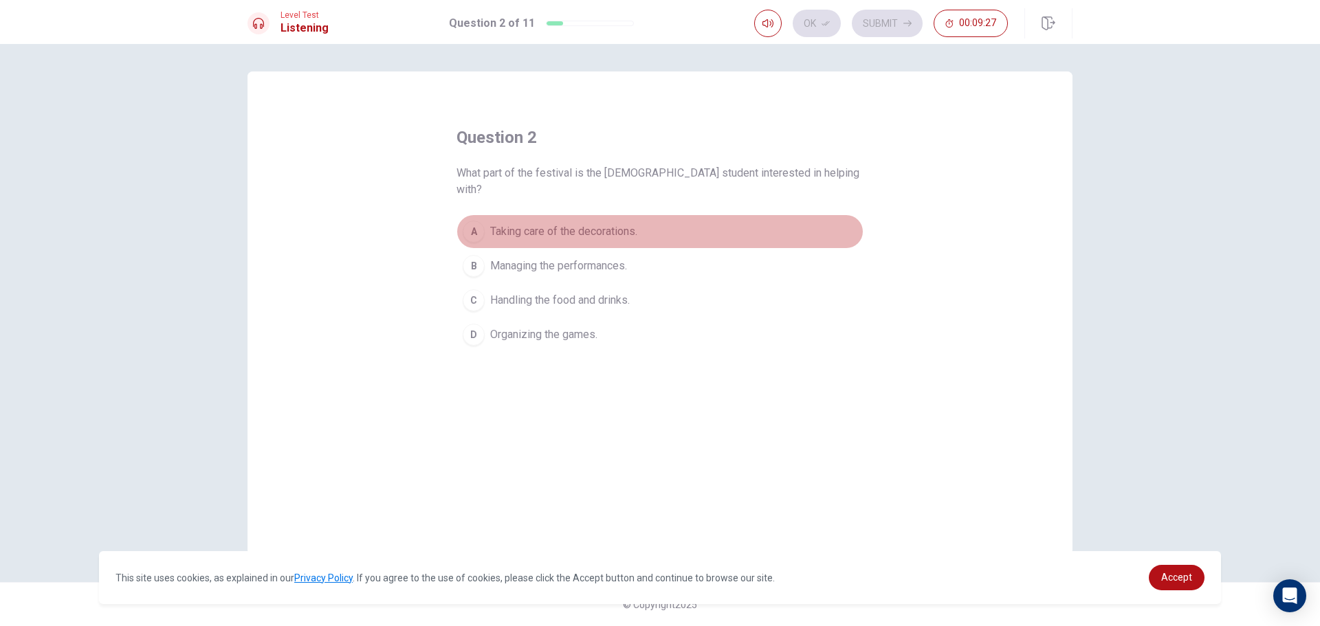
click at [614, 215] on button "A Taking care of the decorations." at bounding box center [660, 232] width 407 height 34
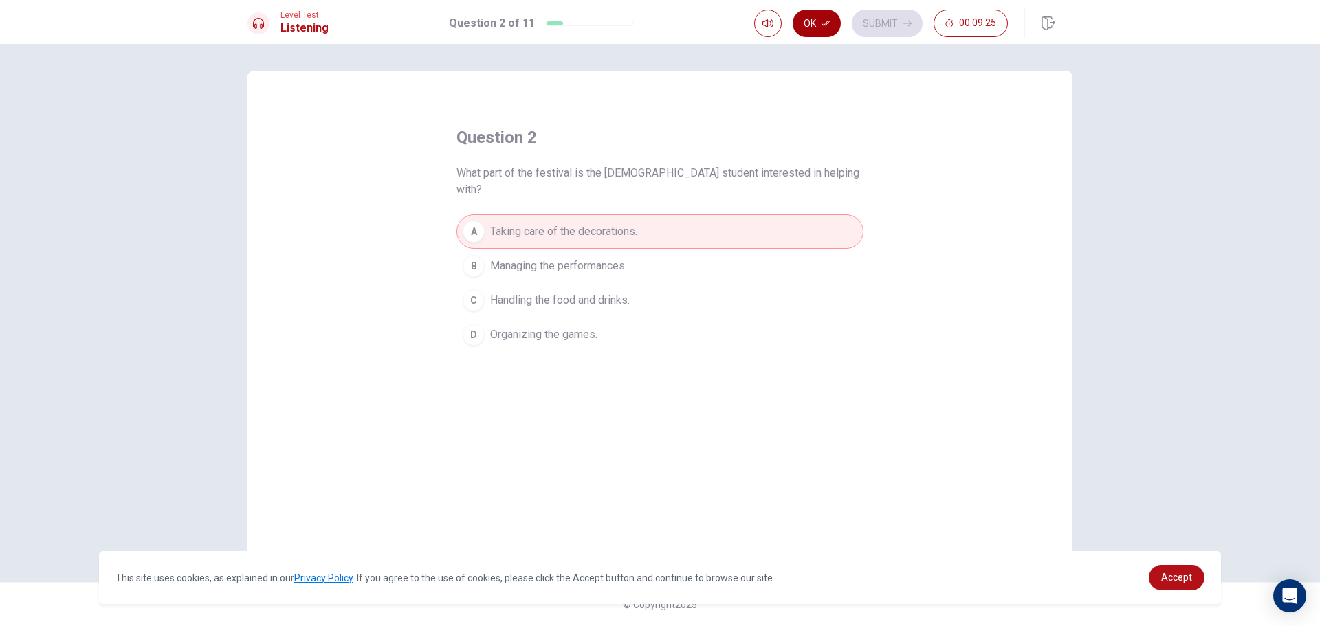
click at [823, 19] on button "Ok" at bounding box center [817, 24] width 48 height 28
click at [884, 11] on button "Submit" at bounding box center [887, 24] width 71 height 28
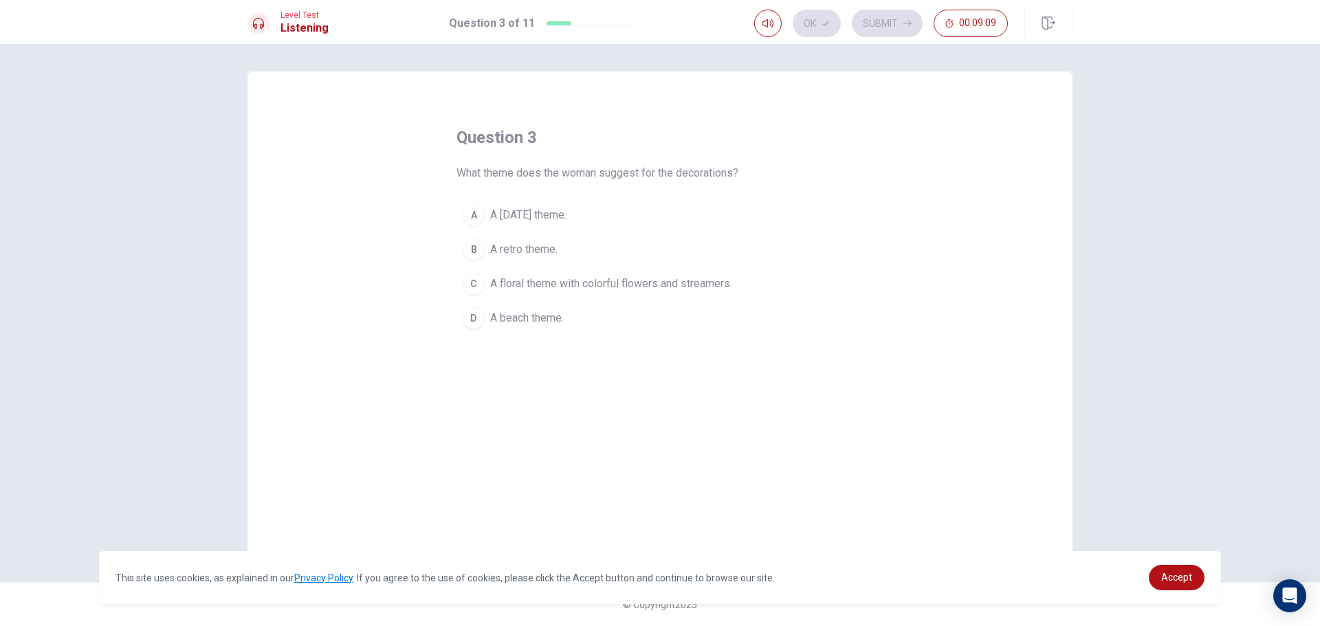
click at [556, 287] on span "A floral theme with colorful flowers and streamers." at bounding box center [611, 284] width 242 height 17
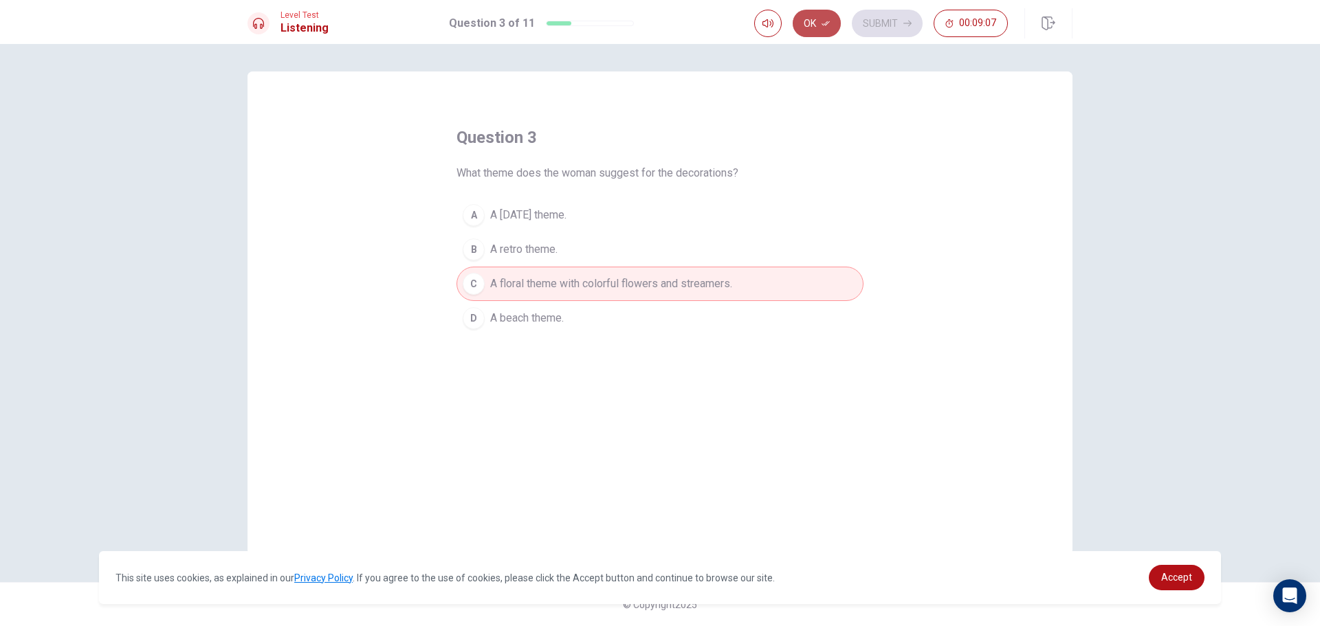
click at [813, 21] on button "Ok" at bounding box center [817, 24] width 48 height 28
click at [904, 17] on button "Submit" at bounding box center [887, 24] width 71 height 28
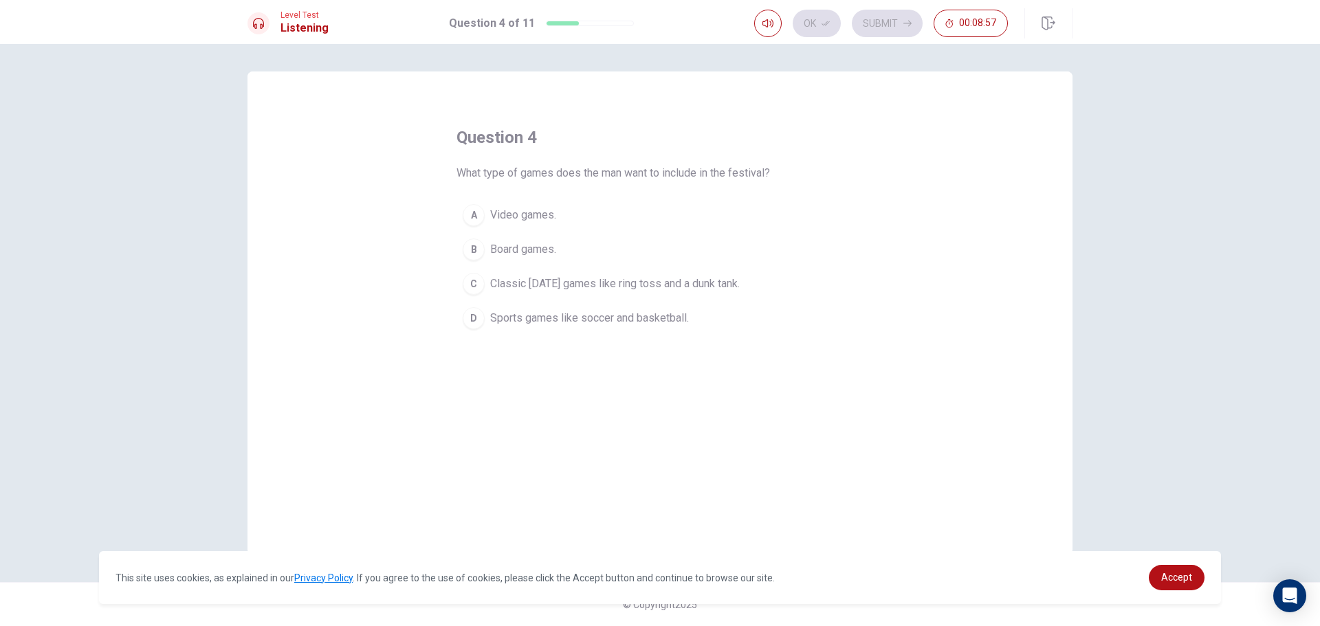
click at [545, 244] on span "Board games." at bounding box center [523, 249] width 66 height 17
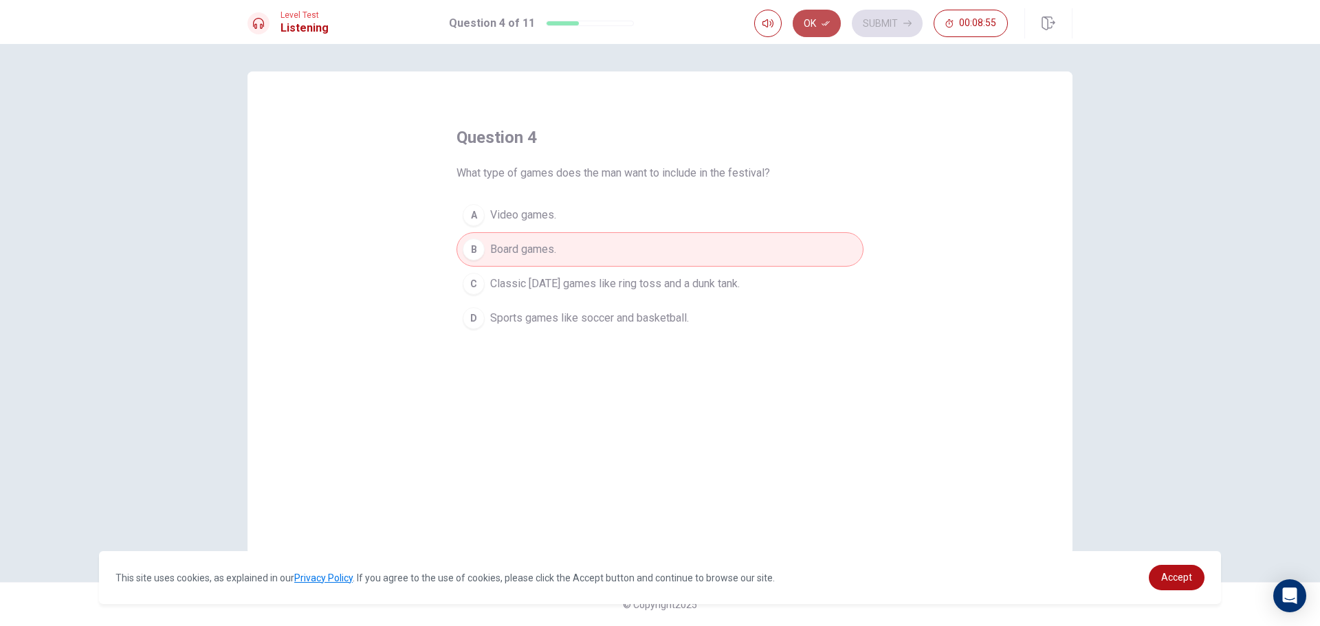
click at [831, 29] on button "Ok" at bounding box center [817, 24] width 48 height 28
click at [889, 16] on button "Submit" at bounding box center [887, 24] width 71 height 28
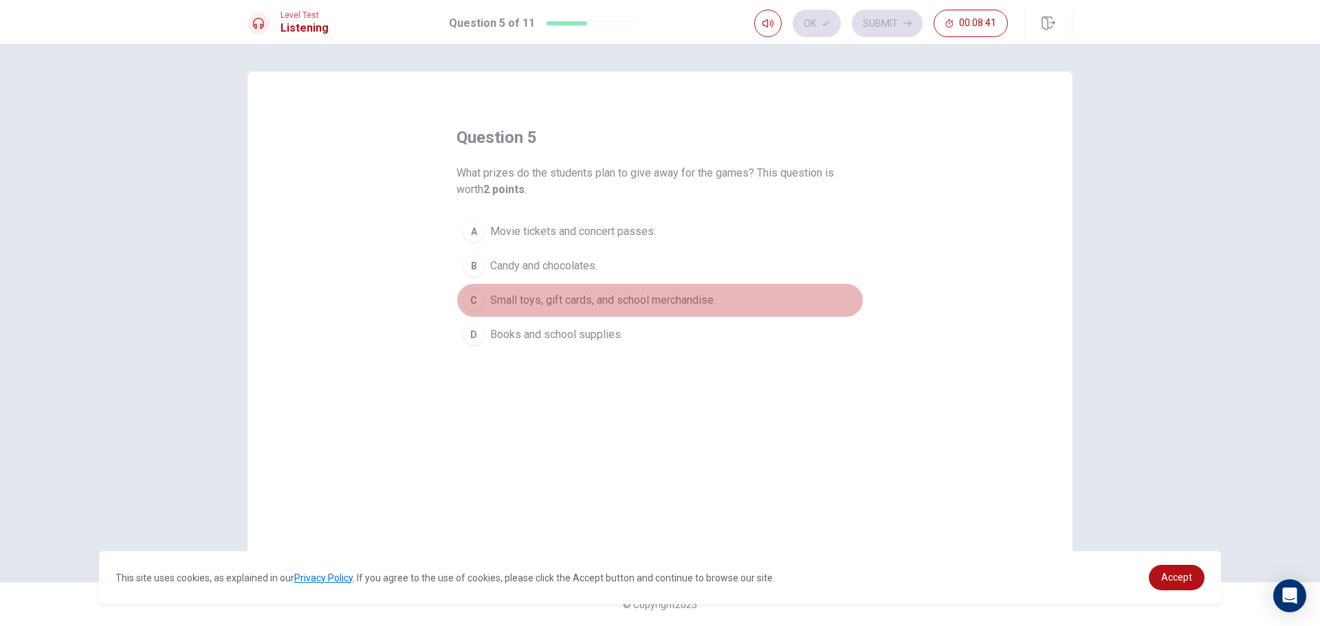
click at [571, 294] on span "Small toys, gift cards, and school merchandise." at bounding box center [603, 300] width 226 height 17
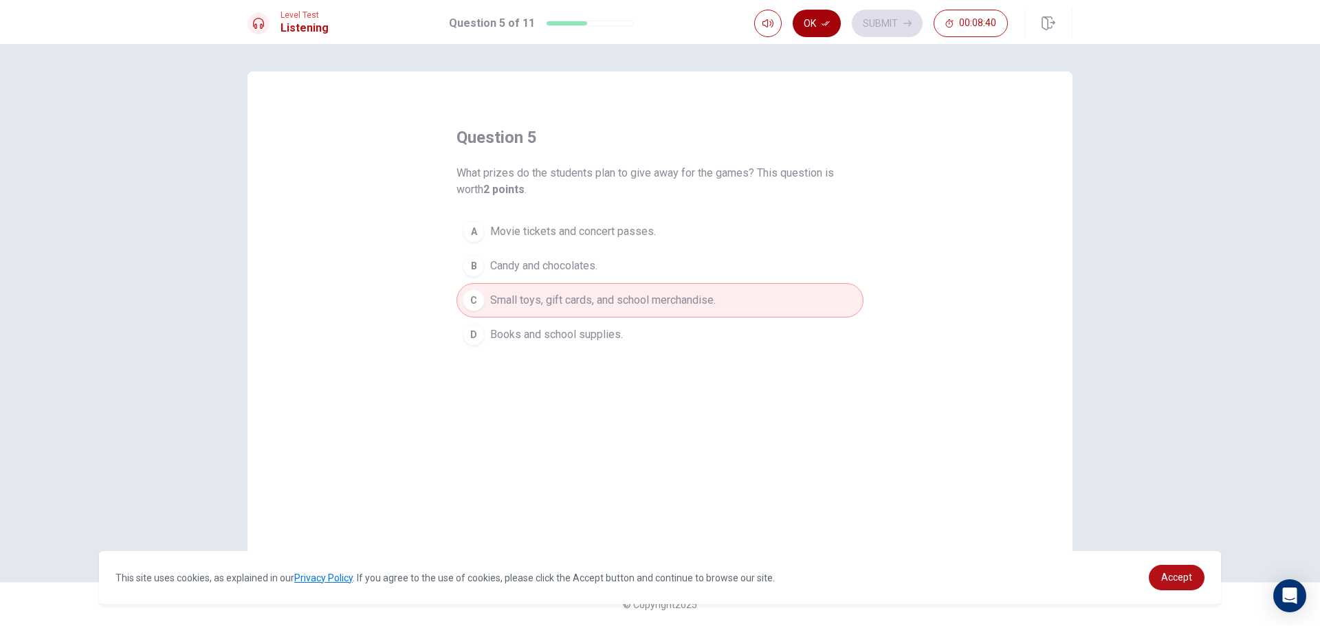
click at [818, 28] on button "Ok" at bounding box center [817, 24] width 48 height 28
click at [906, 30] on button "Submit" at bounding box center [887, 24] width 71 height 28
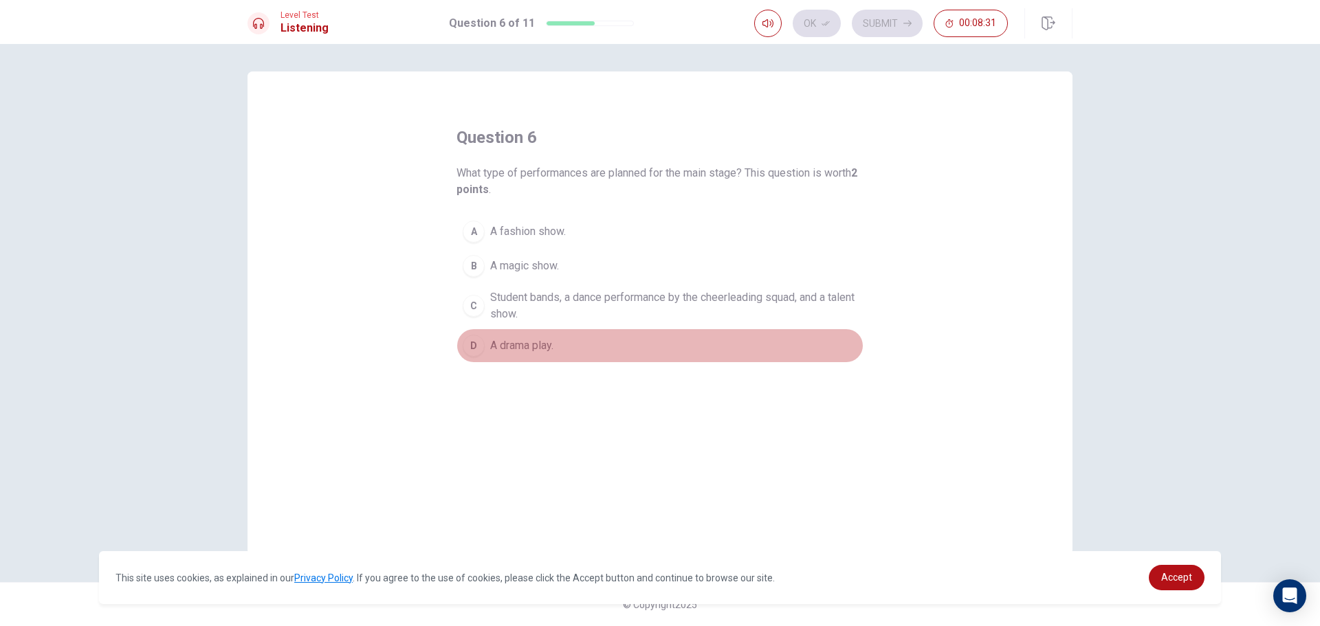
click at [534, 343] on span "A drama play." at bounding box center [521, 346] width 63 height 17
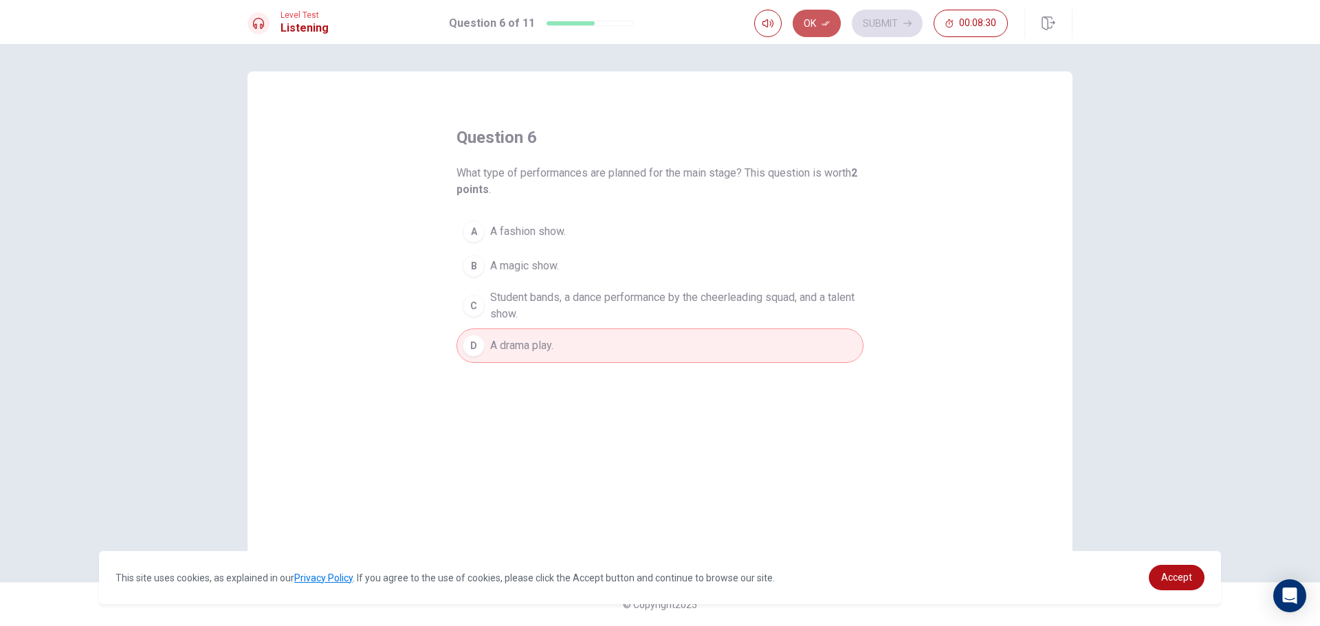
drag, startPoint x: 829, startPoint y: 27, endPoint x: 825, endPoint y: 21, distance: 7.4
click at [826, 22] on icon "button" at bounding box center [826, 23] width 8 height 8
click at [881, 16] on button "Submit" at bounding box center [887, 24] width 71 height 28
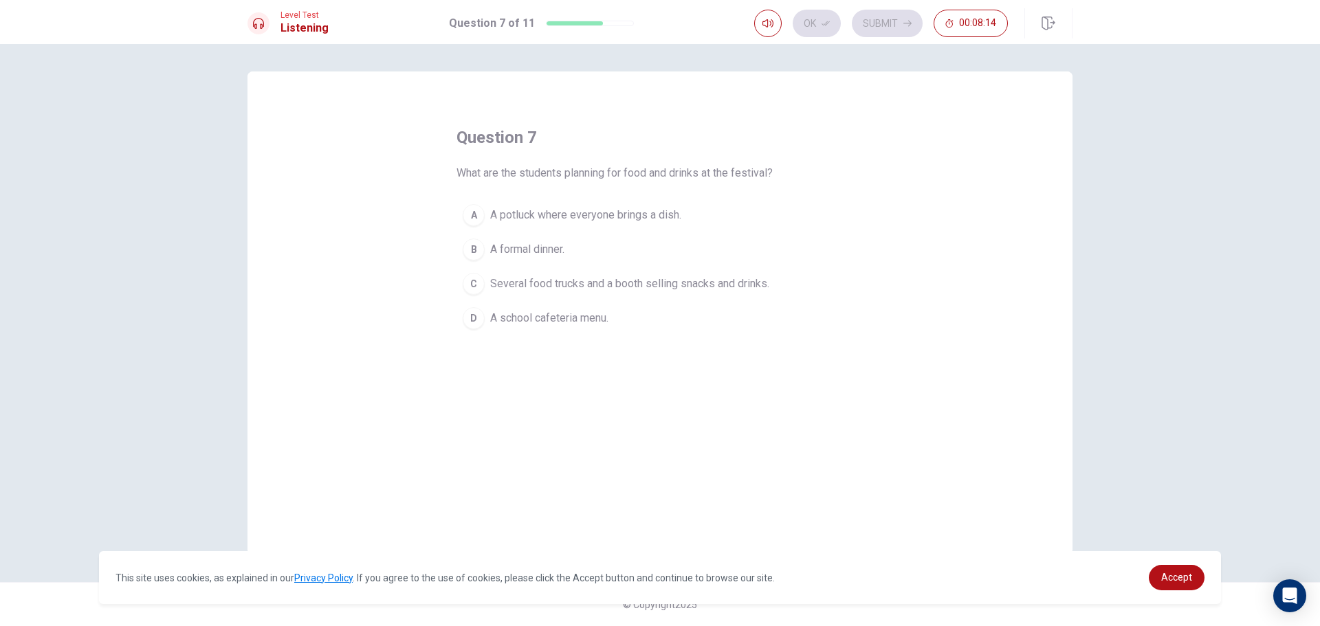
click at [651, 217] on span "A potluck where everyone brings a dish." at bounding box center [585, 215] width 191 height 17
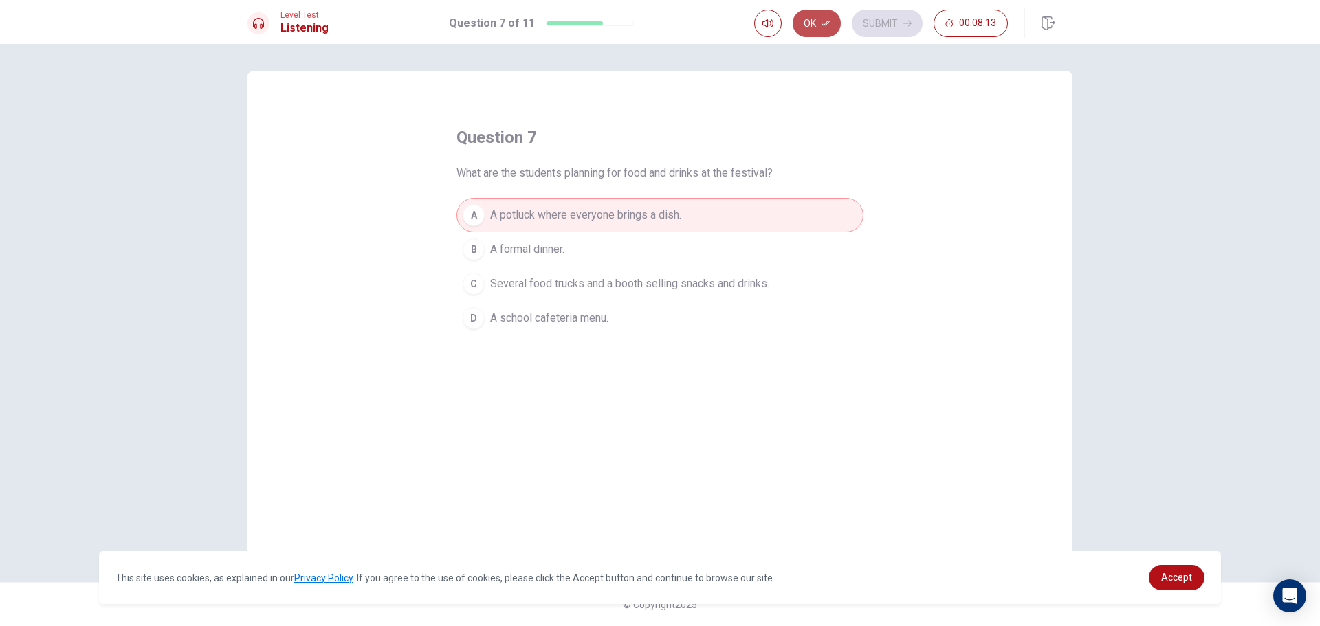
click at [820, 10] on button "Ok" at bounding box center [817, 24] width 48 height 28
click at [879, 23] on button "Submit" at bounding box center [887, 24] width 71 height 28
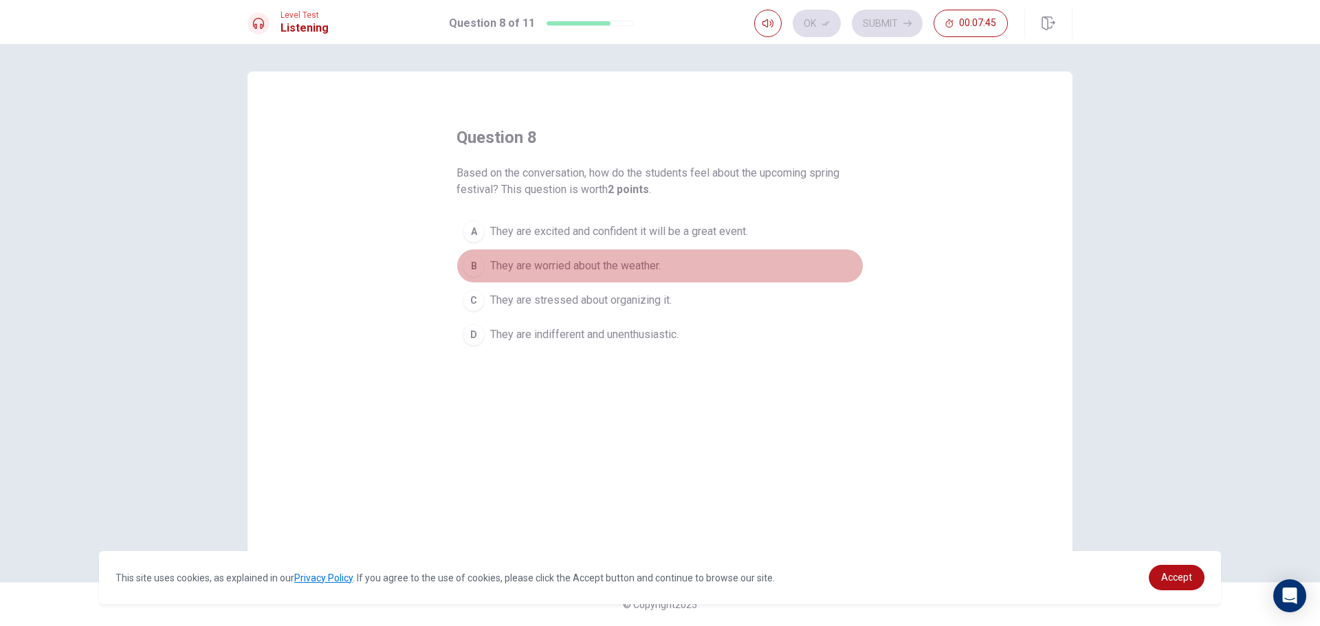
click at [567, 252] on button "B They are worried about the weather." at bounding box center [660, 266] width 407 height 34
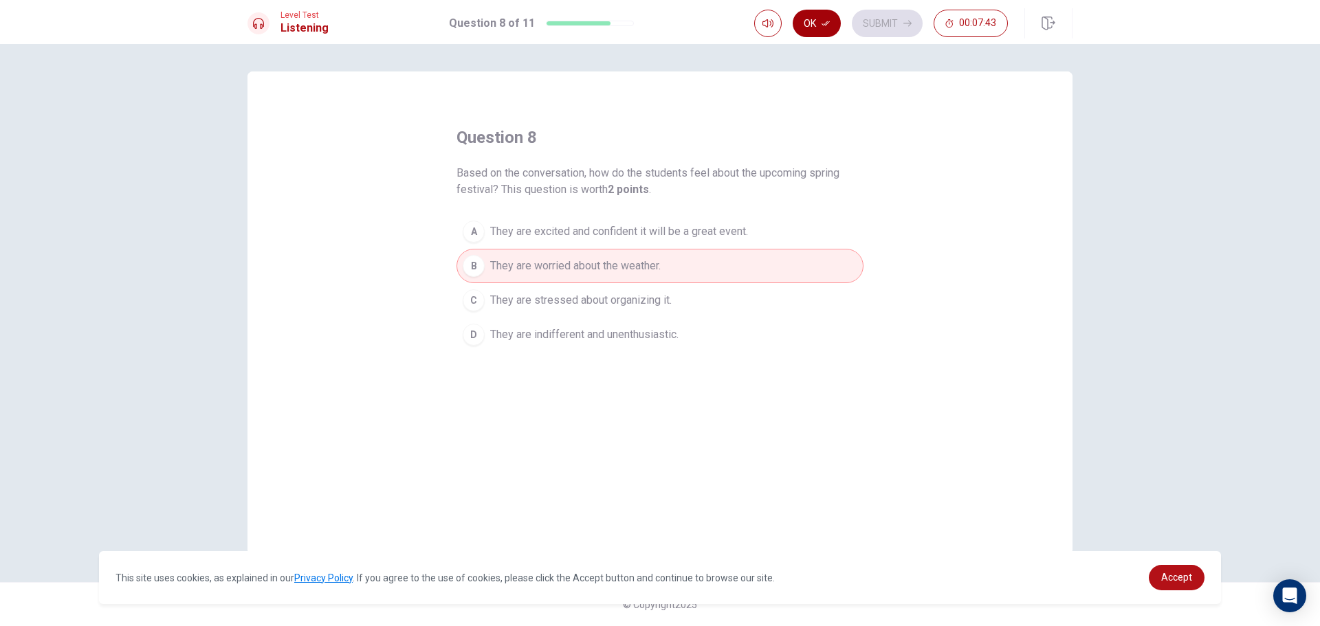
click at [815, 25] on button "Ok" at bounding box center [817, 24] width 48 height 28
click at [899, 16] on button "Submit" at bounding box center [887, 24] width 71 height 28
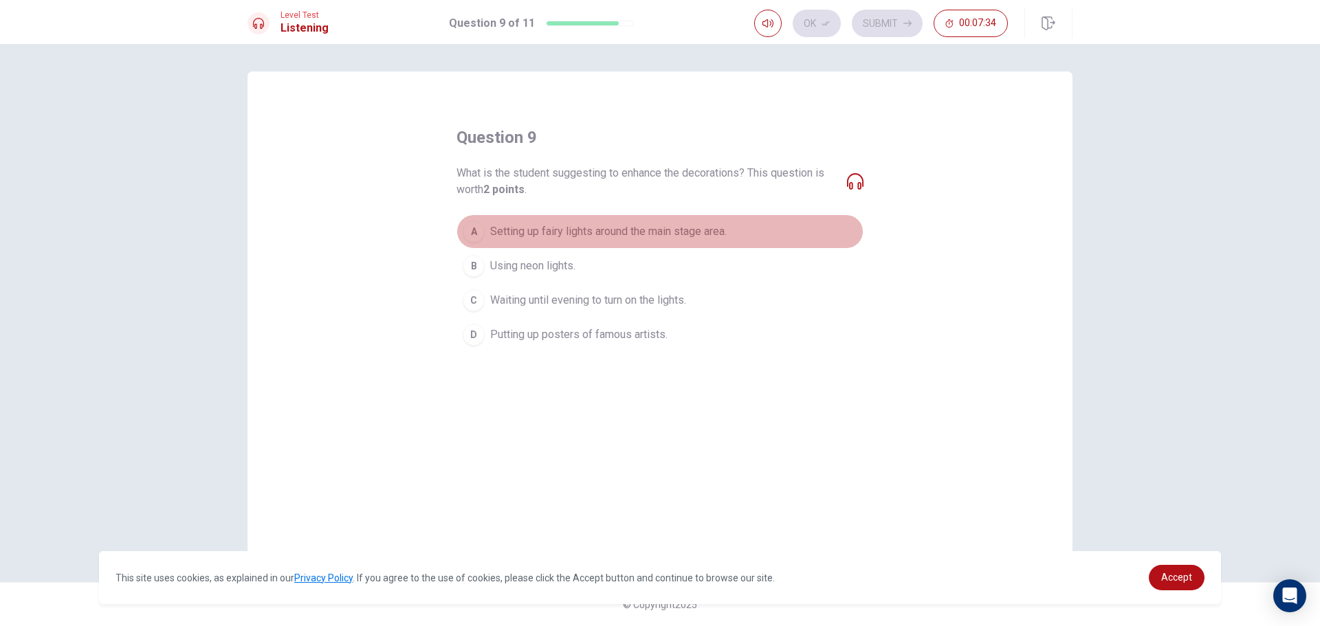
click at [595, 226] on span "Setting up fairy lights around the main stage area." at bounding box center [608, 231] width 237 height 17
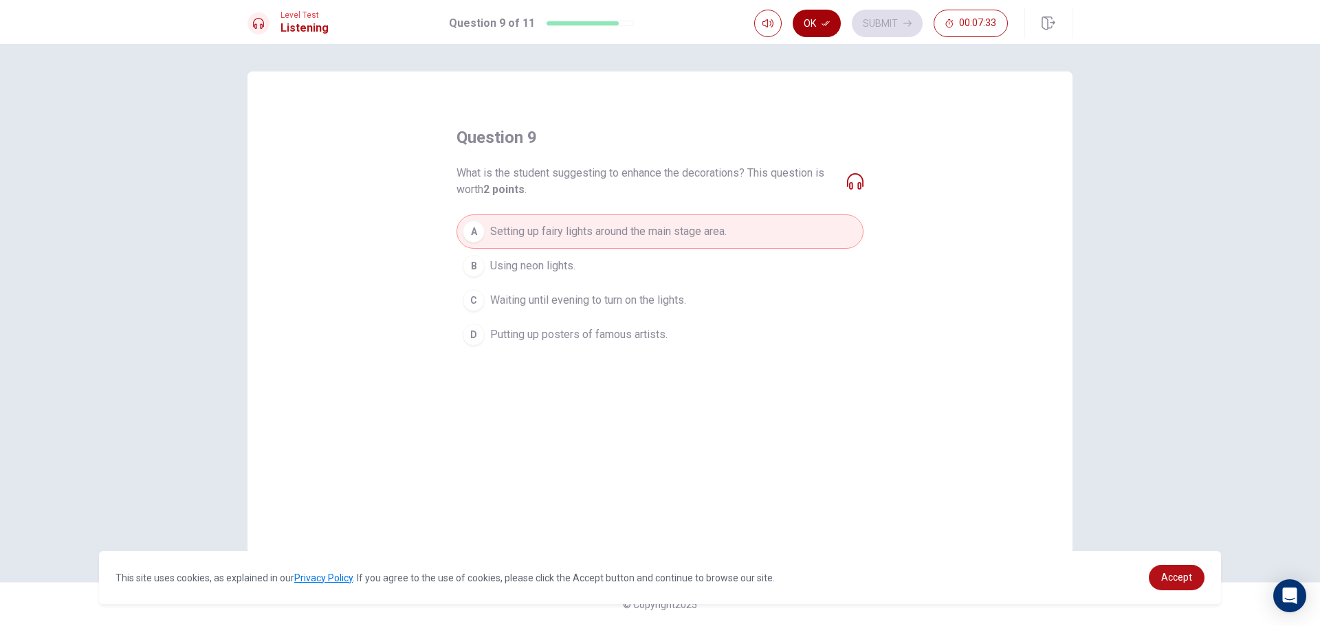
click at [808, 27] on button "Ok" at bounding box center [817, 24] width 48 height 28
click at [867, 14] on button "Submit" at bounding box center [887, 24] width 71 height 28
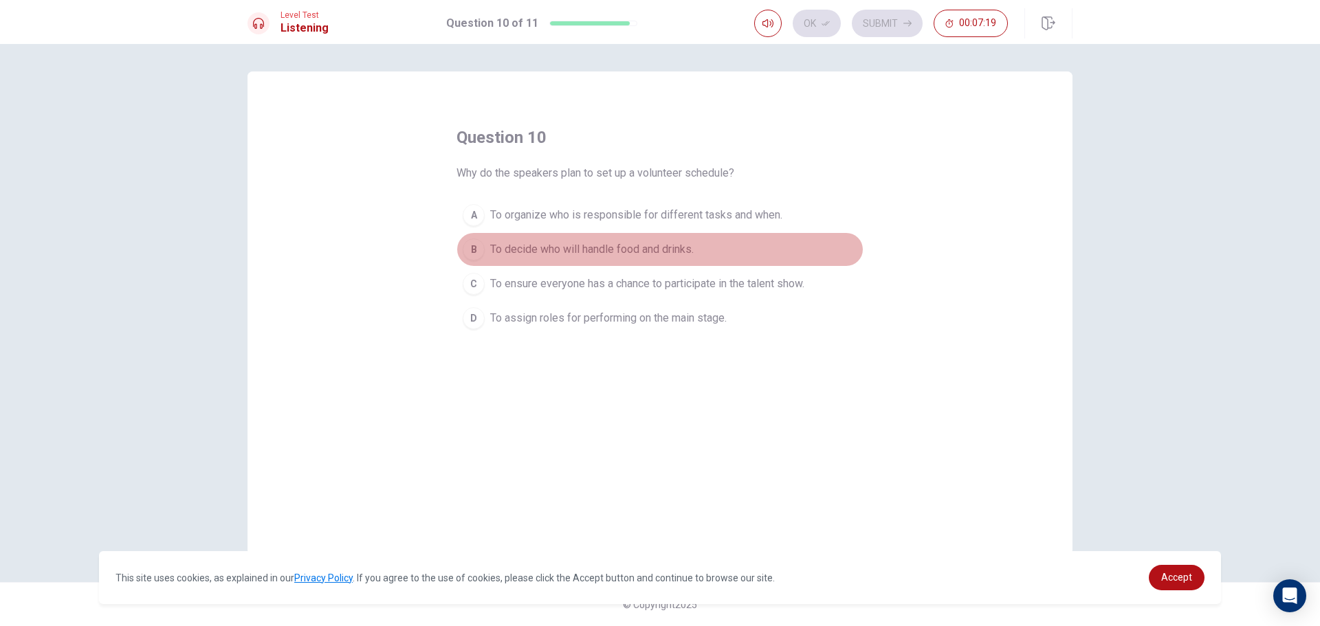
click at [571, 248] on span "To decide who will handle food and drinks." at bounding box center [592, 249] width 204 height 17
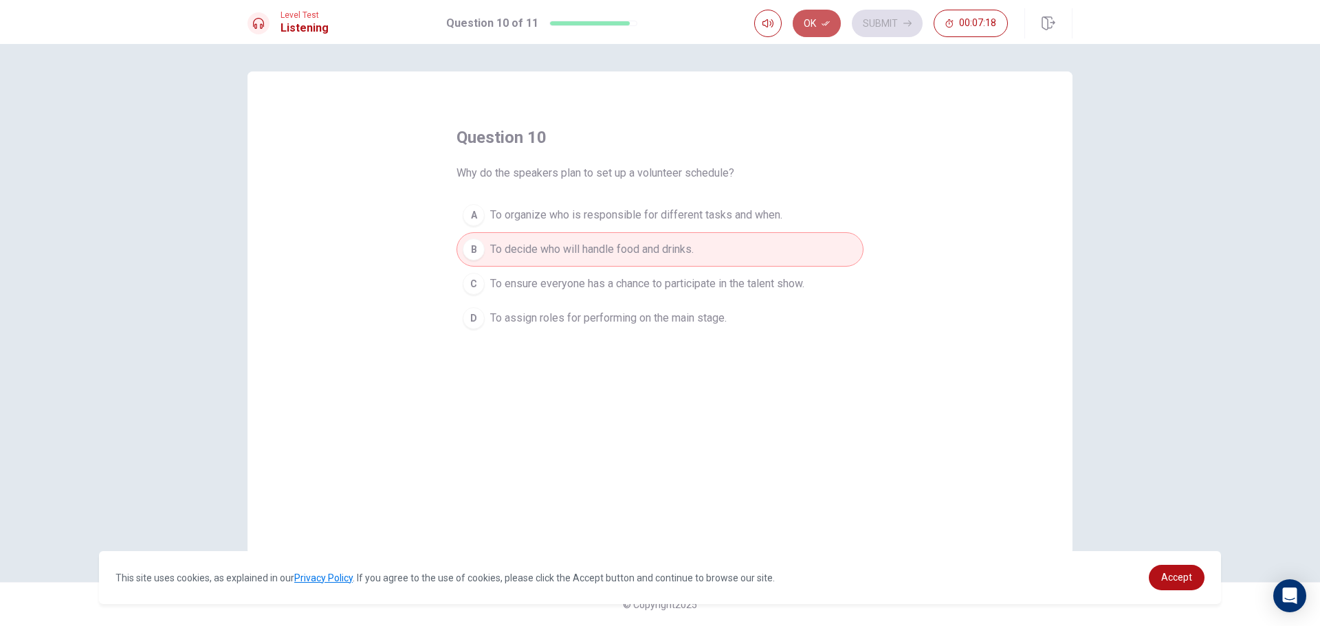
click at [811, 20] on button "Ok" at bounding box center [817, 24] width 48 height 28
click at [892, 29] on button "Submit" at bounding box center [887, 24] width 71 height 28
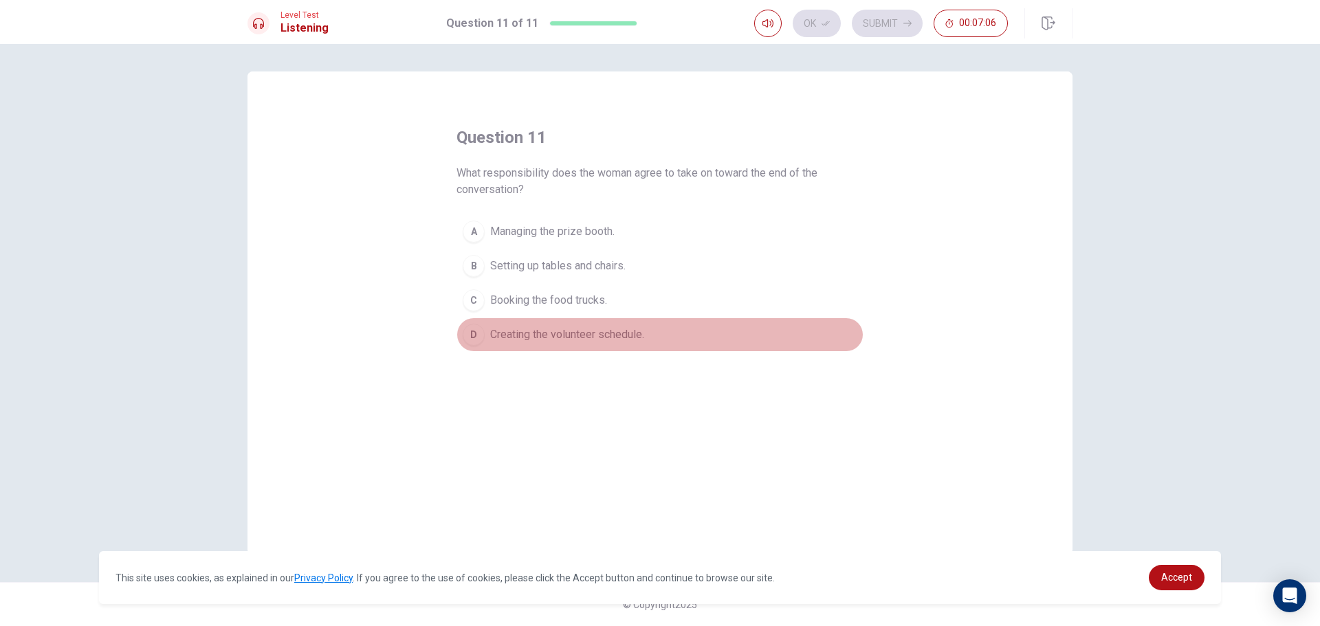
click at [534, 329] on span "Creating the volunteer schedule." at bounding box center [567, 335] width 154 height 17
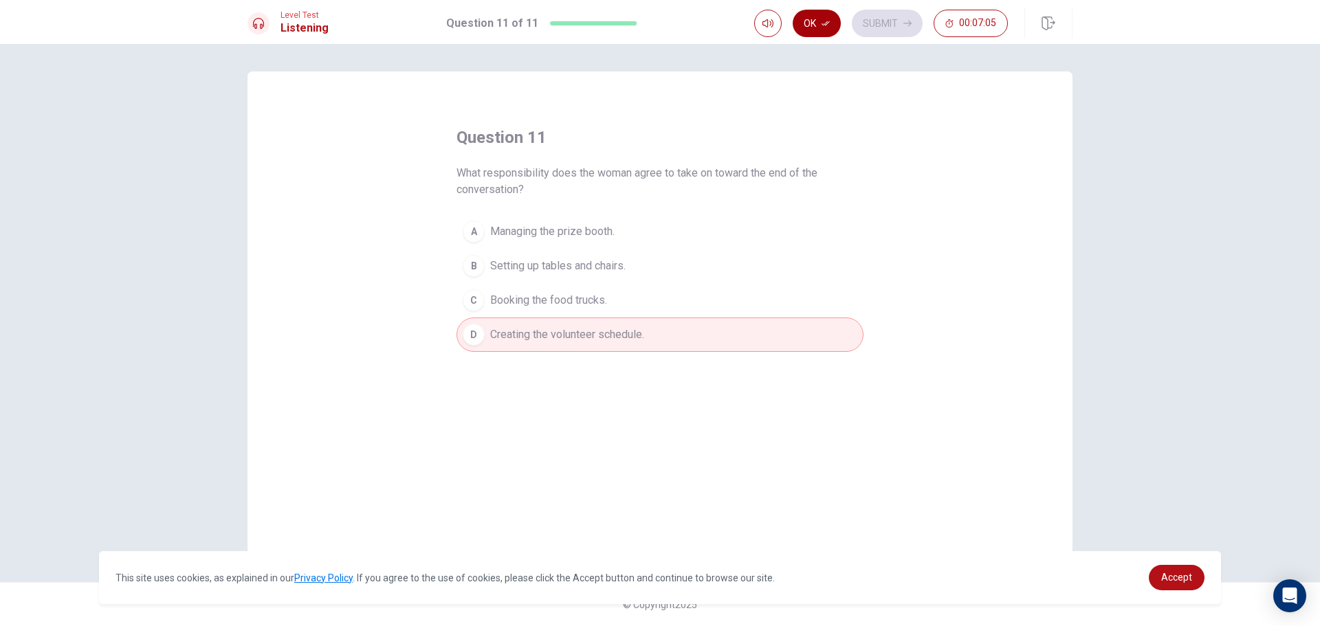
click at [824, 23] on icon "button" at bounding box center [826, 23] width 8 height 8
click at [896, 15] on button "Submit" at bounding box center [887, 24] width 71 height 28
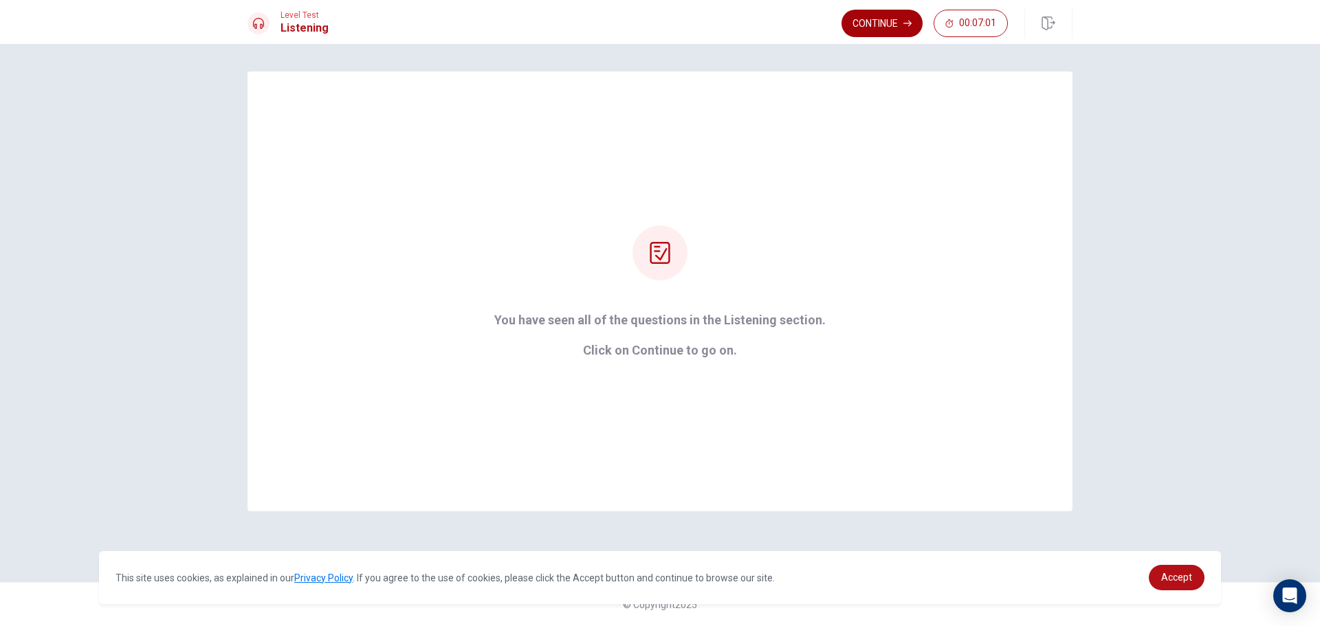
click at [884, 27] on button "Continue" at bounding box center [882, 24] width 81 height 28
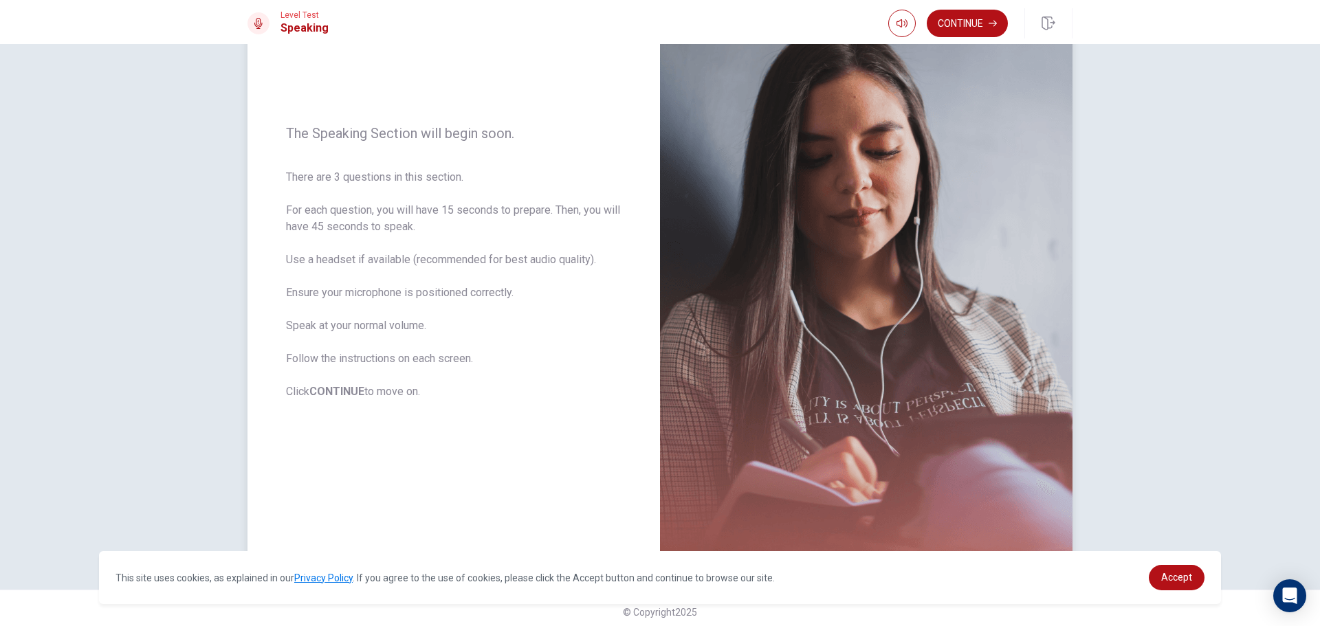
scroll to position [116, 0]
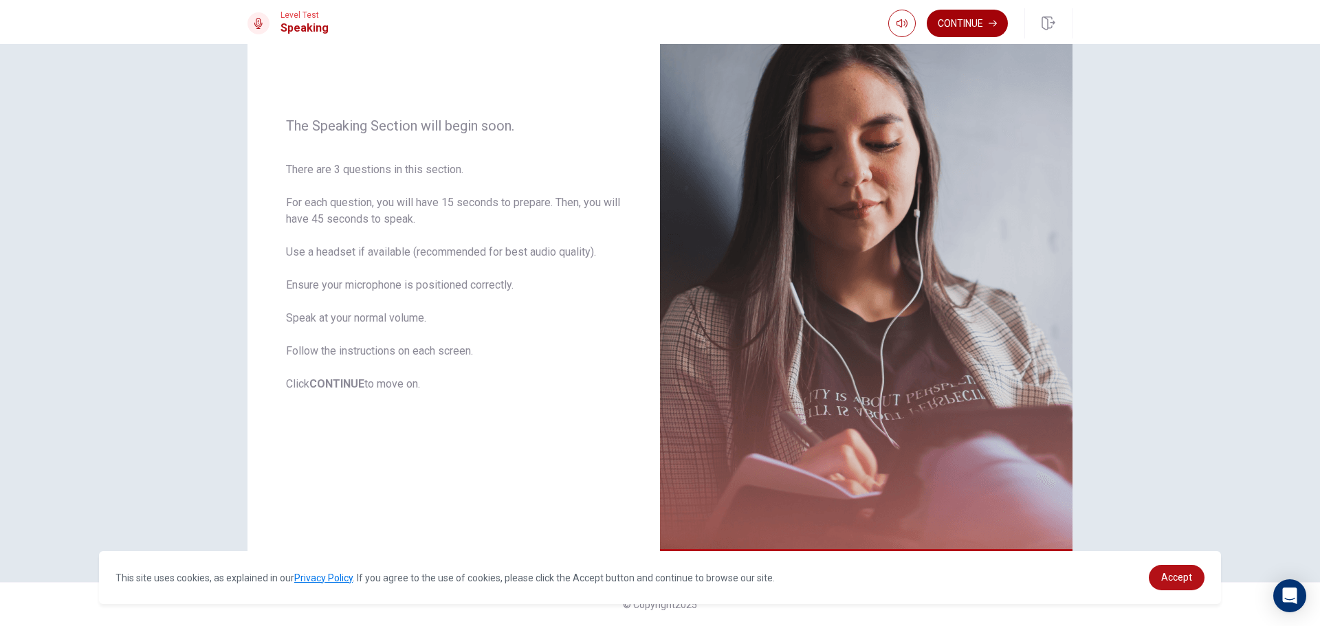
click at [978, 29] on button "Continue" at bounding box center [967, 24] width 81 height 28
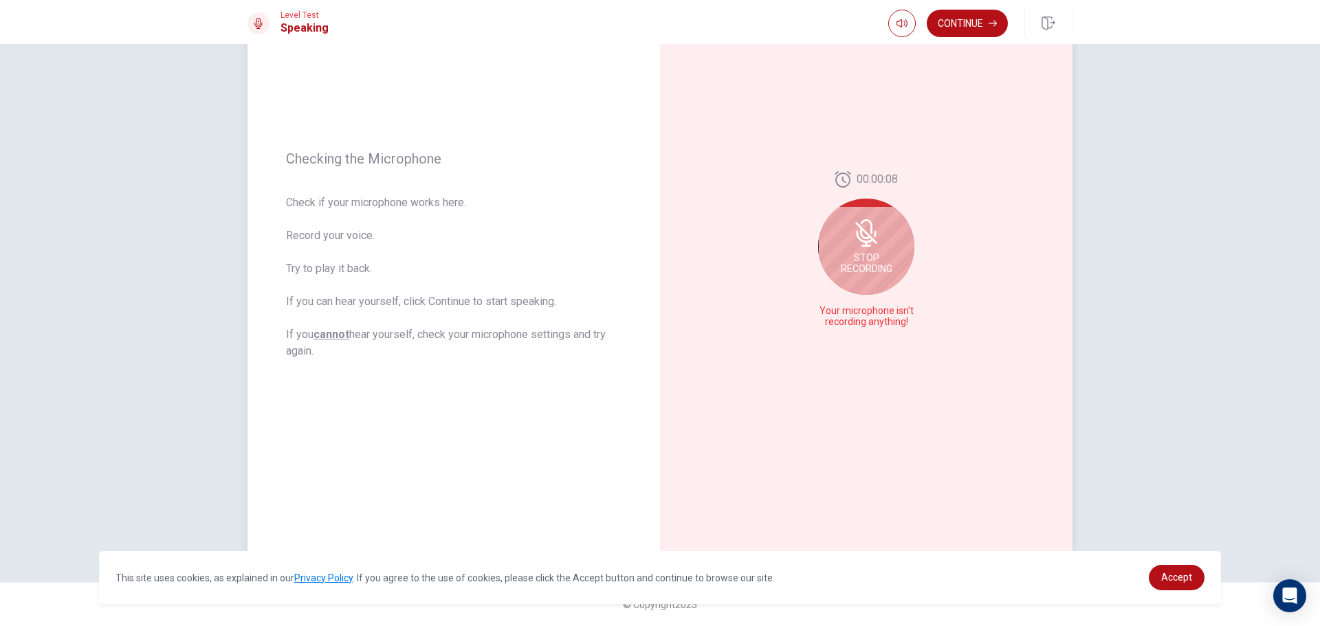
click at [863, 232] on icon at bounding box center [866, 233] width 22 height 22
click at [879, 319] on icon "Play Audio" at bounding box center [881, 322] width 8 height 8
click at [847, 320] on icon "Record Again" at bounding box center [851, 322] width 8 height 8
click at [878, 320] on icon "Play Audio" at bounding box center [881, 322] width 6 height 8
click at [846, 316] on button "Record Again" at bounding box center [851, 322] width 19 height 19
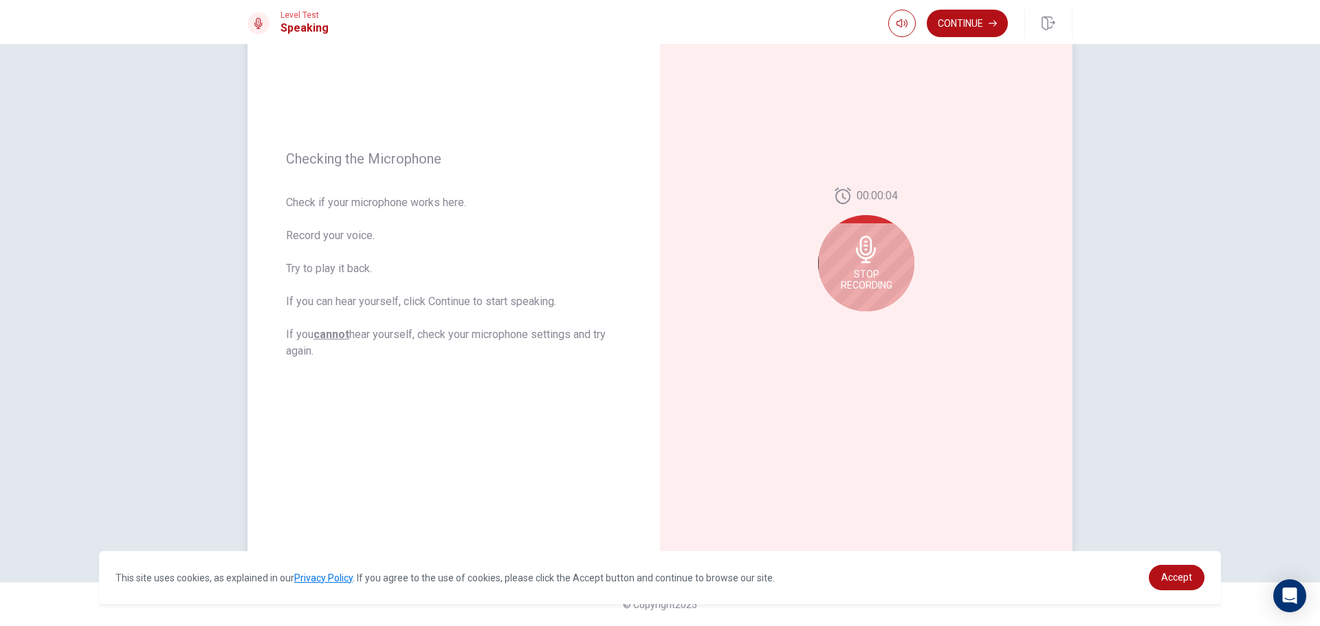
click at [878, 263] on div "Stop Recording" at bounding box center [866, 263] width 96 height 96
click at [878, 320] on icon "Play Audio" at bounding box center [881, 322] width 6 height 8
click at [849, 322] on icon "Record Again" at bounding box center [851, 322] width 8 height 8
click at [885, 281] on span "Stop Recording" at bounding box center [867, 280] width 52 height 22
drag, startPoint x: 884, startPoint y: 320, endPoint x: 879, endPoint y: 327, distance: 9.0
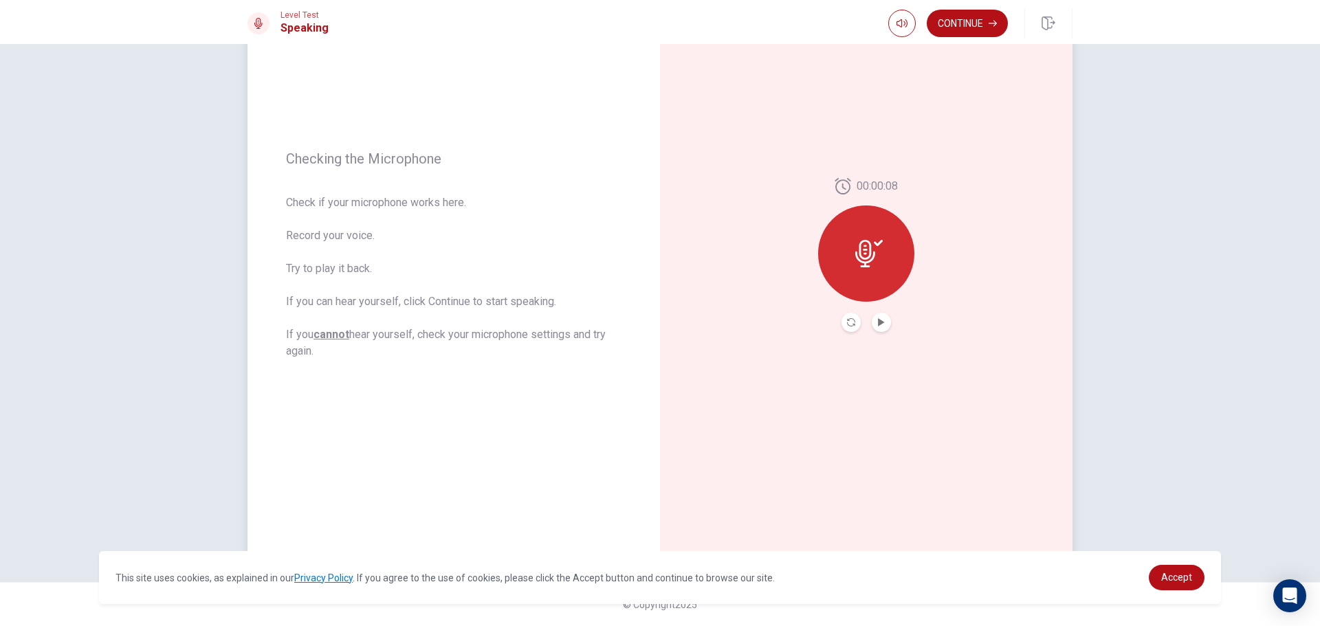
click at [879, 325] on button "Play Audio" at bounding box center [881, 322] width 19 height 19
click at [979, 23] on button "Continue" at bounding box center [967, 24] width 81 height 28
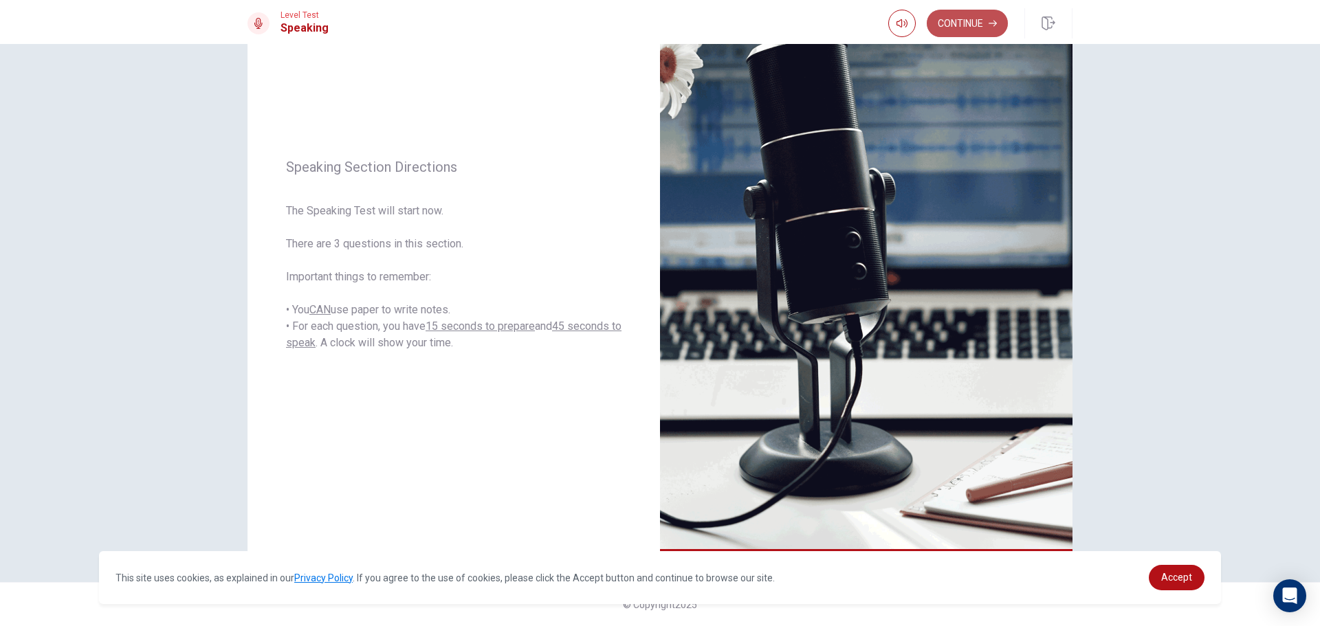
click at [957, 21] on button "Continue" at bounding box center [967, 24] width 81 height 28
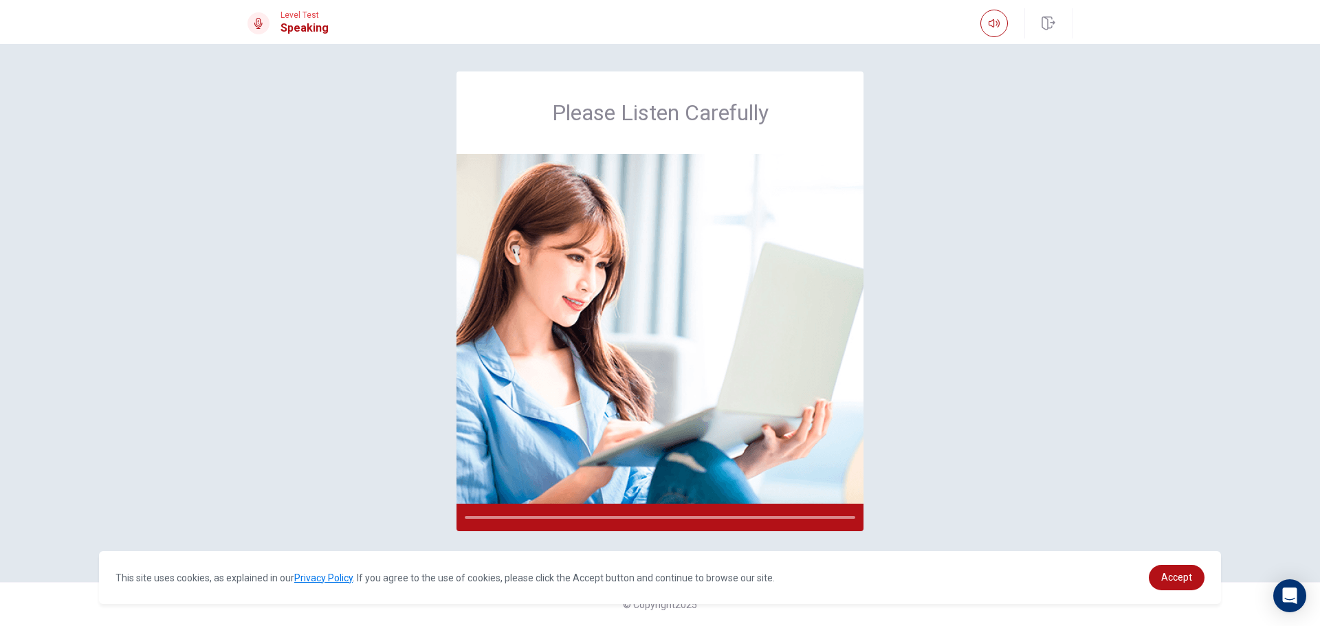
scroll to position [0, 0]
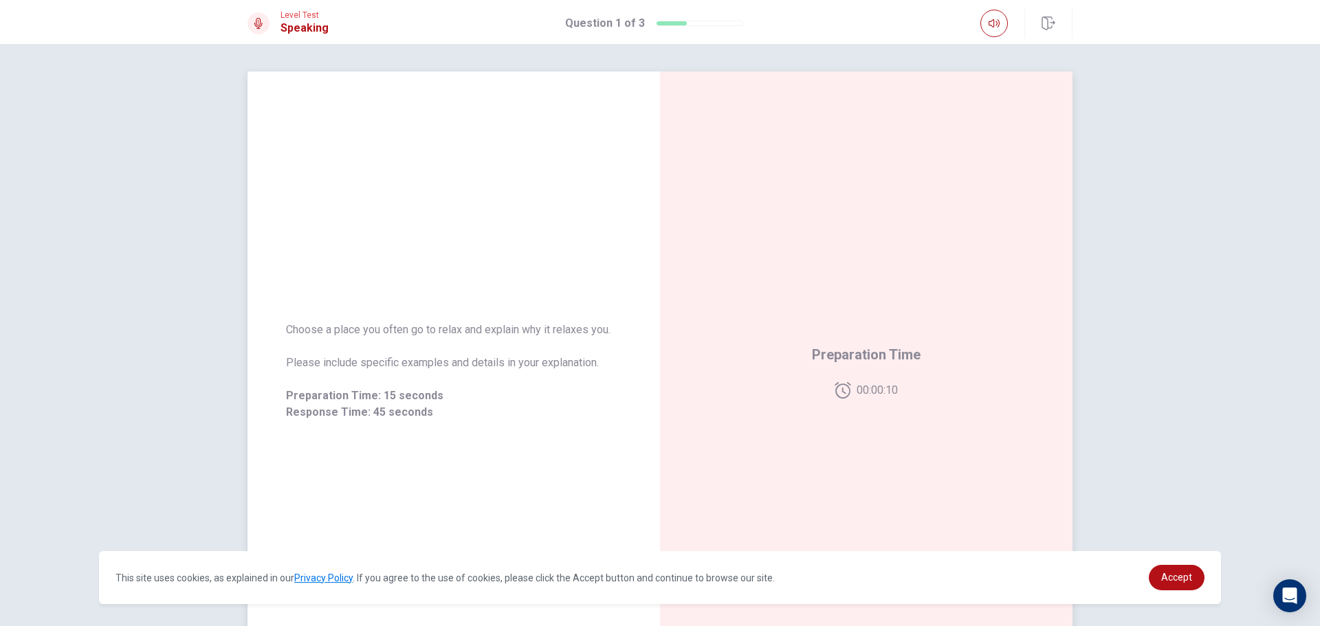
click at [830, 351] on span "Preparation Time" at bounding box center [866, 355] width 109 height 22
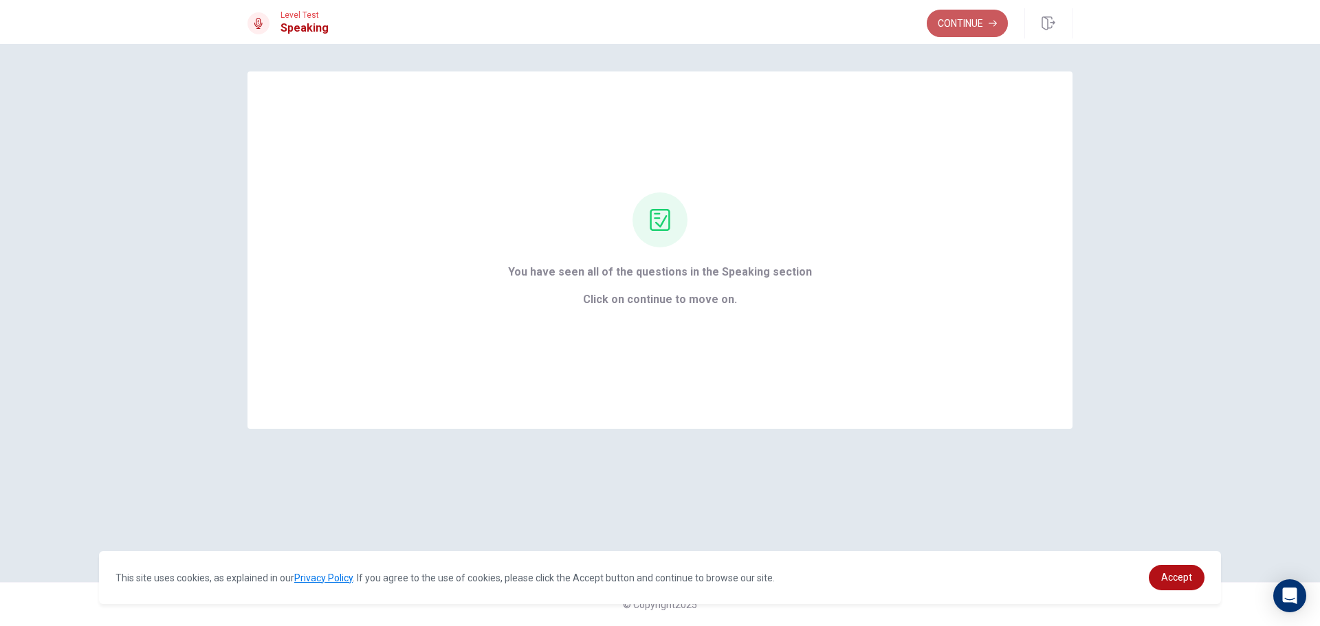
drag, startPoint x: 943, startPoint y: 22, endPoint x: 930, endPoint y: 30, distance: 15.1
click at [943, 23] on button "Continue" at bounding box center [967, 24] width 81 height 28
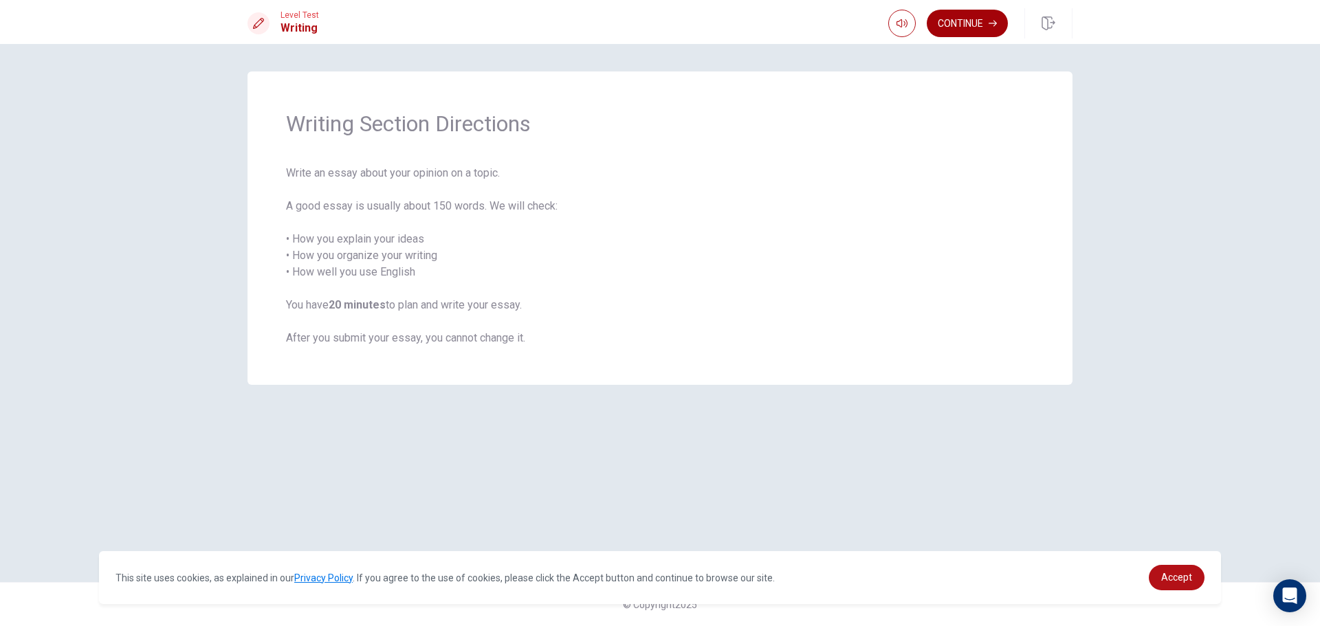
click at [970, 22] on button "Continue" at bounding box center [967, 24] width 81 height 28
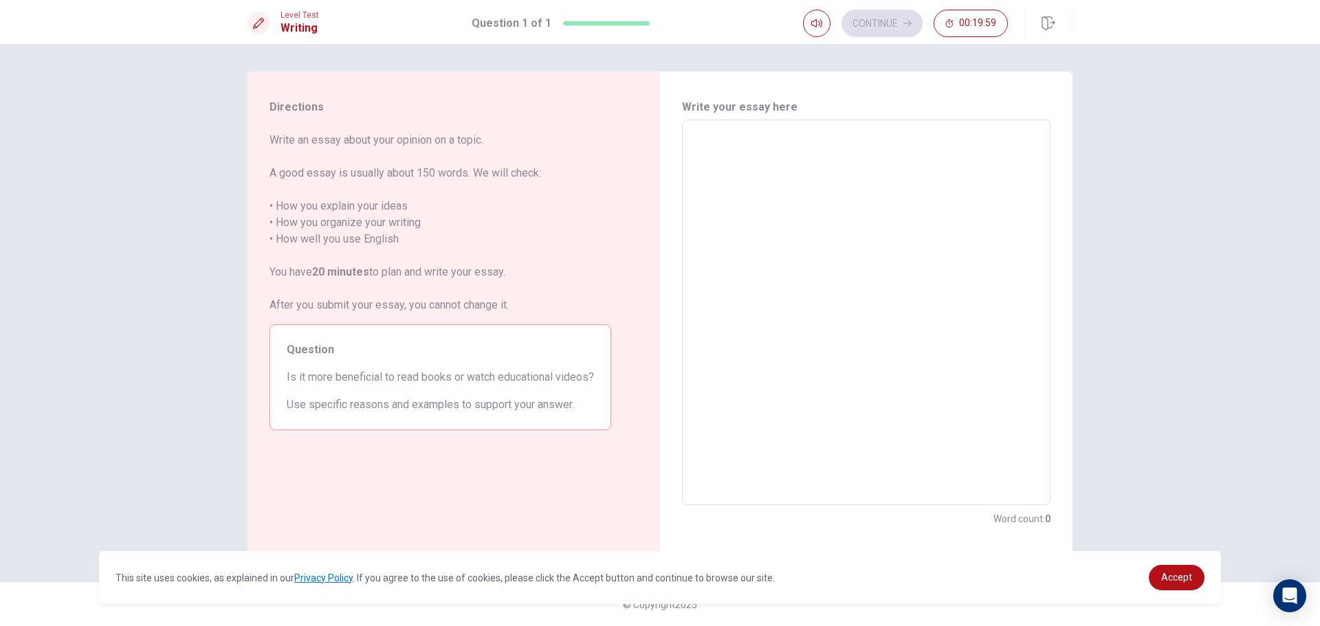
click at [748, 140] on textarea at bounding box center [866, 312] width 349 height 363
click at [768, 133] on textarea at bounding box center [866, 312] width 349 height 363
type textarea "m"
type textarea "x"
type textarea "my"
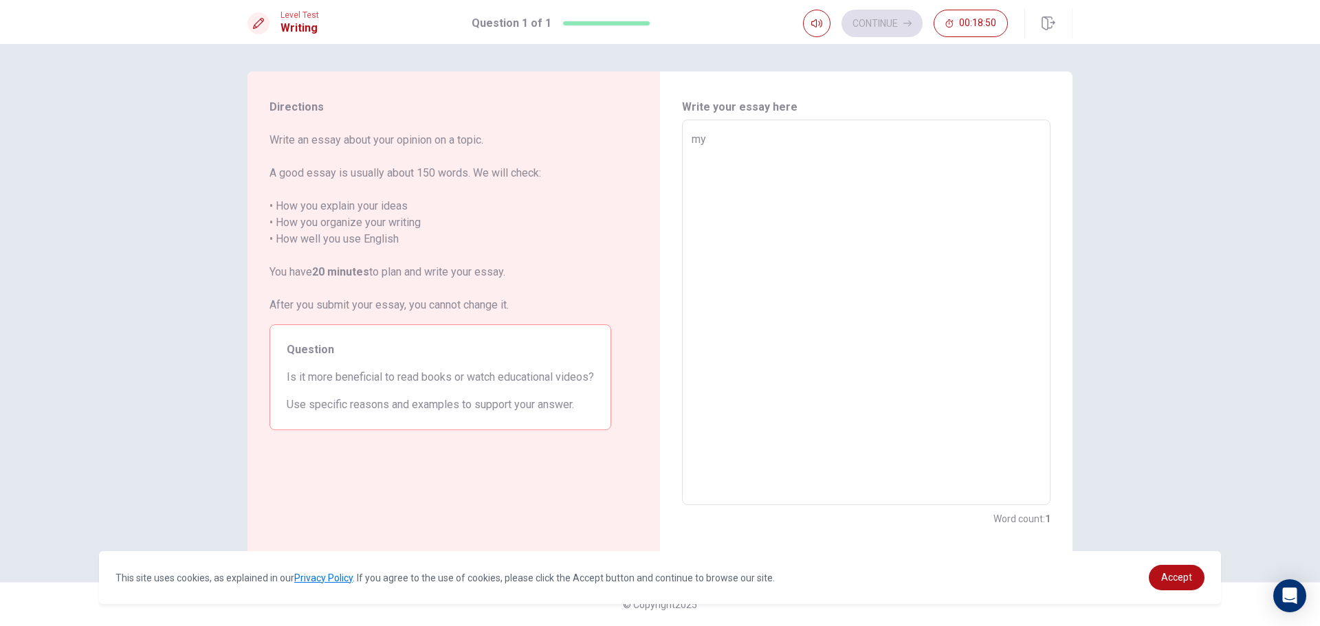
type textarea "x"
type textarea "my"
type textarea "x"
type textarea "my i"
type textarea "x"
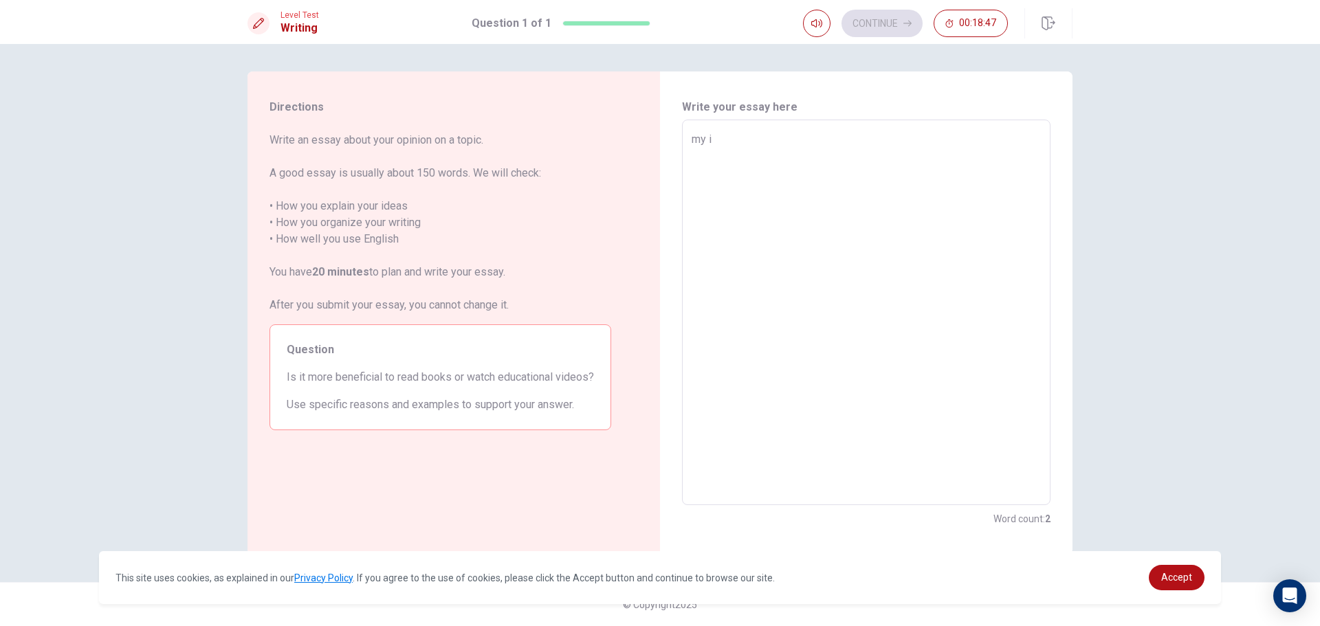
type textarea "my id"
type textarea "x"
type textarea "my ide"
type textarea "x"
type textarea "my idea"
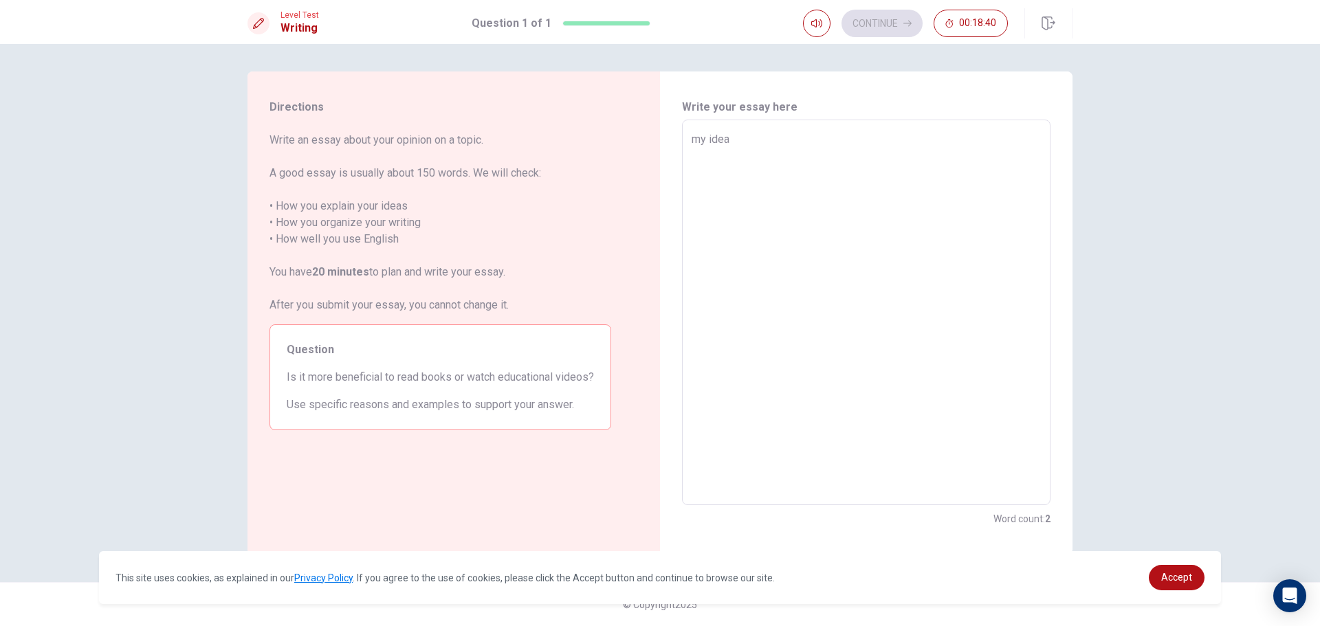
type textarea "x"
type textarea "my ideas"
type textarea "x"
type textarea "my idea"
type textarea "x"
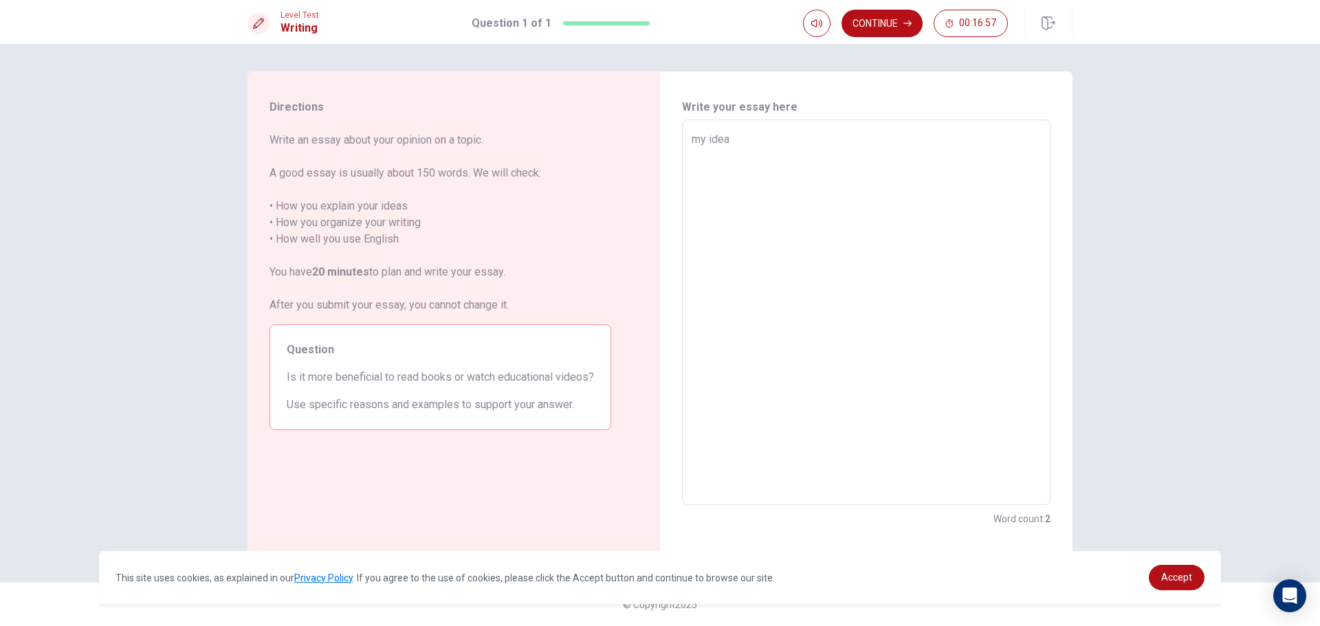
type textarea "my ide"
type textarea "x"
type textarea "my id"
type textarea "x"
type textarea "my i"
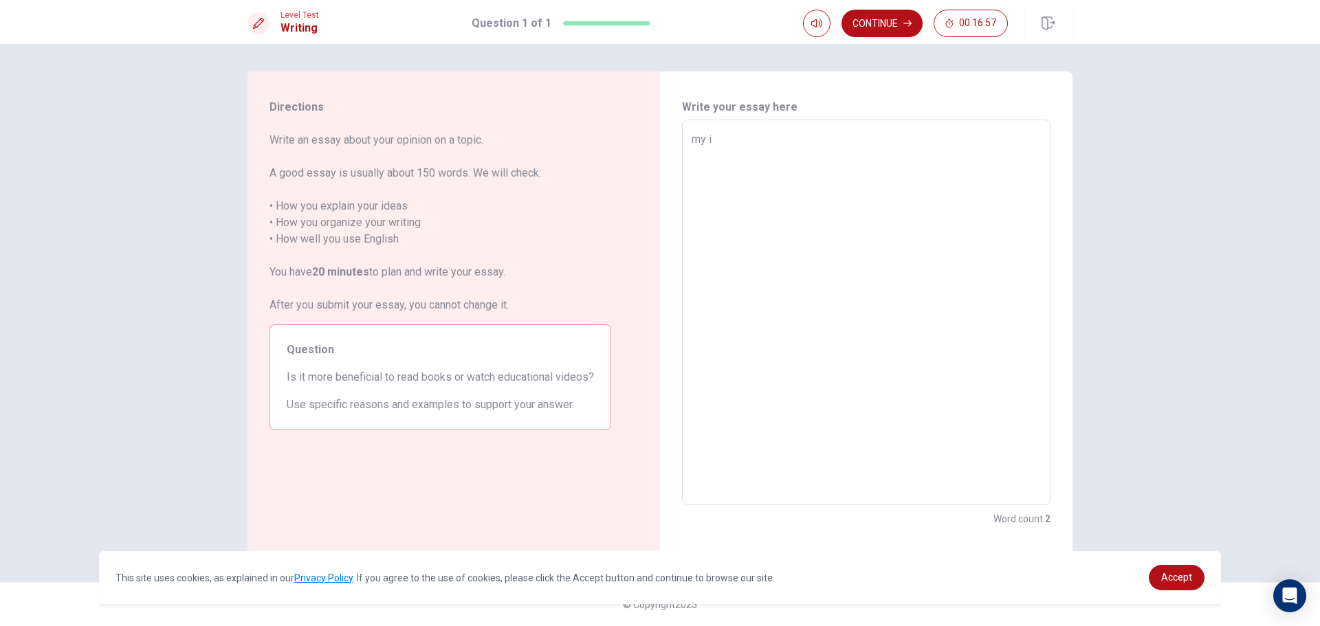
type textarea "x"
type textarea "my"
type textarea "x"
type textarea "my"
type textarea "x"
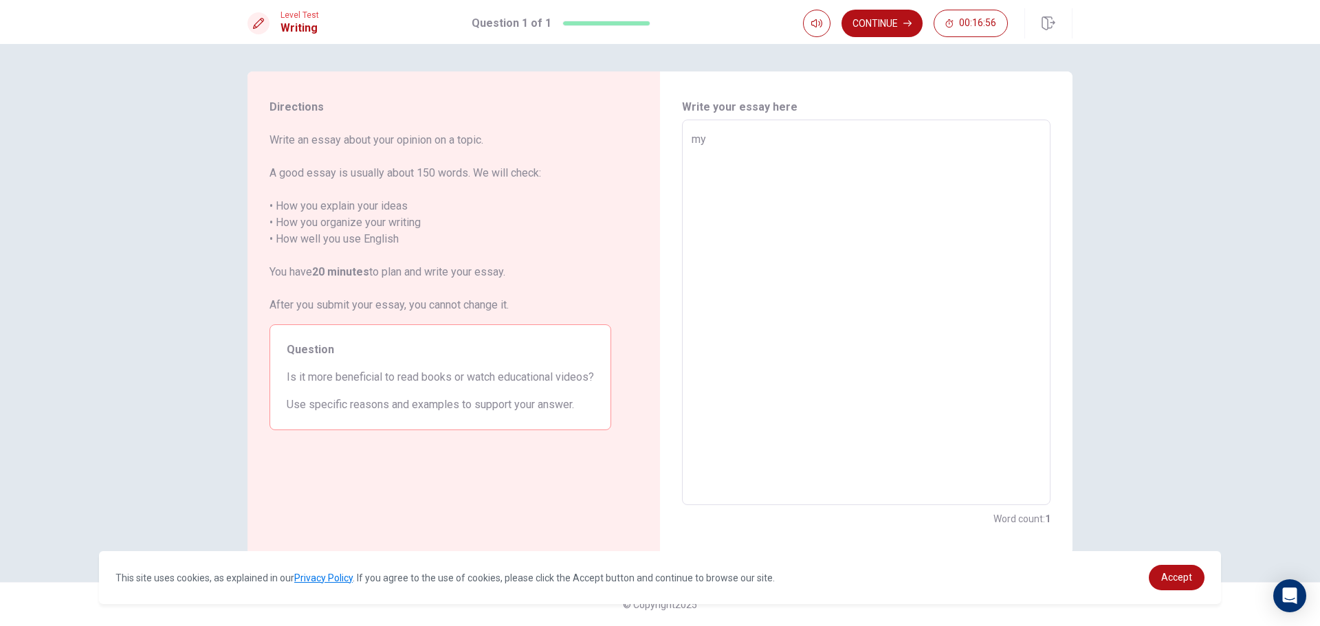
type textarea "m"
type textarea "x"
type textarea "i"
type textarea "x"
type textarea "I"
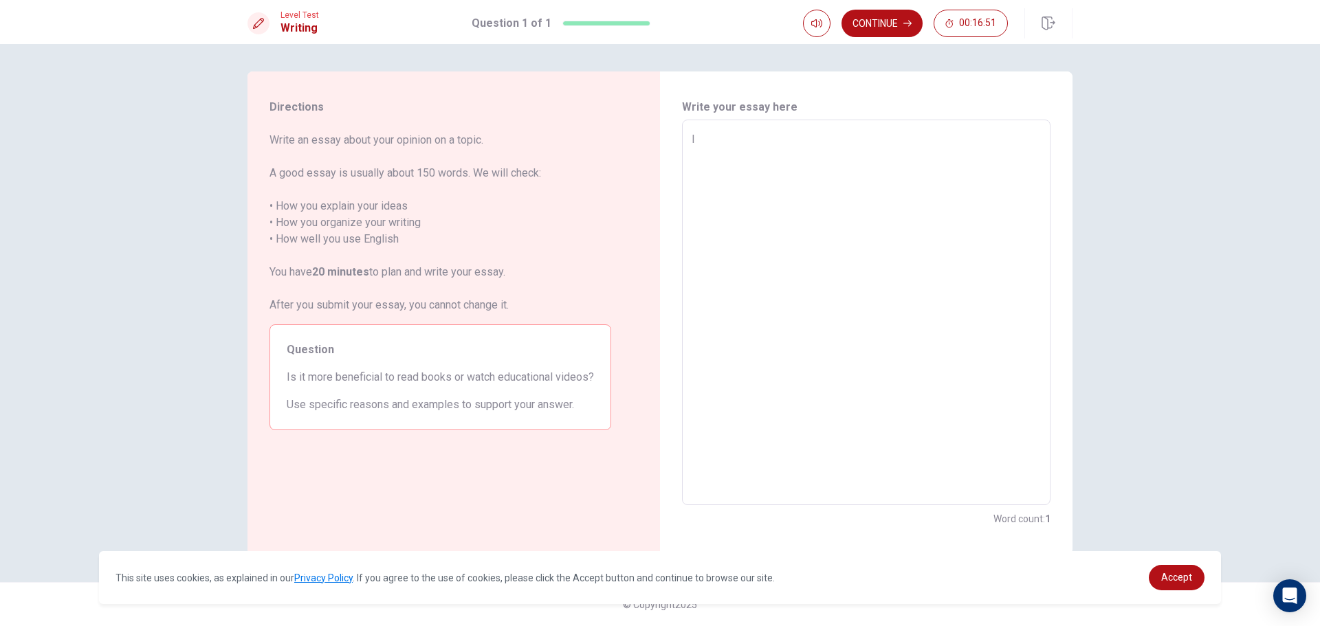
type textarea "x"
type textarea "In"
type textarea "x"
type textarea "In"
type textarea "x"
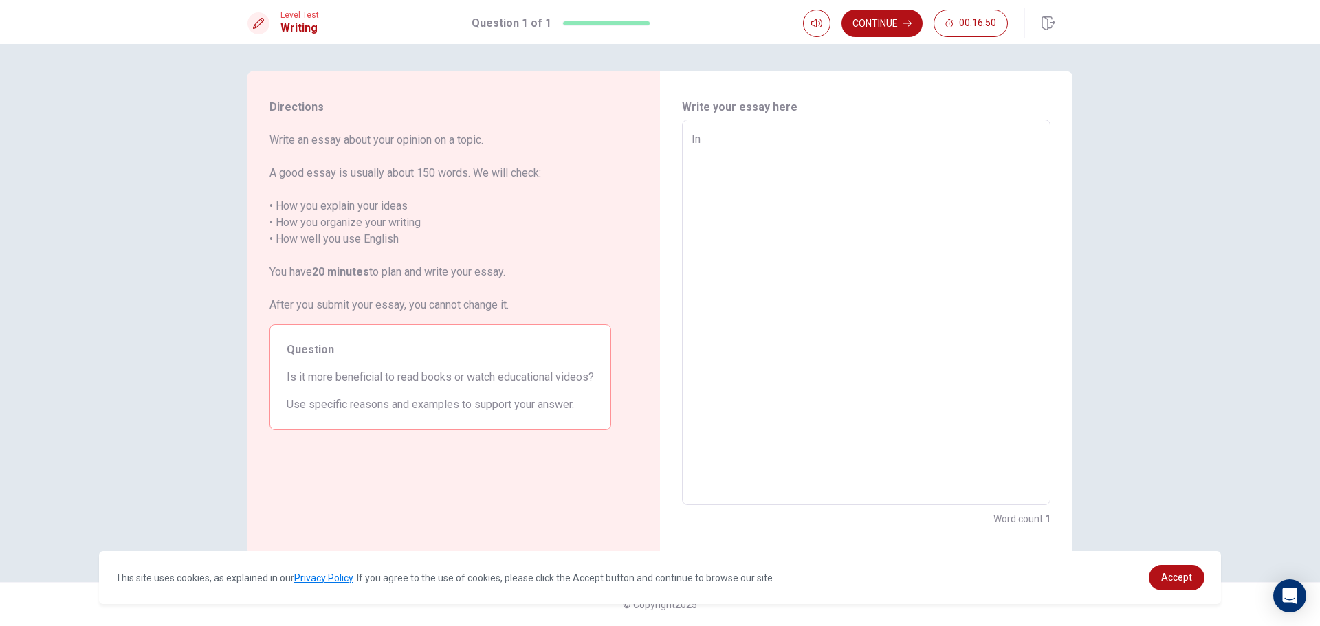
type textarea "In m"
type textarea "x"
type textarea "In my"
type textarea "x"
type textarea "In my"
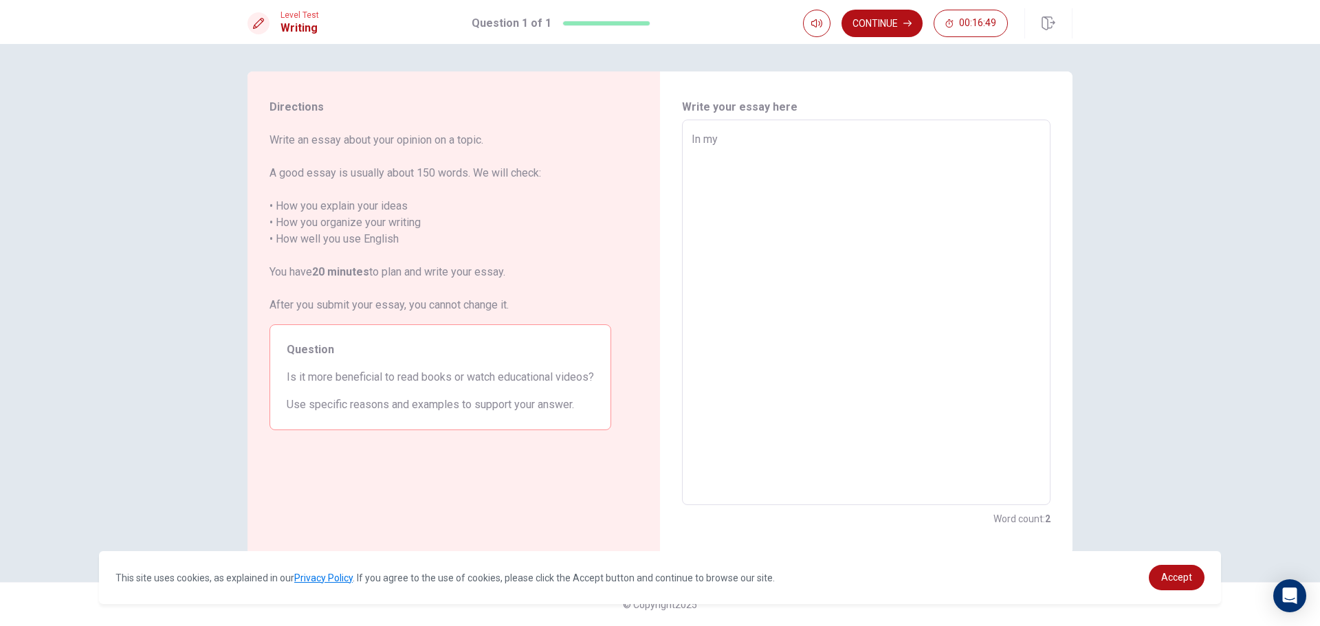
type textarea "x"
type textarea "In my o"
type textarea "x"
type textarea "In my op"
type textarea "x"
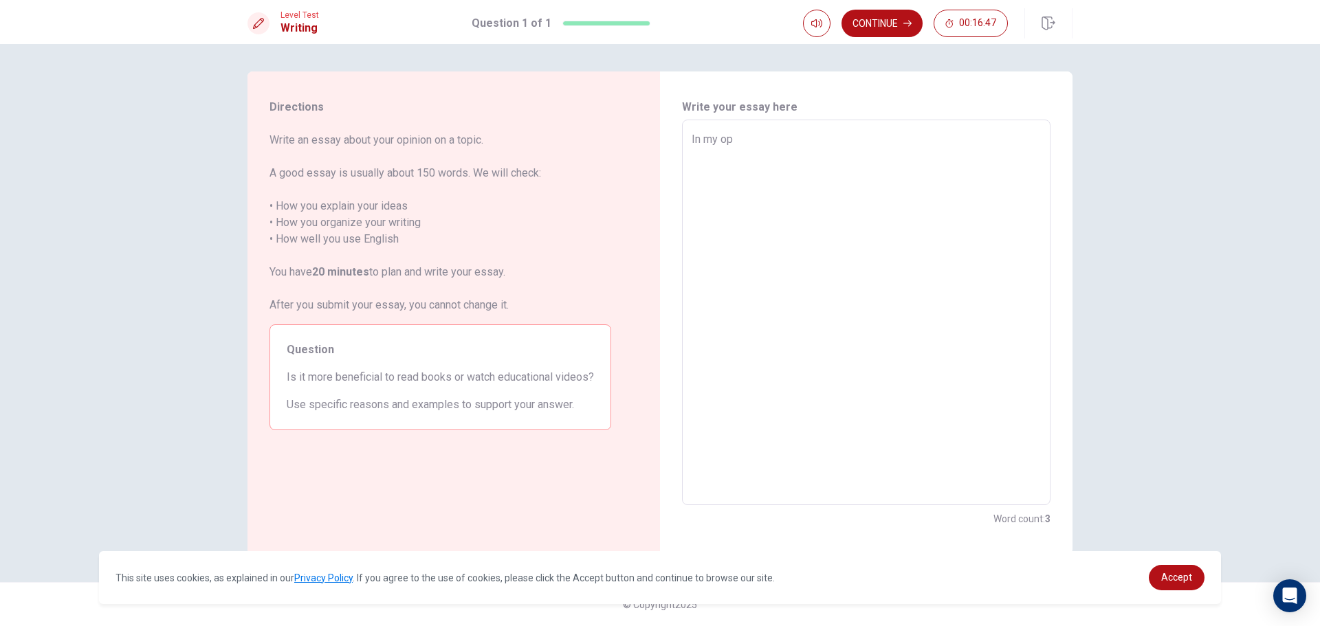
type textarea "In my opp"
type textarea "x"
type textarea "In my oppi"
type textarea "x"
type textarea "In my oppin"
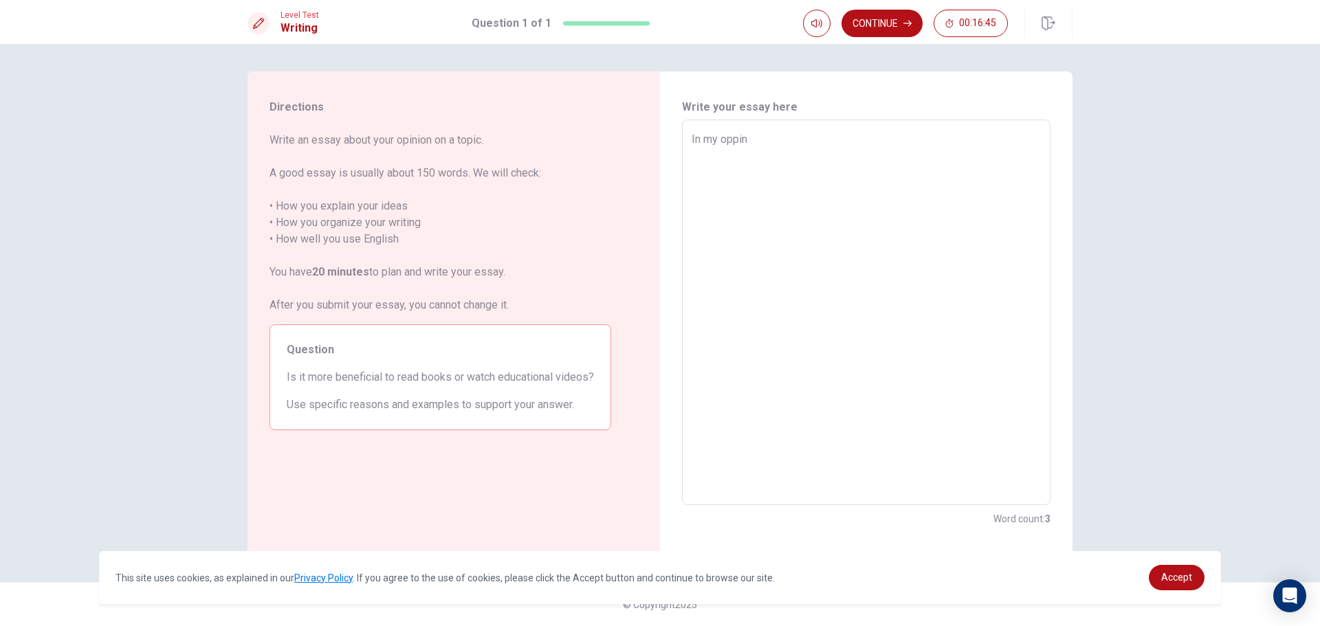
type textarea "x"
type textarea "In my oppini"
type textarea "x"
type textarea "In my oppinio"
type textarea "x"
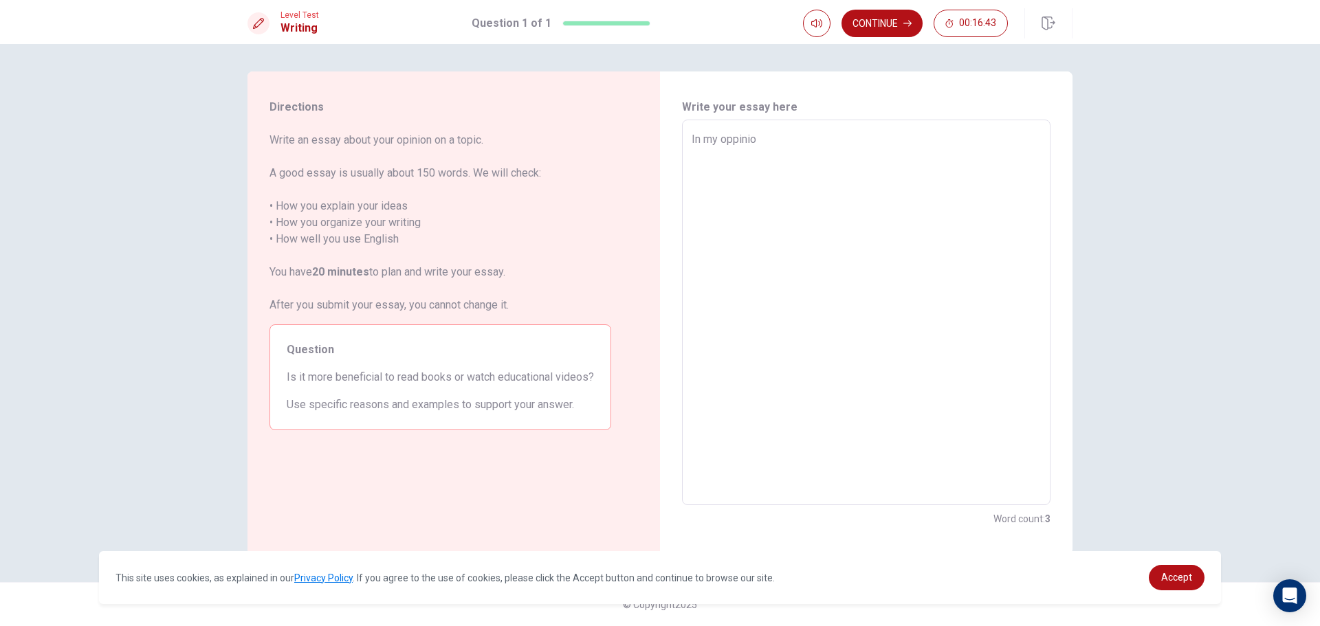
type textarea "In my oppinion"
click at [740, 140] on textarea "In my oppinion" at bounding box center [866, 312] width 349 height 363
type textarea "x"
type textarea "In my opinion"
click at [794, 144] on textarea "In my opinion" at bounding box center [866, 312] width 349 height 363
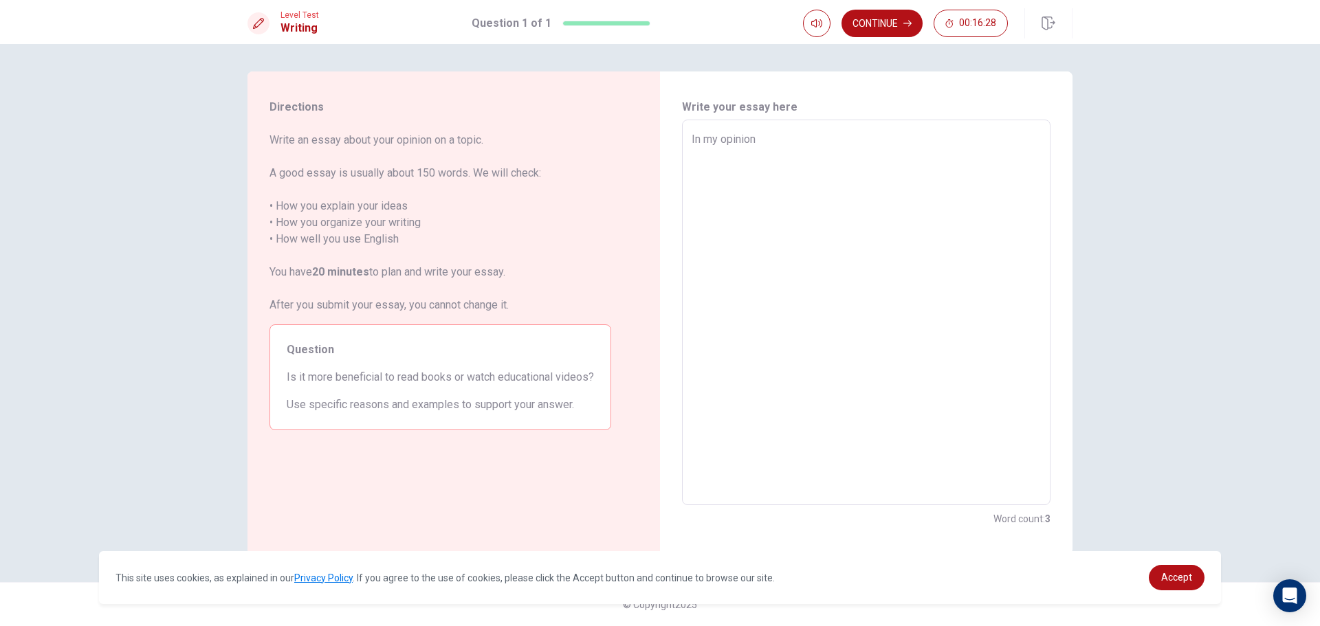
type textarea "x"
type textarea "In my opinion"
type textarea "x"
type textarea "In my opinion r"
type textarea "x"
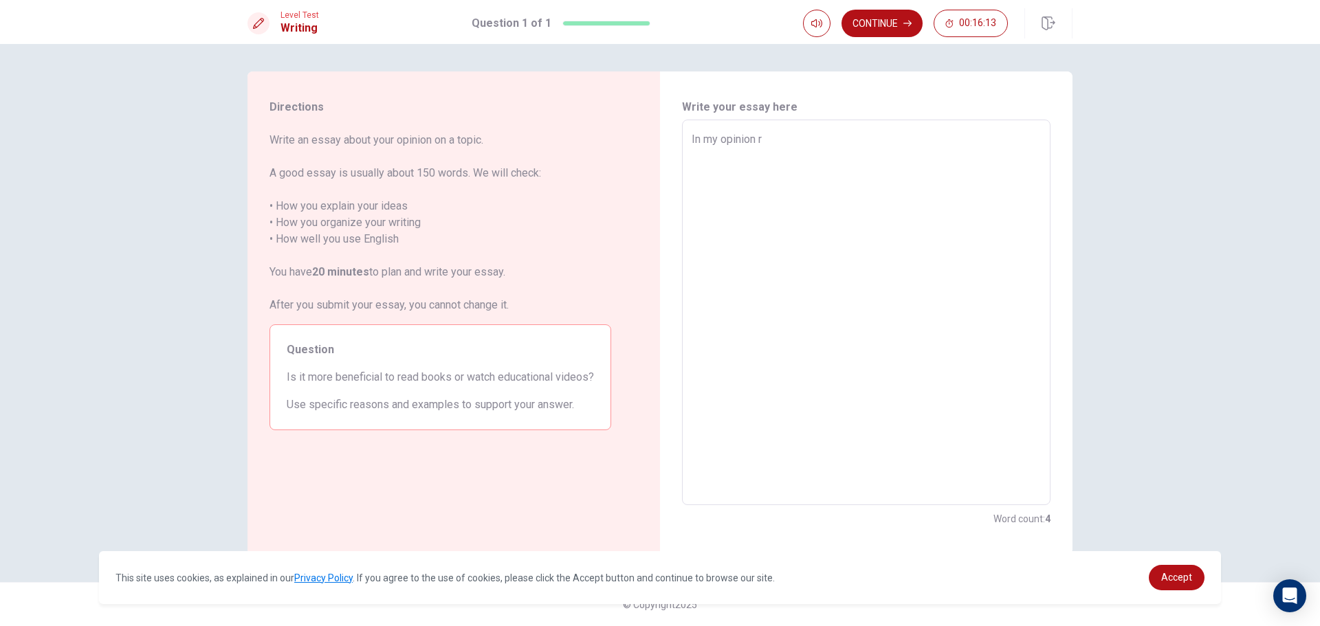
type textarea "In my opinion re"
type textarea "x"
type textarea "In my opinion rea"
type textarea "x"
type textarea "In my opinion read"
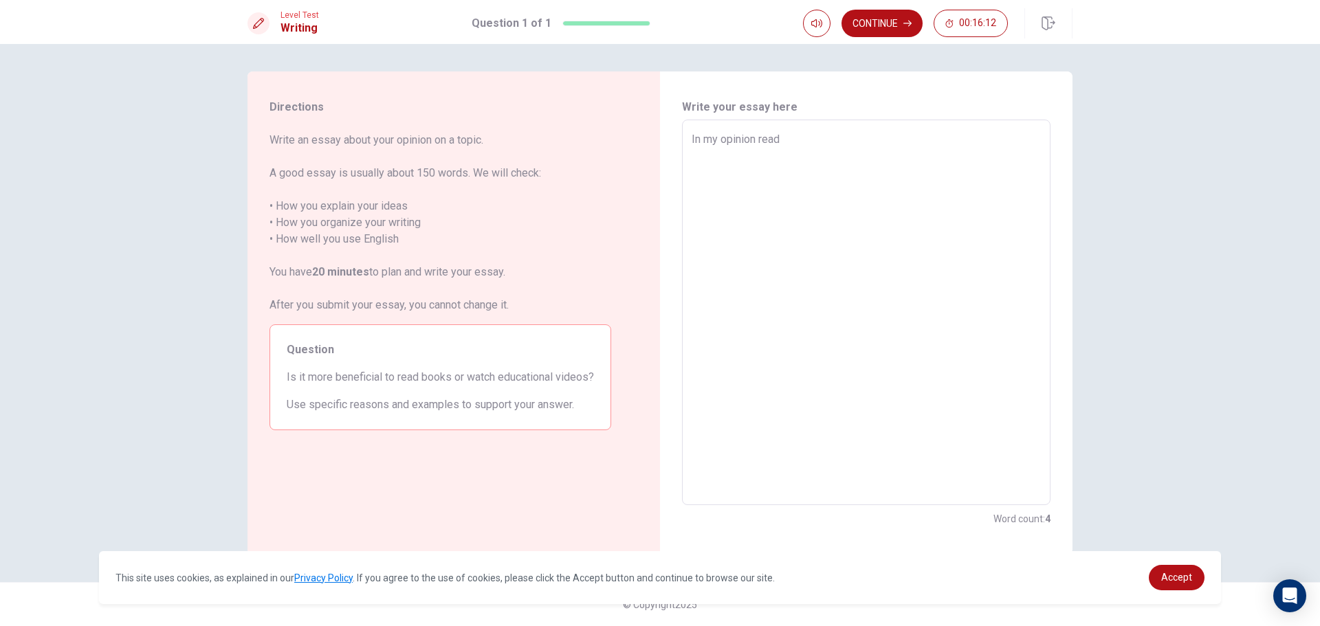
type textarea "x"
type textarea "In my opinion readi"
type textarea "x"
type textarea "In my opinion readin"
type textarea "x"
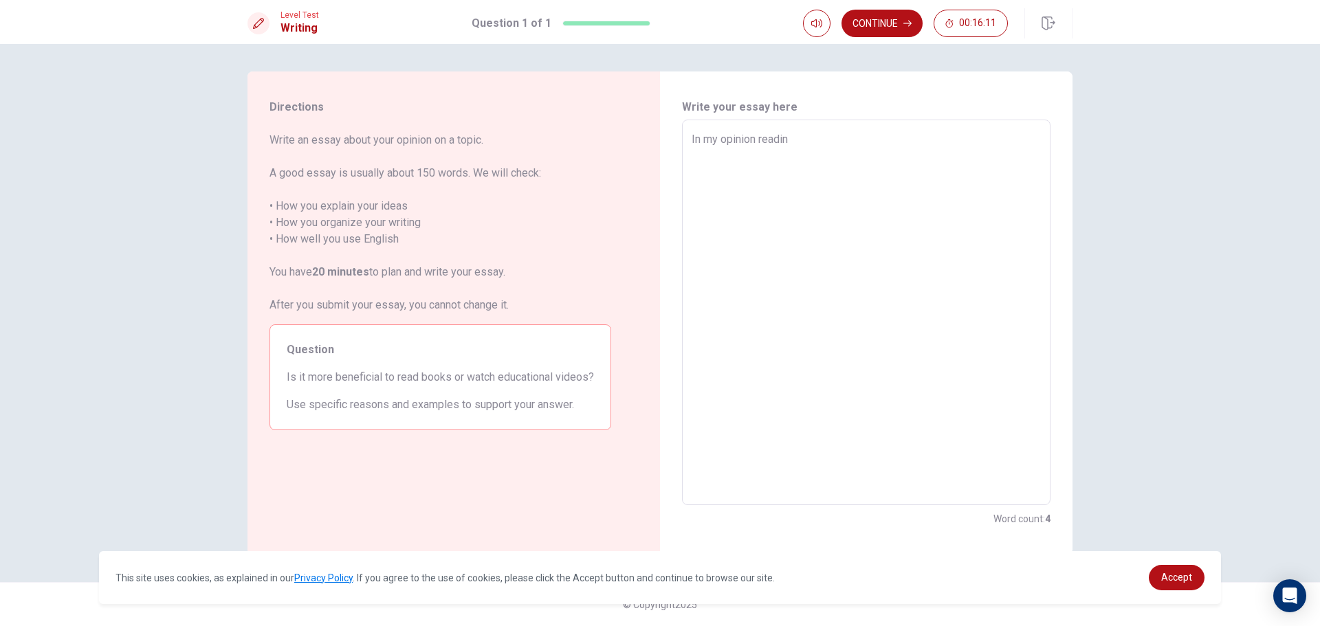
type textarea "In my opinion reading"
type textarea "x"
type textarea "In my opinion reading"
type textarea "x"
type textarea "In my opinion reading b"
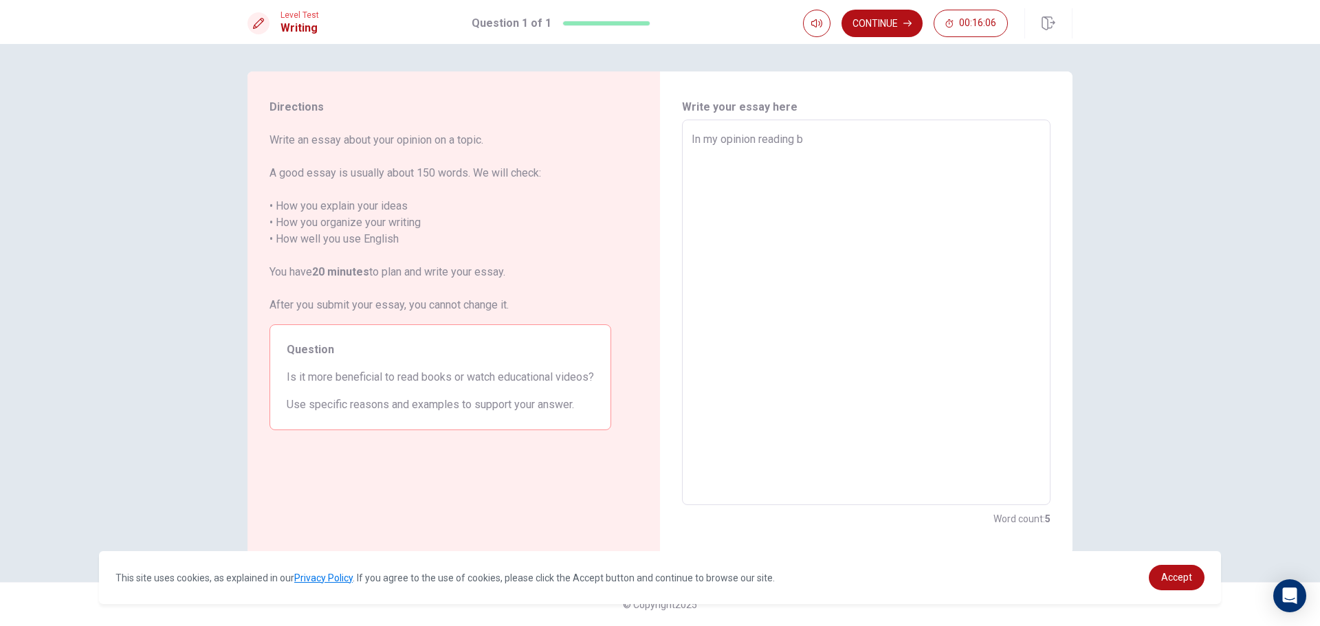
type textarea "x"
type textarea "In my opinion reading bo"
type textarea "x"
type textarea "In my opinion reading boo"
type textarea "x"
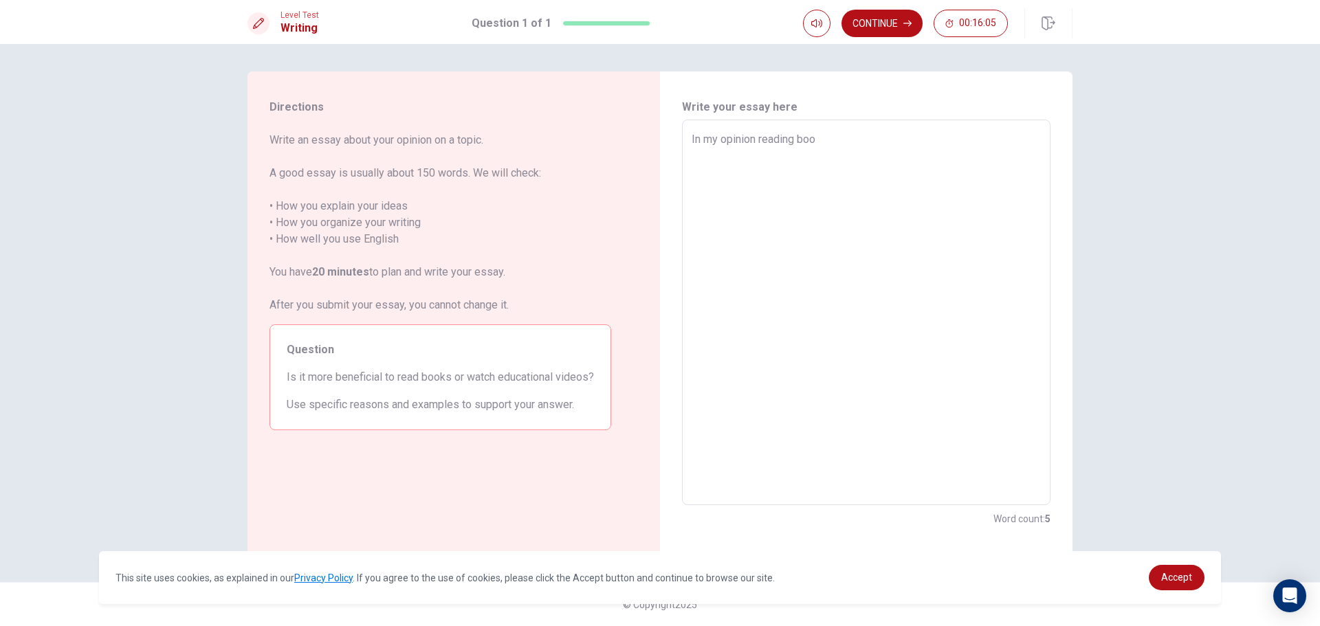
type textarea "In my opinion reading book"
type textarea "x"
type textarea "In my opinion reading books"
type textarea "x"
type textarea "In my opinion reading books"
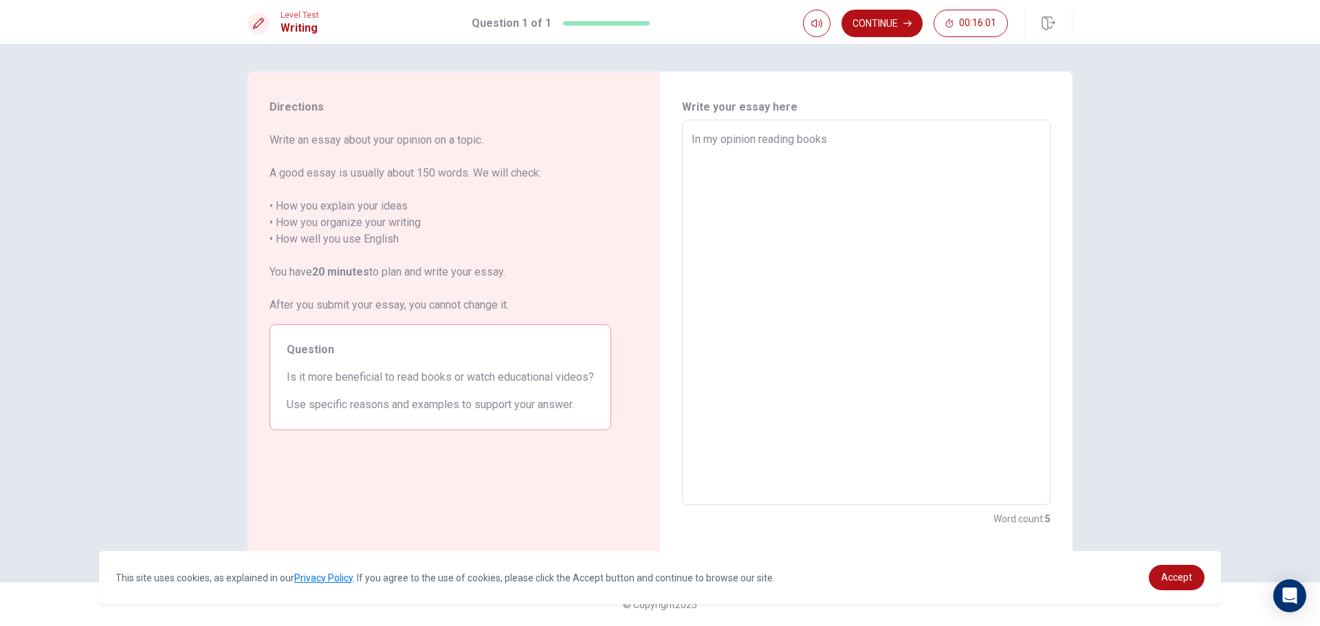
type textarea "x"
type textarea "In my opinion reading books i"
type textarea "x"
type textarea "In my opinion reading books is"
type textarea "x"
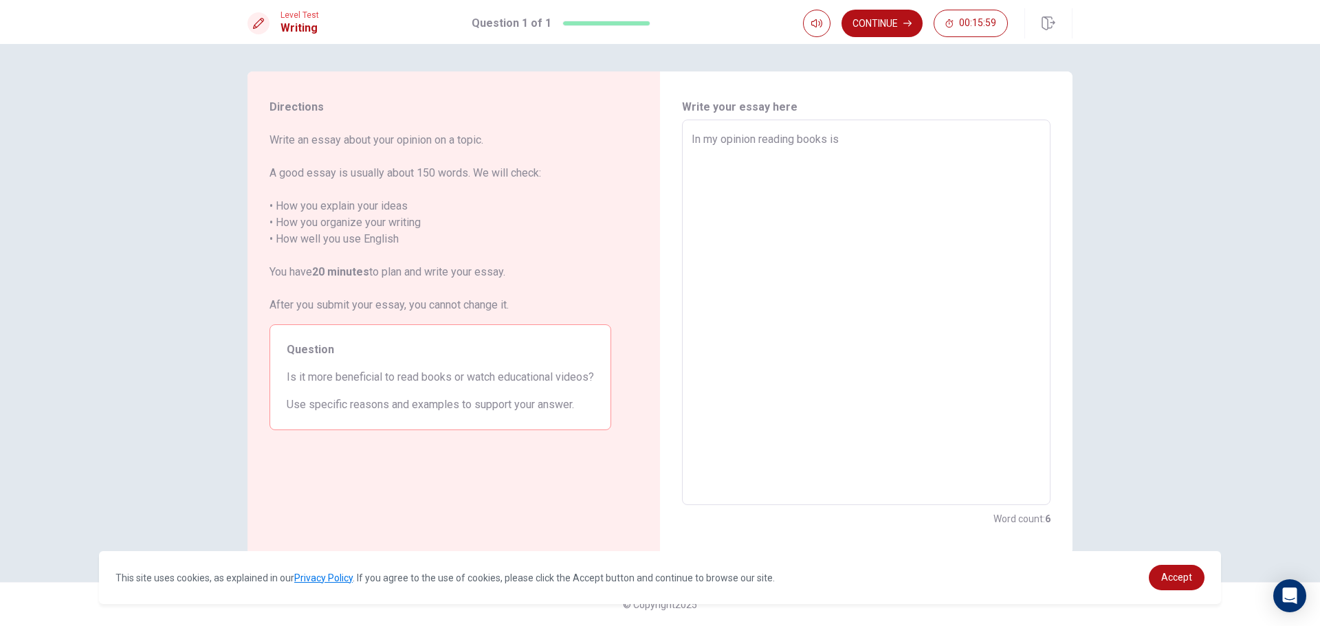
type textarea "In my opinion reading books is"
type textarea "x"
type textarea "In my opinion reading books is m"
type textarea "x"
type textarea "In my opinion reading books is mo"
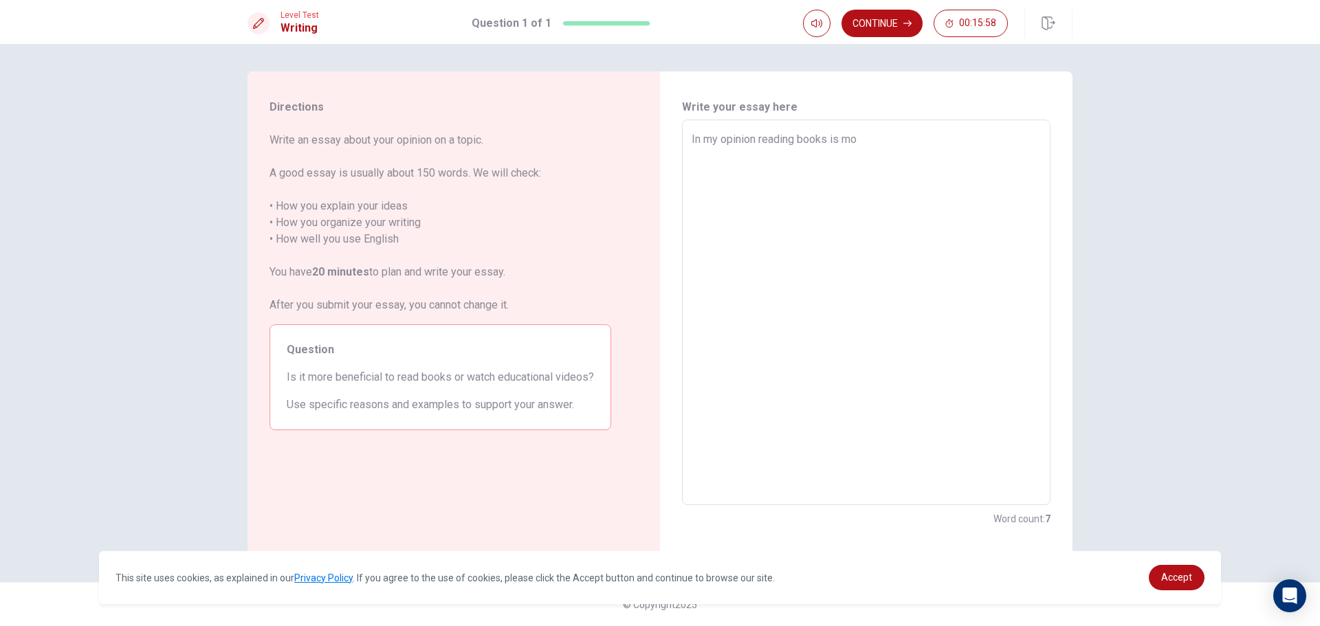
type textarea "x"
type textarea "In my opinion reading books is mor"
type textarea "x"
type textarea "In my opinion reading books is more"
type textarea "x"
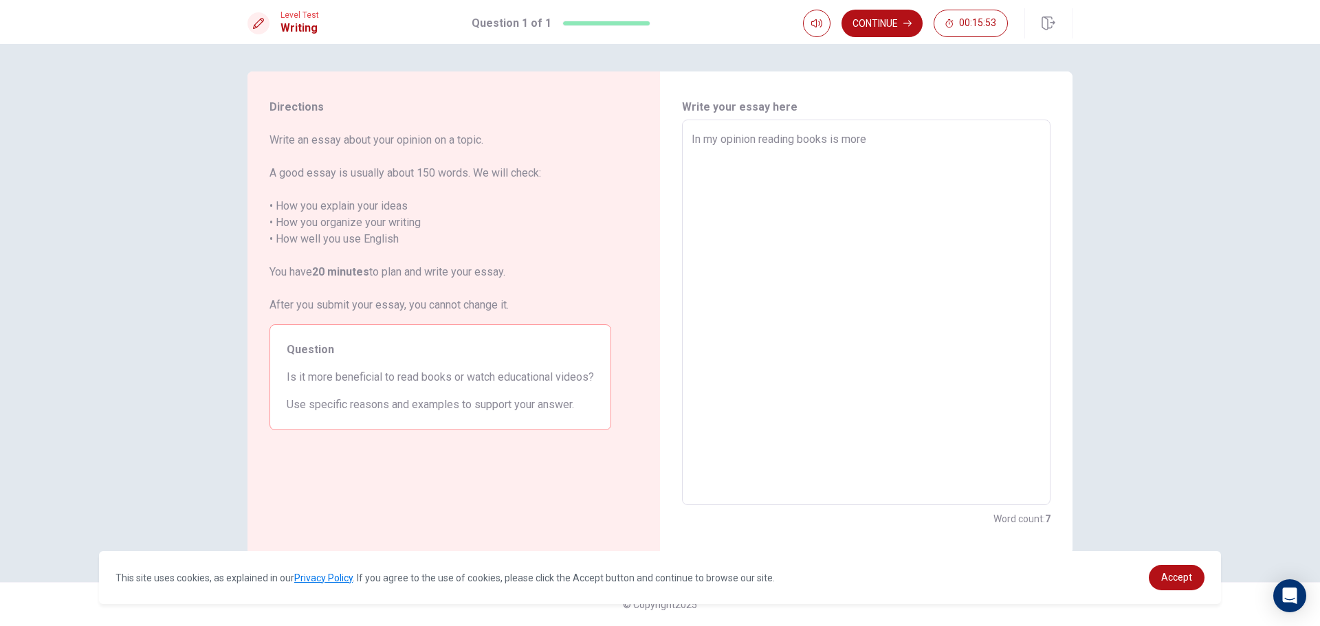
type textarea "In my opinion reading books is more"
type textarea "x"
type textarea "In my opinion reading books is more b"
type textarea "x"
type textarea "In my opinion reading books is more be"
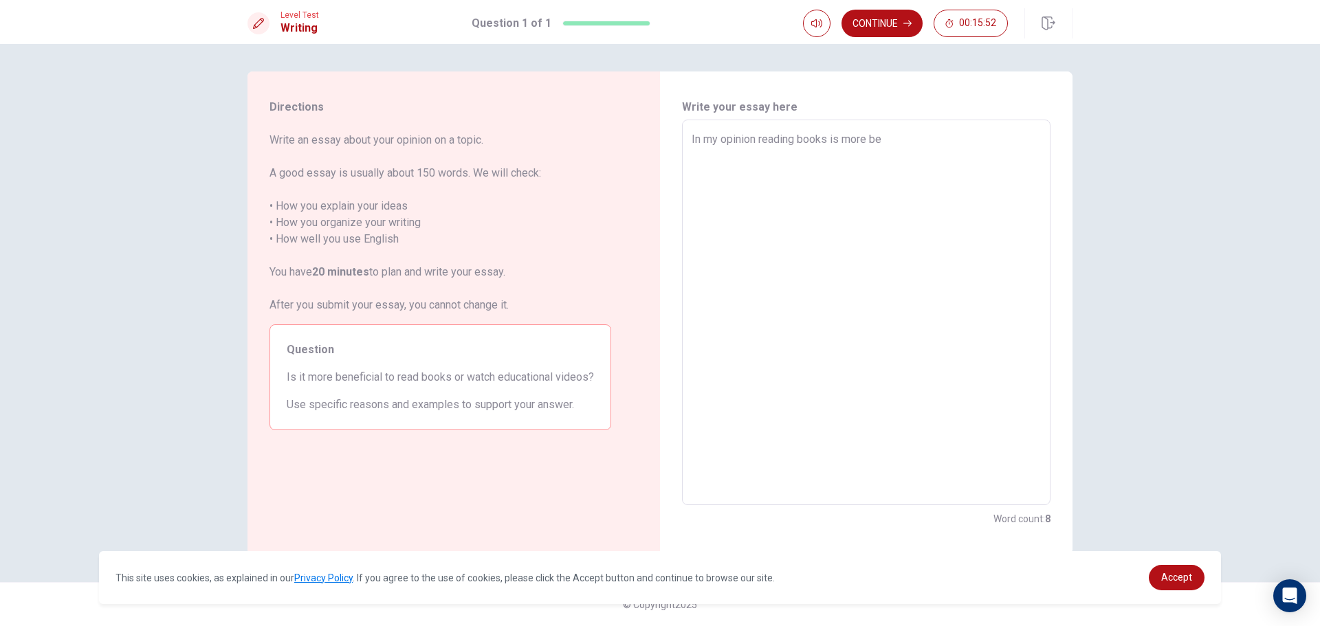
type textarea "x"
type textarea "In my opinion reading books is more ben"
type textarea "x"
type textarea "In my opinion reading books is more bene"
type textarea "x"
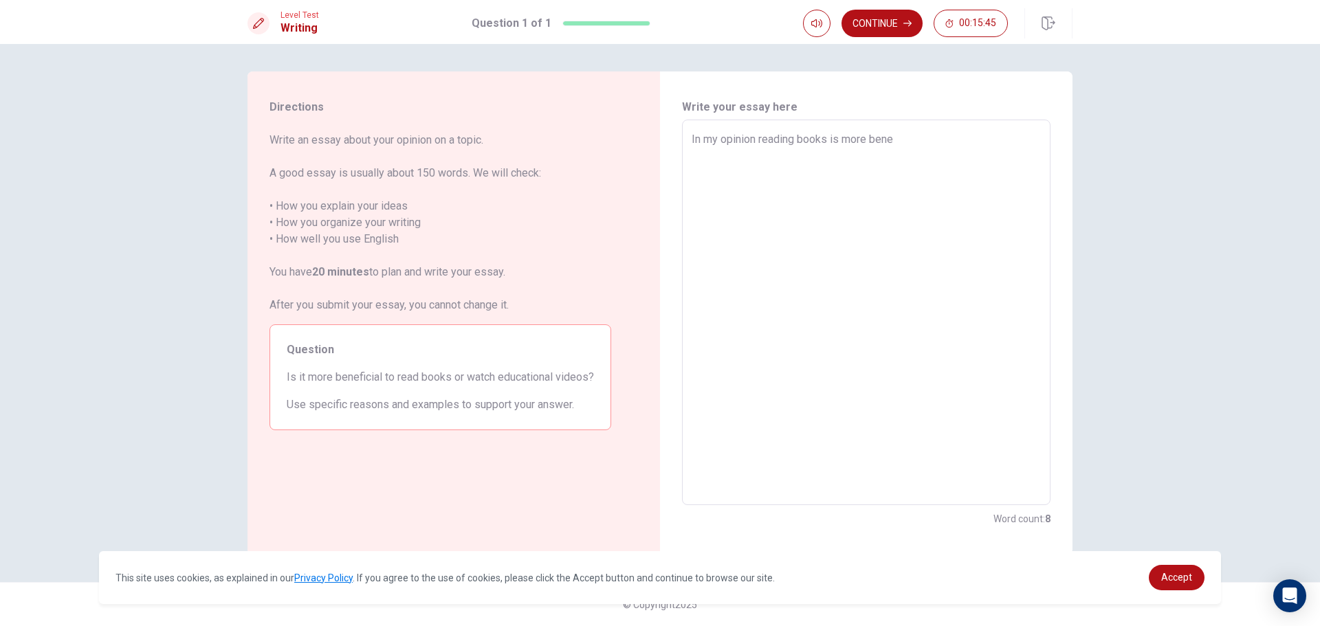
type textarea "In my opinion reading books is more benef"
type textarea "x"
type textarea "In my opinion reading books is more benefi"
type textarea "x"
type textarea "In my opinion reading books is more benefic"
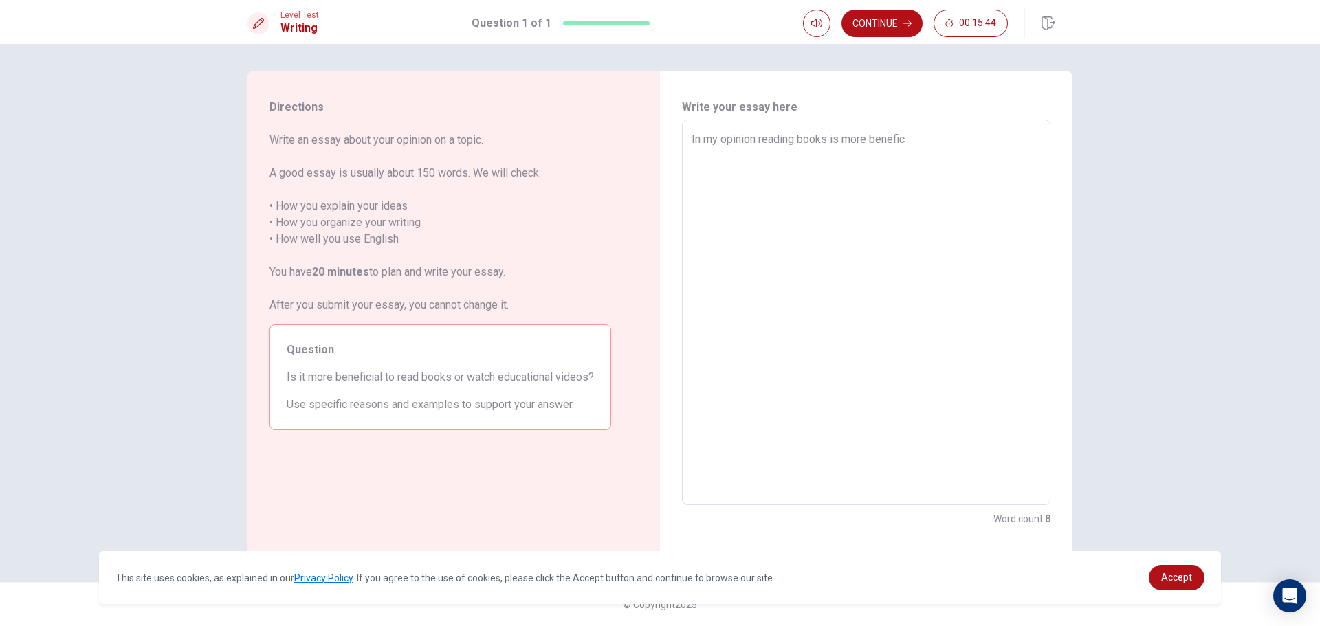
type textarea "x"
type textarea "In my opinion reading books is more benefica"
type textarea "x"
type textarea "In my opinion reading books is more benefical"
type textarea "x"
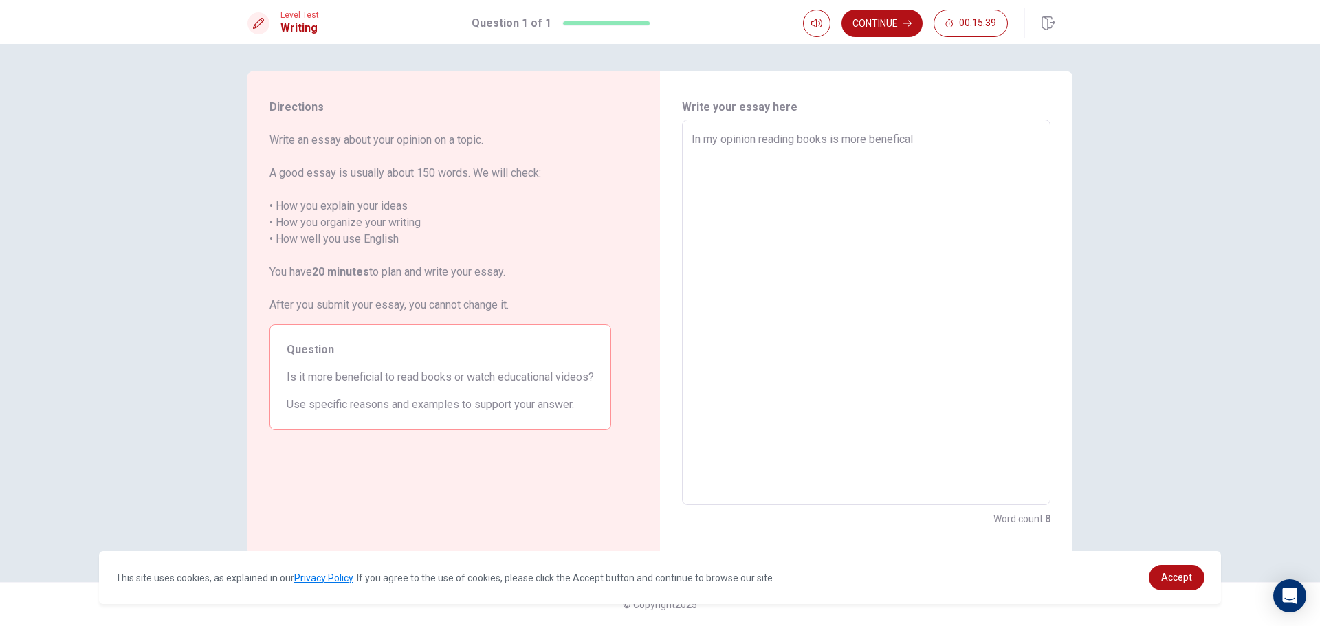
type textarea "In my opinion reading books is more benefical"
type textarea "x"
type textarea "In my opinion reading books is more benefical t"
type textarea "x"
type textarea "In my opinion reading books is more benefical th"
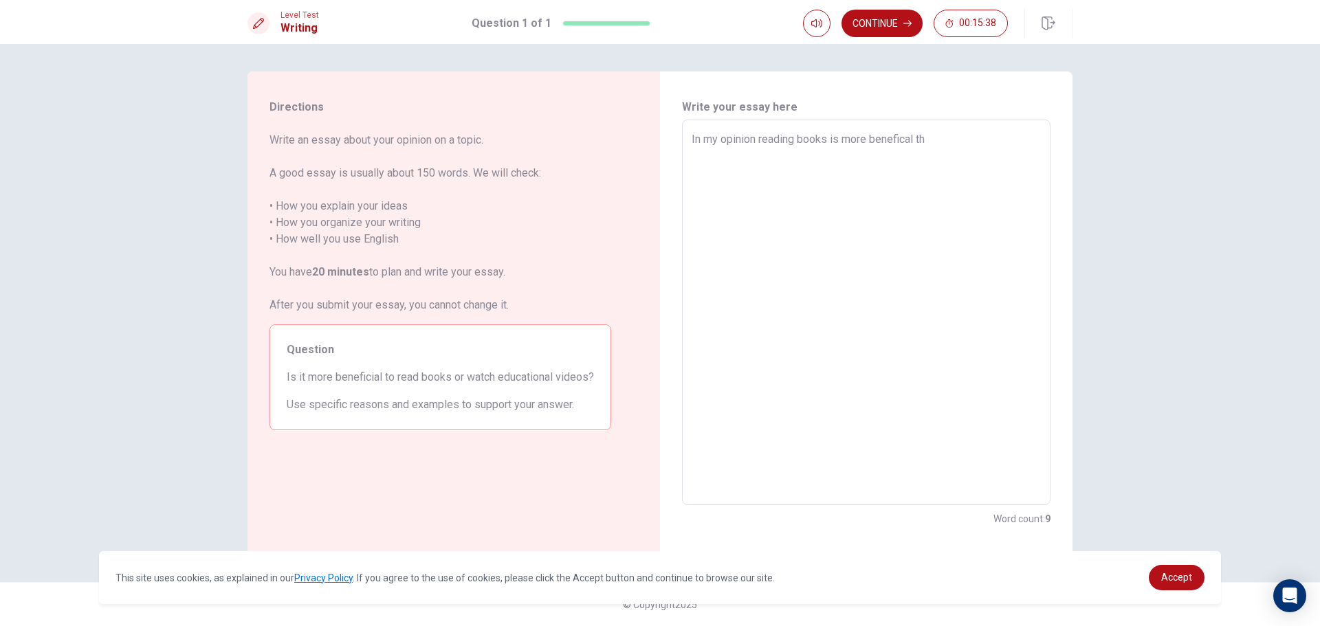
type textarea "x"
type textarea "In my opinion reading books is more benefical tha"
type textarea "x"
type textarea "In my opinion reading books is more benefical tha"
type textarea "x"
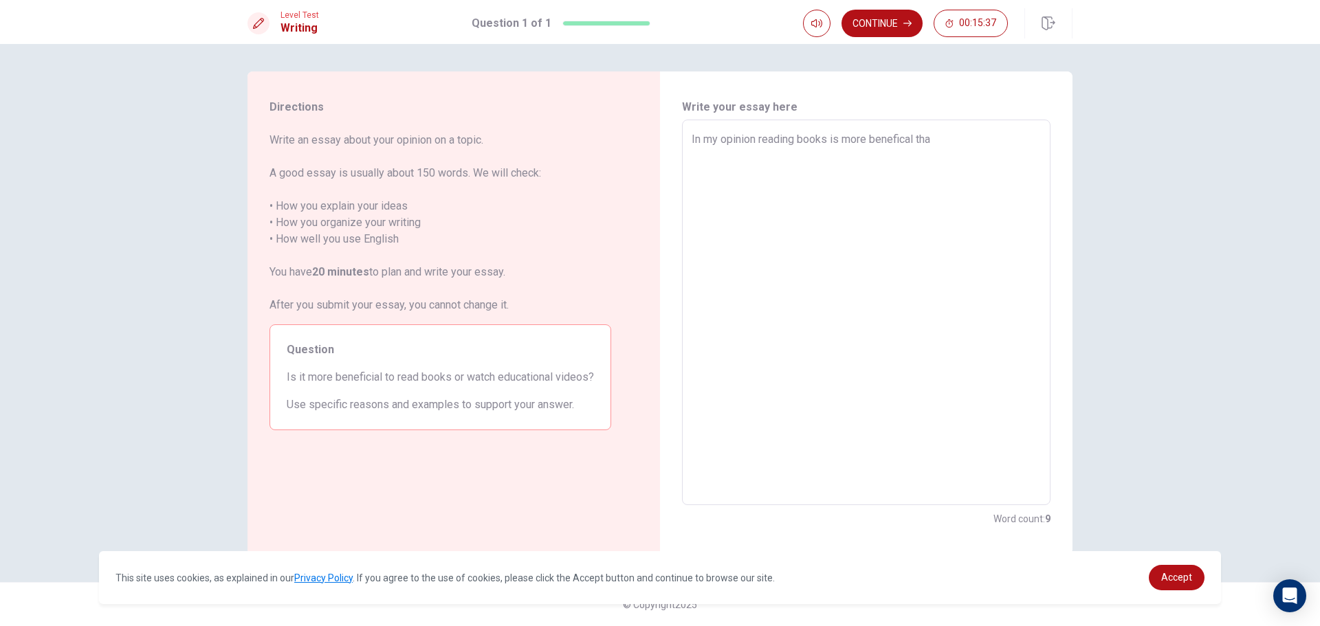
type textarea "In my opinion reading books is more benefical tha w"
type textarea "x"
type textarea "In my opinion reading books is more benefical tha wa"
type textarea "x"
type textarea "In my opinion reading books is more benefical tha wat"
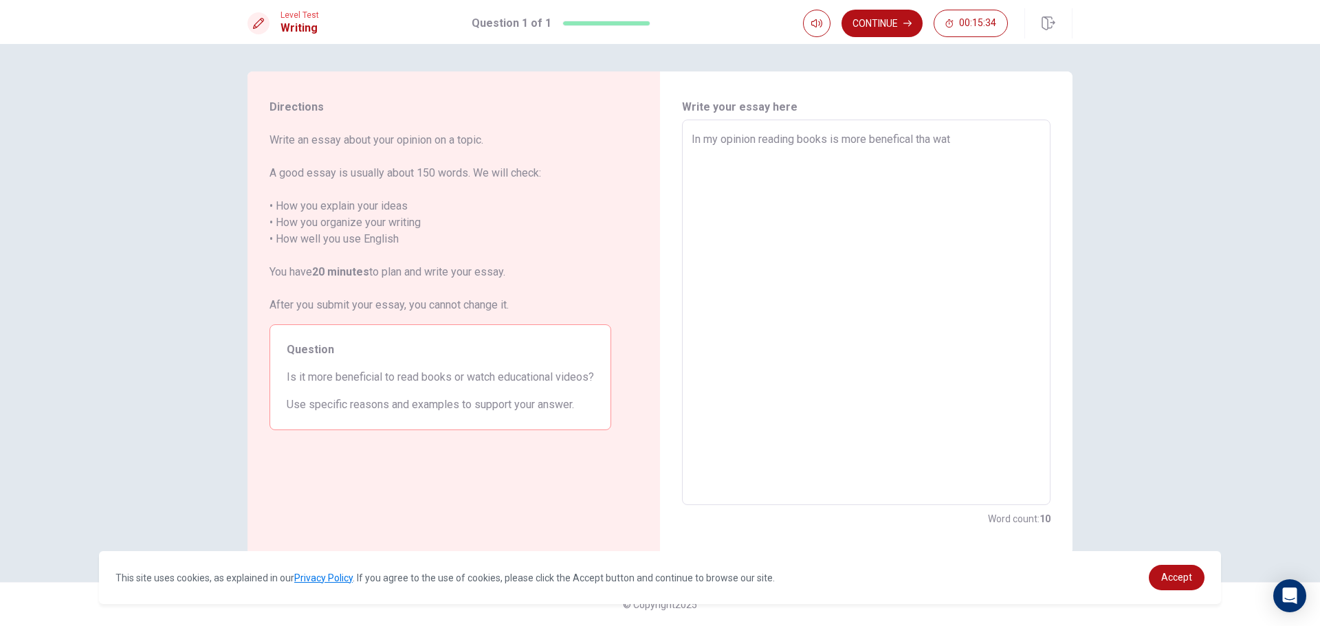
type textarea "x"
type textarea "In my opinion reading books is more benefical tha watc"
type textarea "x"
type textarea "In my opinion reading books is more benefical tha watch"
type textarea "x"
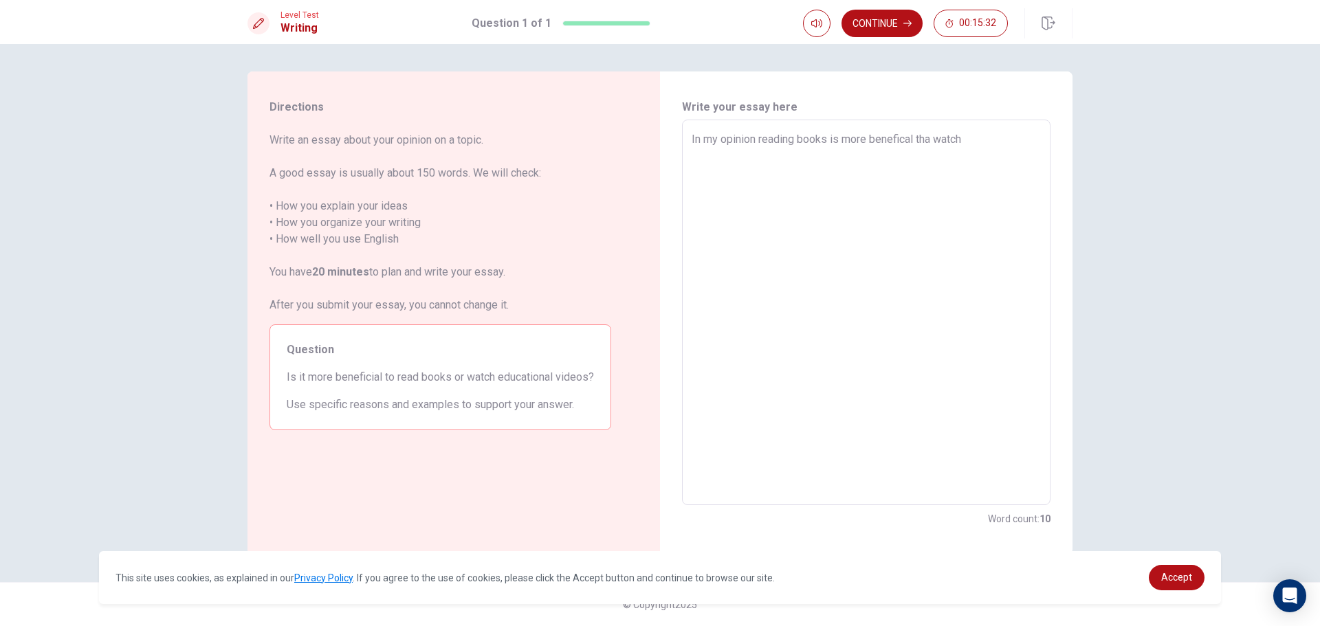
type textarea "In my opinion reading books is more benefical tha watchi"
type textarea "x"
type textarea "In my opinion reading books is more benefical tha watchin"
type textarea "x"
type textarea "In my opinion reading books is more benefical tha watching"
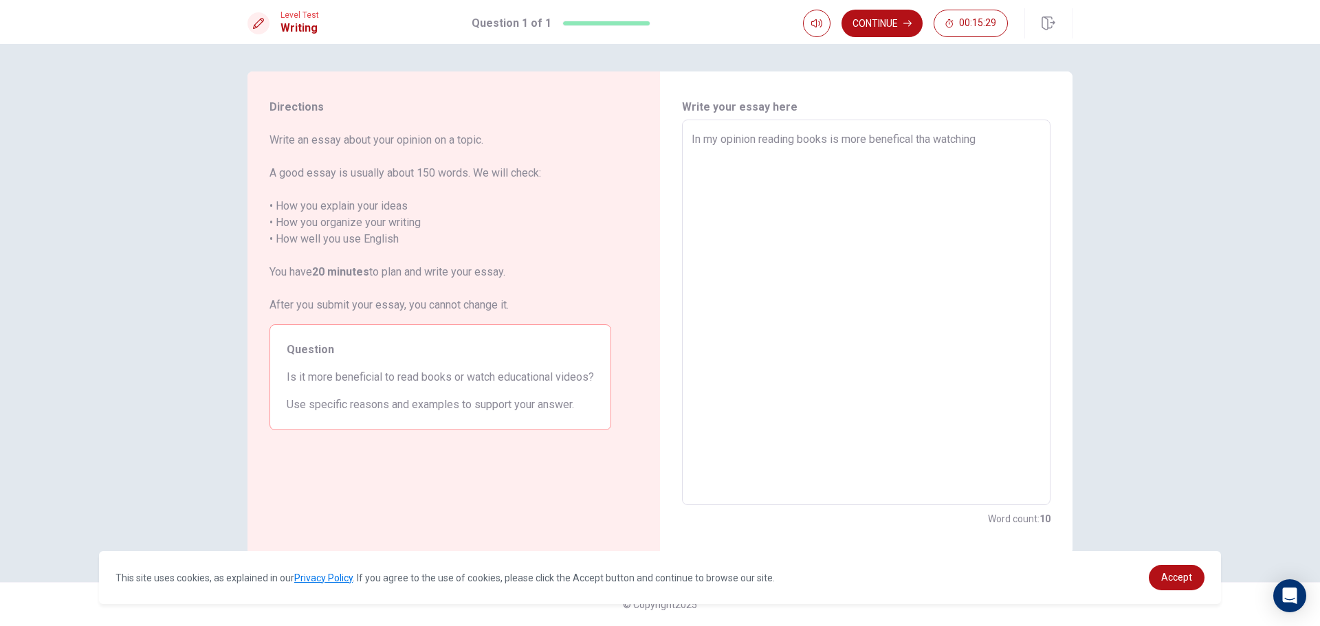
type textarea "x"
type textarea "In my opinion reading books is more benefical tha watching"
type textarea "x"
type textarea "In my opinion reading books is more benefical tha watching e"
type textarea "x"
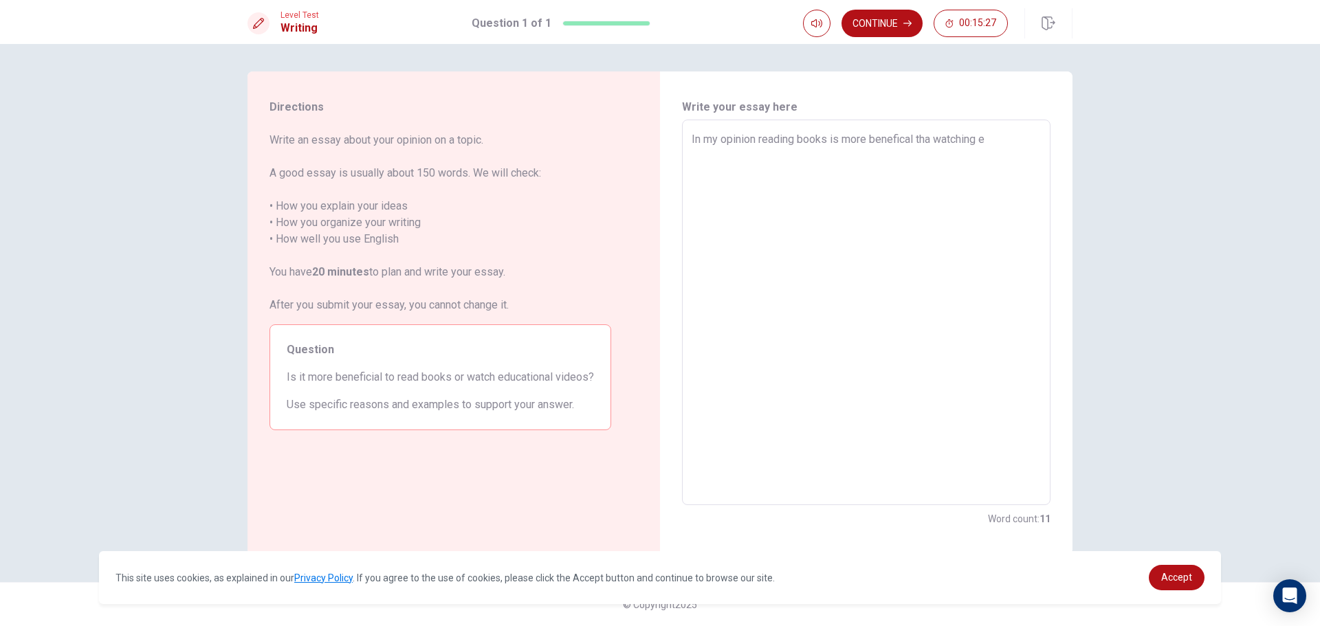
type textarea "In my opinion reading books is more benefical tha watching ed"
type textarea "x"
type textarea "In my opinion reading books is more benefical tha watching edu"
type textarea "x"
type textarea "In my opinion reading books is more benefical tha watching educ"
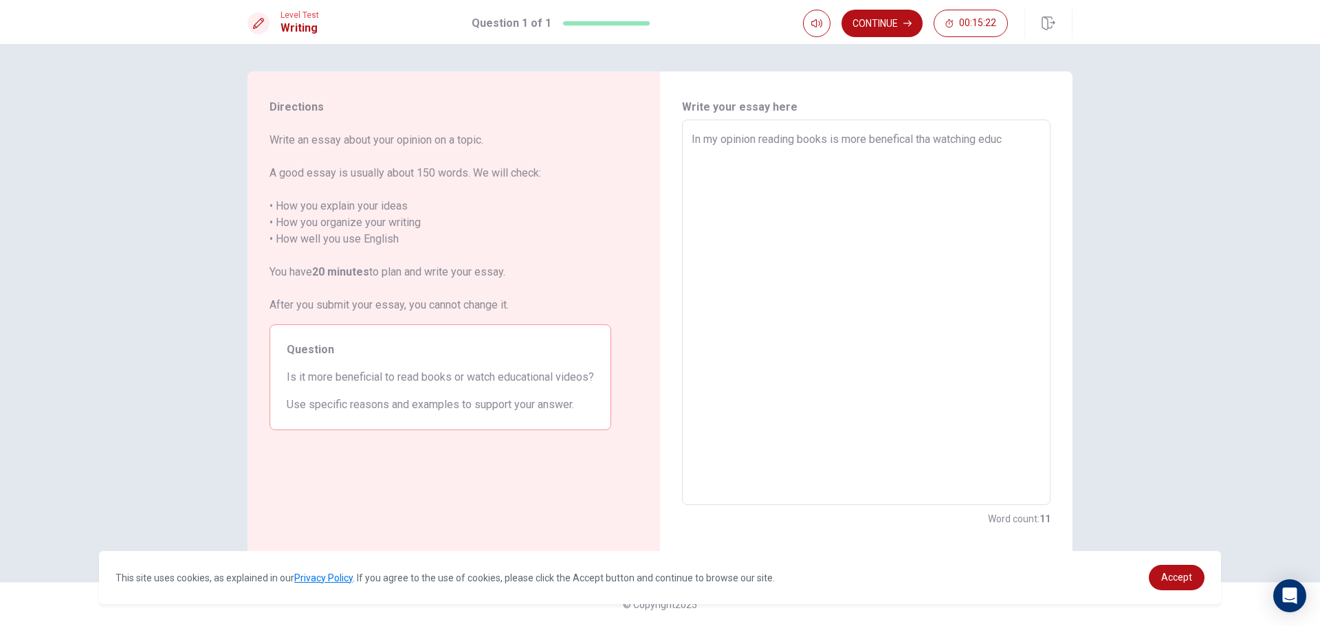
type textarea "x"
type textarea "In my opinion reading books is more benefical tha watching educa"
type textarea "x"
type textarea "In my opinion reading books is more benefical tha watching educat"
type textarea "x"
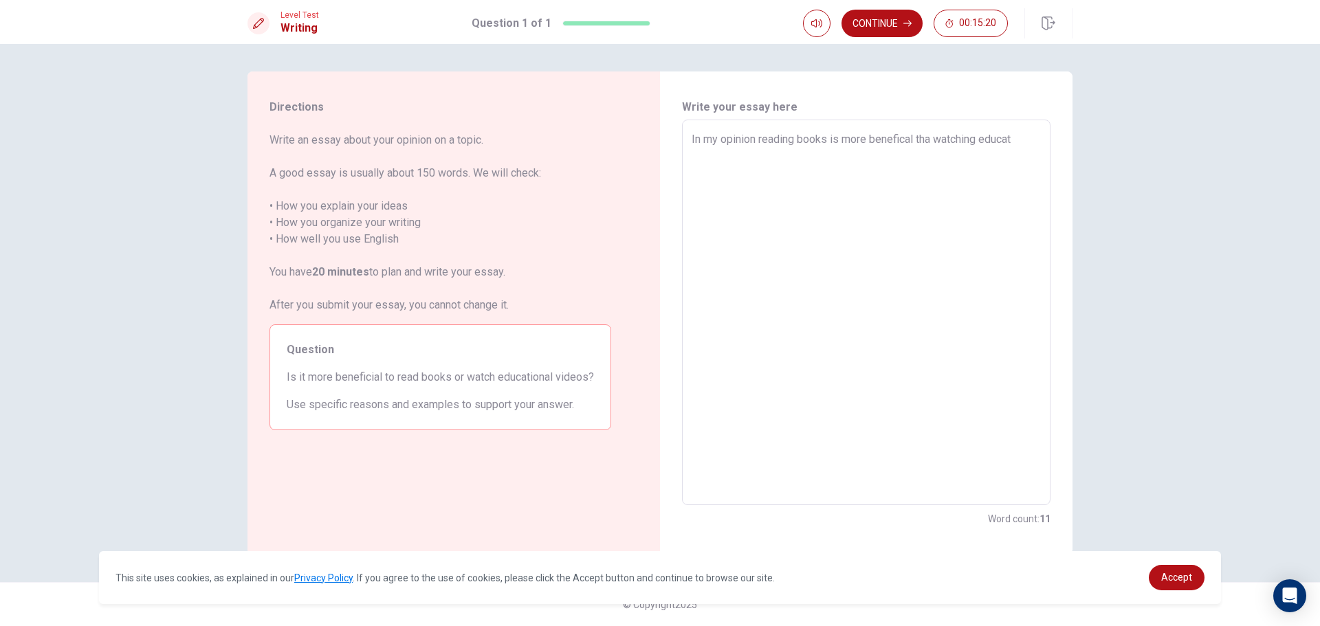
type textarea "In my opinion reading books is more benefical tha watching educati"
type textarea "x"
type textarea "In my opinion reading books is more benefical tha watching educatio"
type textarea "x"
type textarea "In my opinion reading books is more benefical tha watching education"
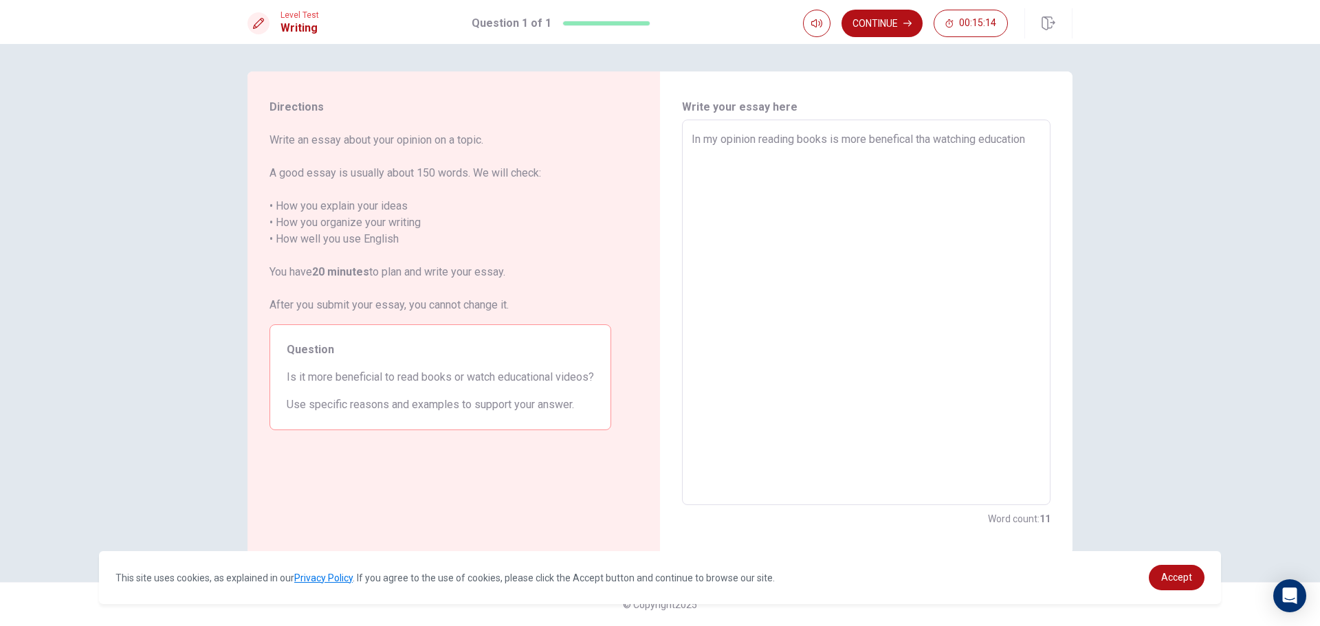
type textarea "x"
type textarea "In my opinion reading books is more benefical tha watching education"
type textarea "x"
type textarea "In my opinion reading books is more benefical tha watching education v"
type textarea "x"
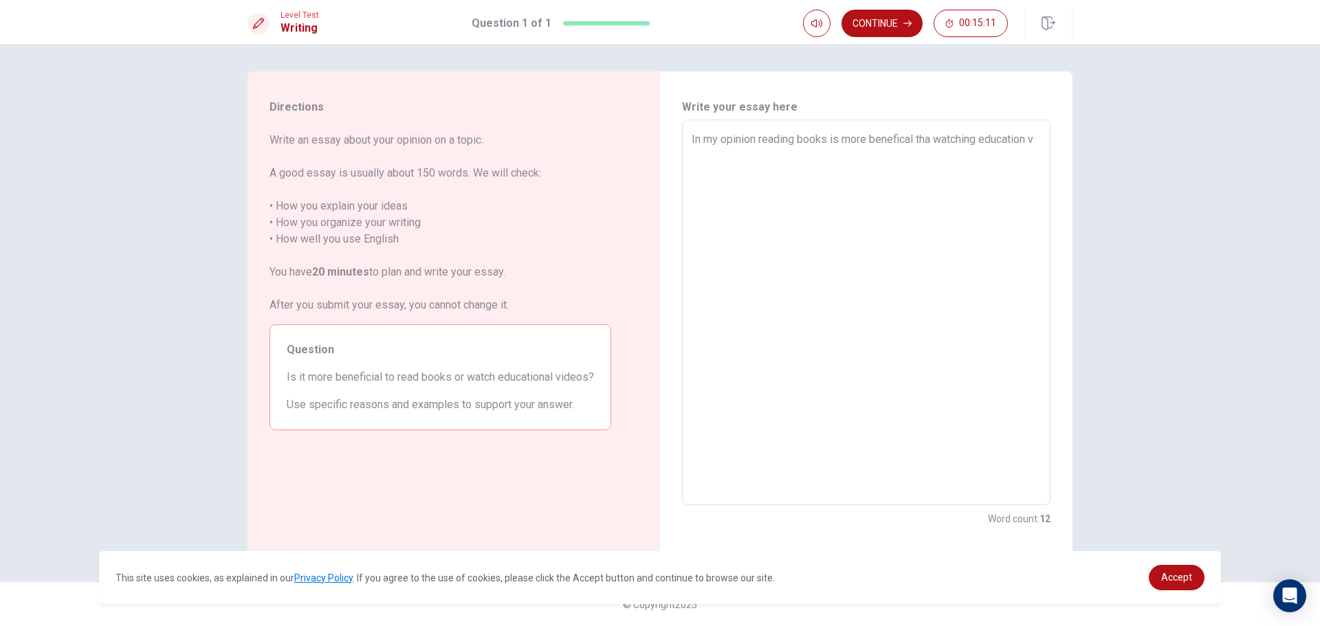
type textarea "In my opinion reading books is more benefical tha watching education vi"
type textarea "x"
type textarea "In my opinion reading books is more benefical tha watching education vid"
type textarea "x"
type textarea "In my opinion reading books is more benefical tha watching education vide"
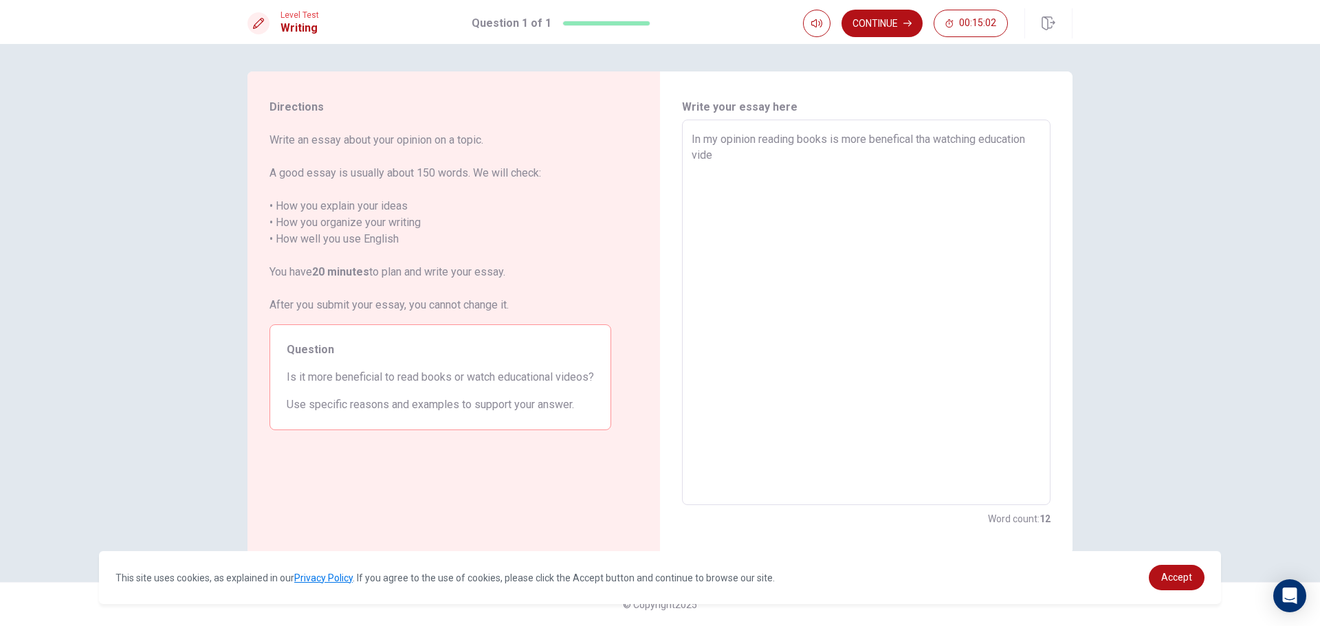
type textarea "x"
type textarea "In my opinion reading books is more benefical tha watching education video"
type textarea "x"
type textarea "In my opinion reading books is more benefical tha watching education videos"
type textarea "x"
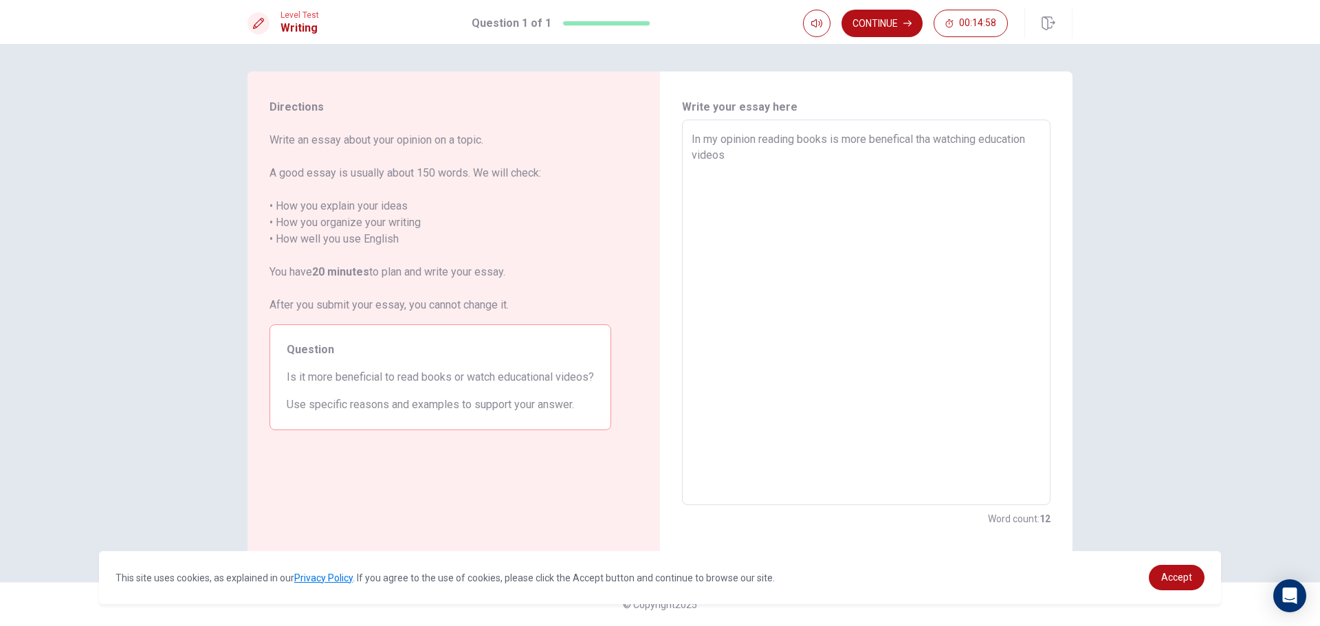
type textarea "In my opinion reading books is more benefical tha watching education videos."
type textarea "x"
type textarea "In my opinion reading books is more benefical tha watching education videos.B"
type textarea "x"
type textarea "In my opinion reading books is more benefical tha watching education [DOMAIN_NA…"
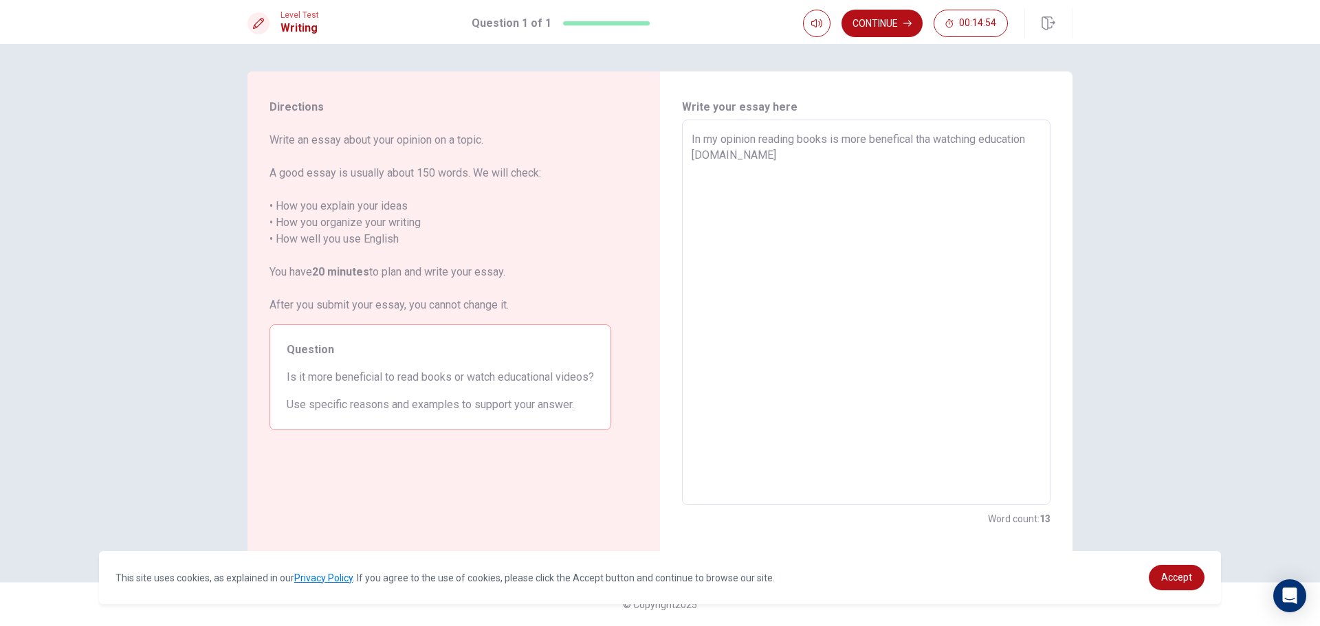
type textarea "x"
type textarea "In my opinion reading books is more benefical tha watching education [DOMAIN_NA…"
type textarea "x"
type textarea "In my opinion reading books is more benefical tha watching education videos.Booo"
type textarea "x"
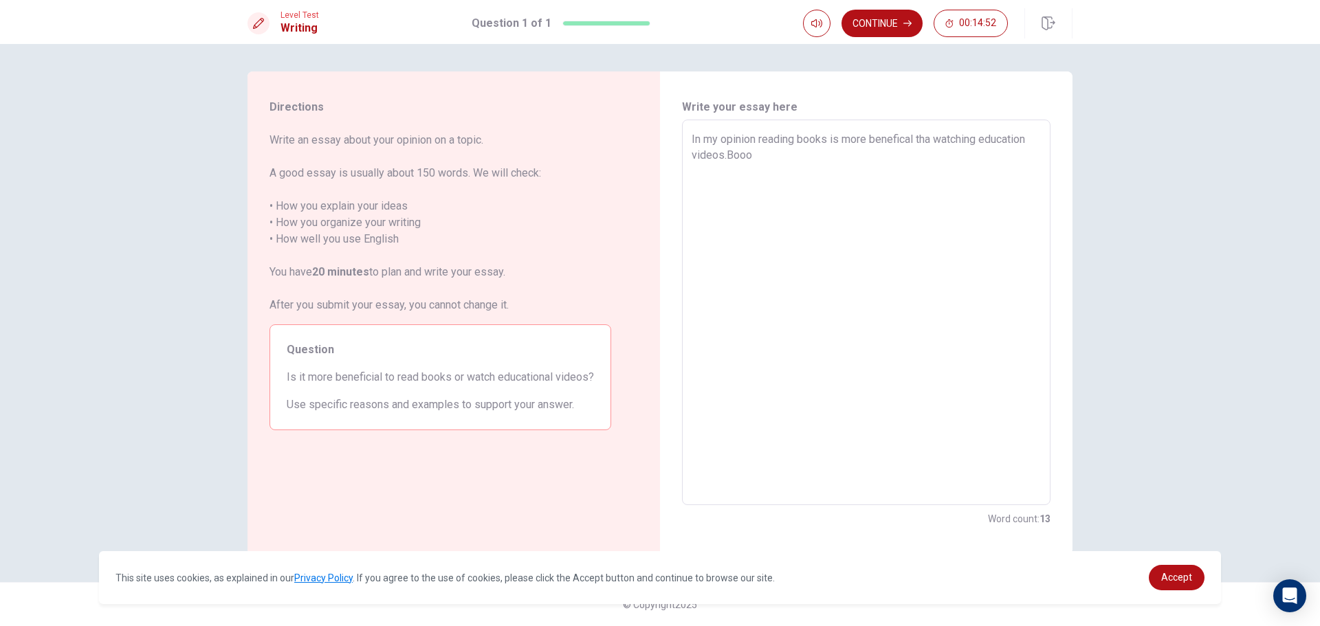
type textarea "In my opinion reading books is more benefical tha watching education videos.Boo…"
type textarea "x"
type textarea "In my opinion reading books is more benefical tha watching education videos.Boo…"
type textarea "x"
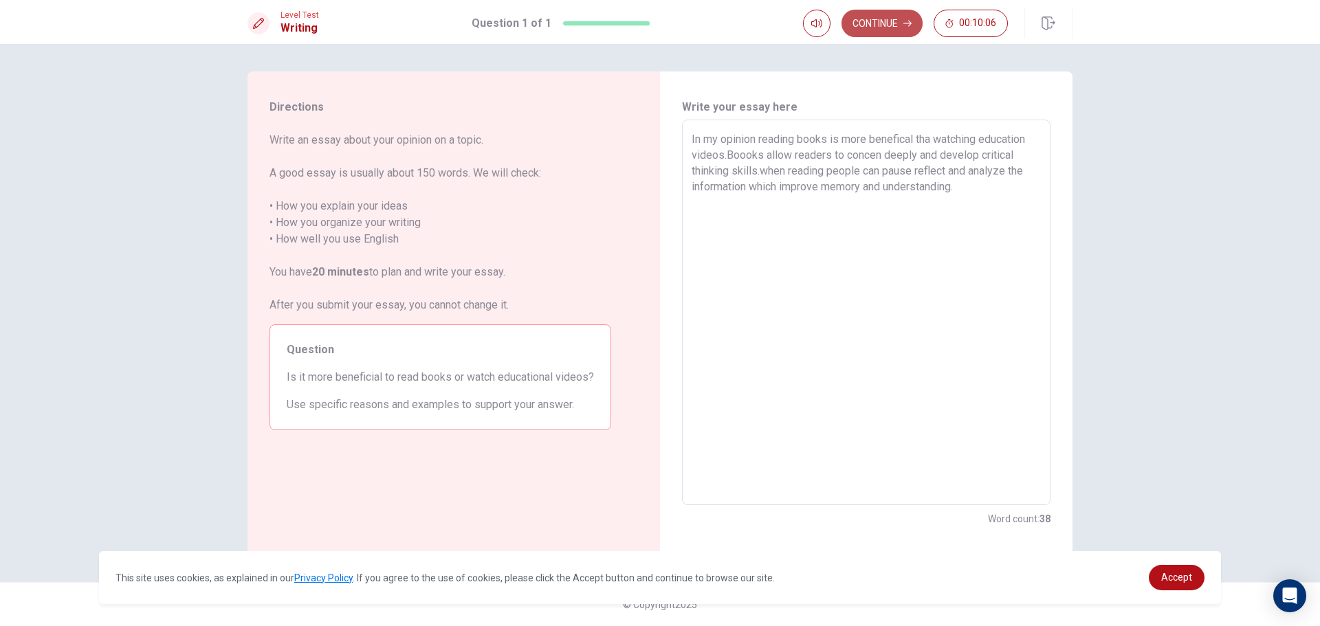
click at [902, 22] on button "Continue" at bounding box center [882, 24] width 81 height 28
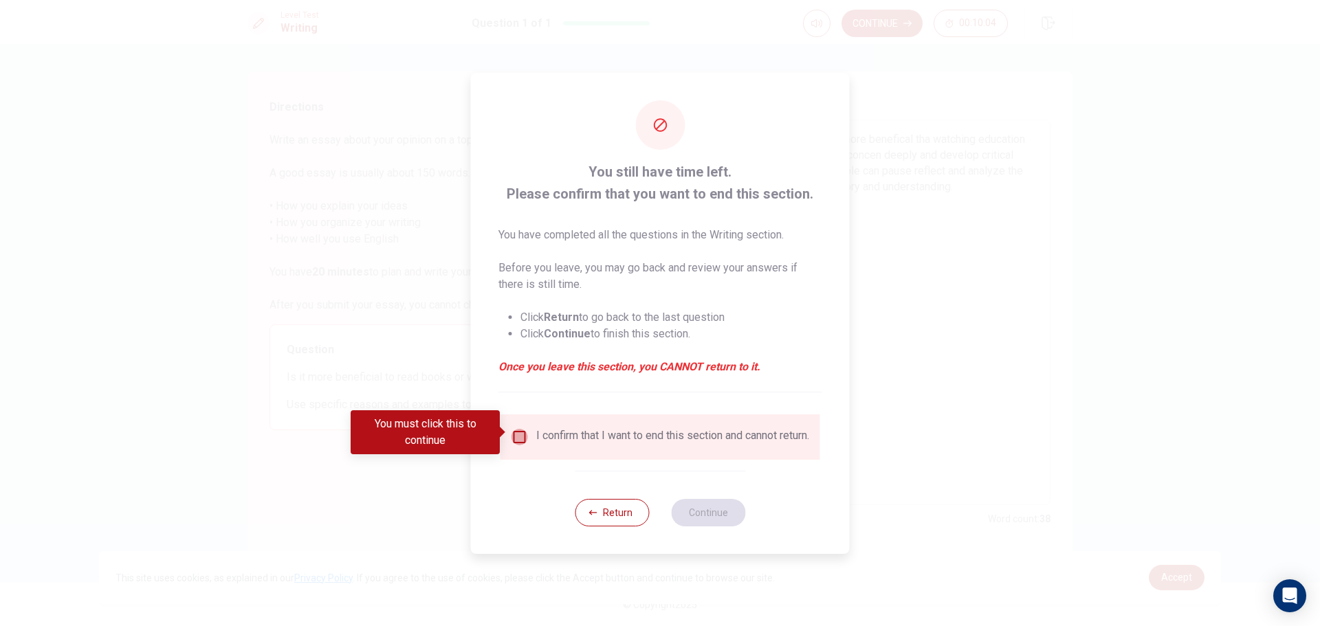
click at [520, 434] on input "You must click this to continue" at bounding box center [520, 437] width 17 height 17
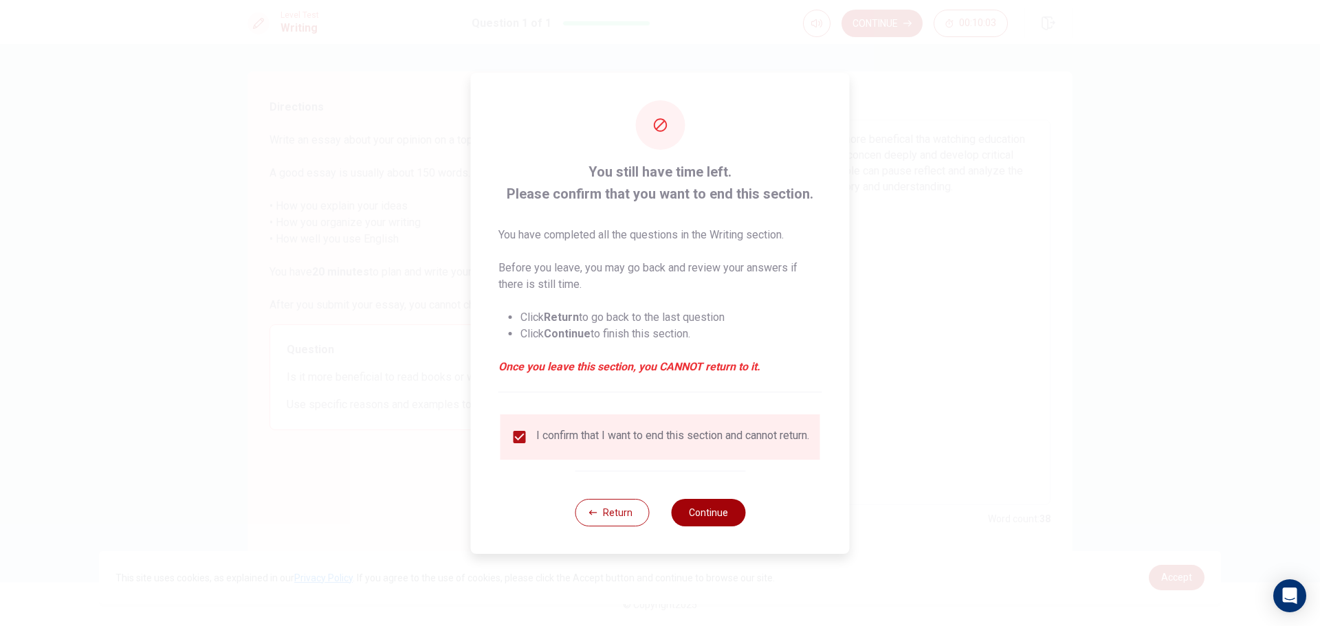
click at [730, 514] on button "Continue" at bounding box center [708, 513] width 74 height 28
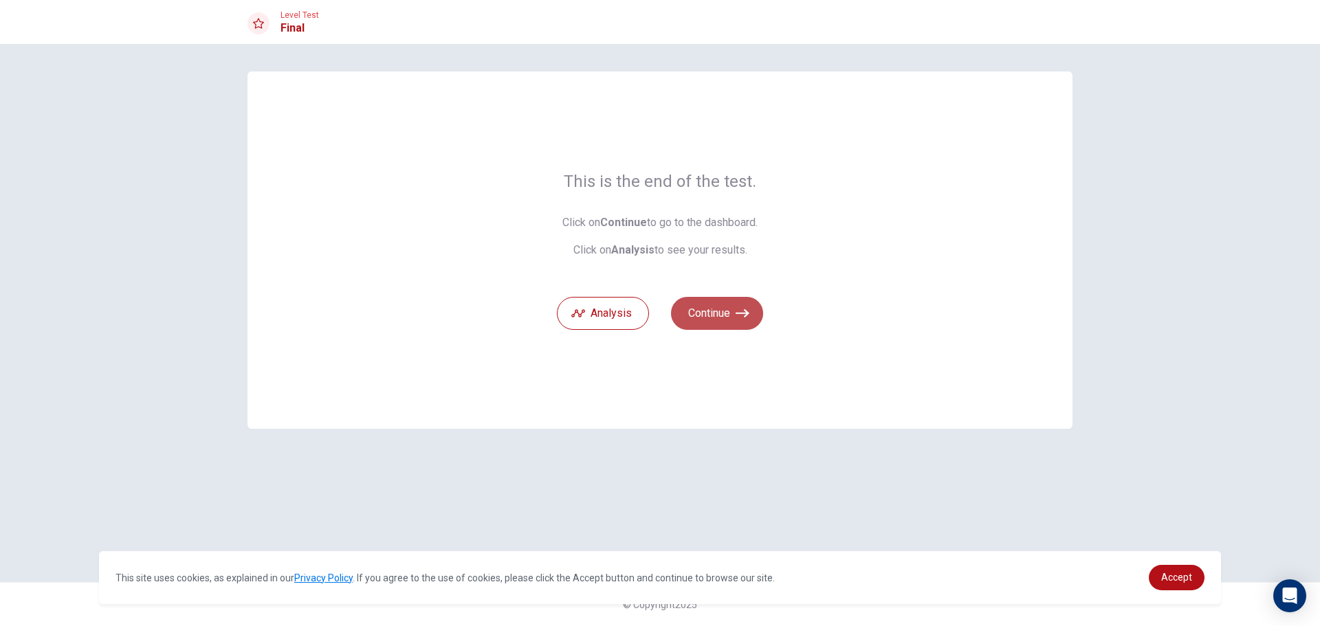
click at [739, 317] on icon "button" at bounding box center [743, 314] width 14 height 14
